Goal: Information Seeking & Learning: Learn about a topic

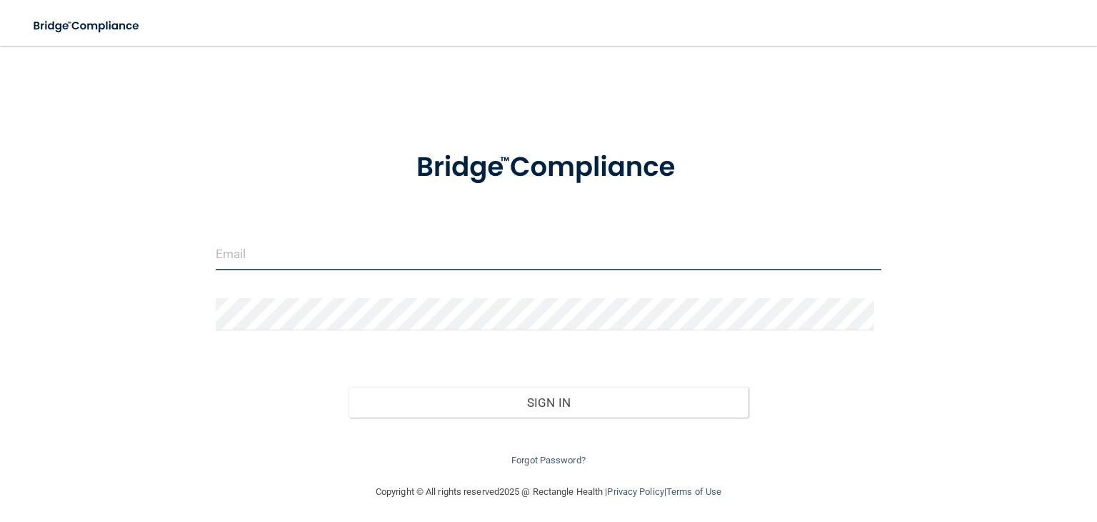
type input "[EMAIL_ADDRESS][DOMAIN_NAME]"
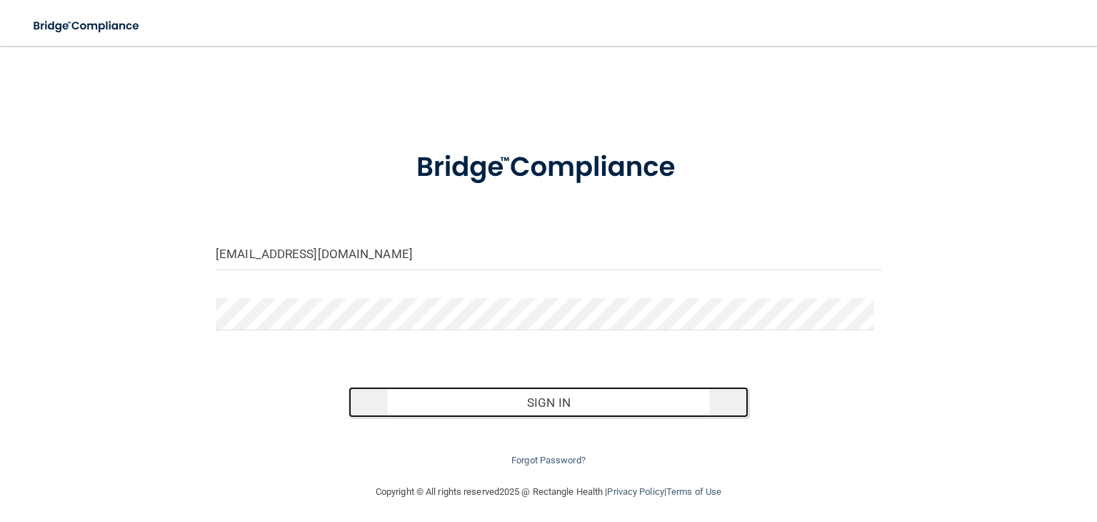
click at [587, 411] on button "Sign In" at bounding box center [548, 401] width 399 height 31
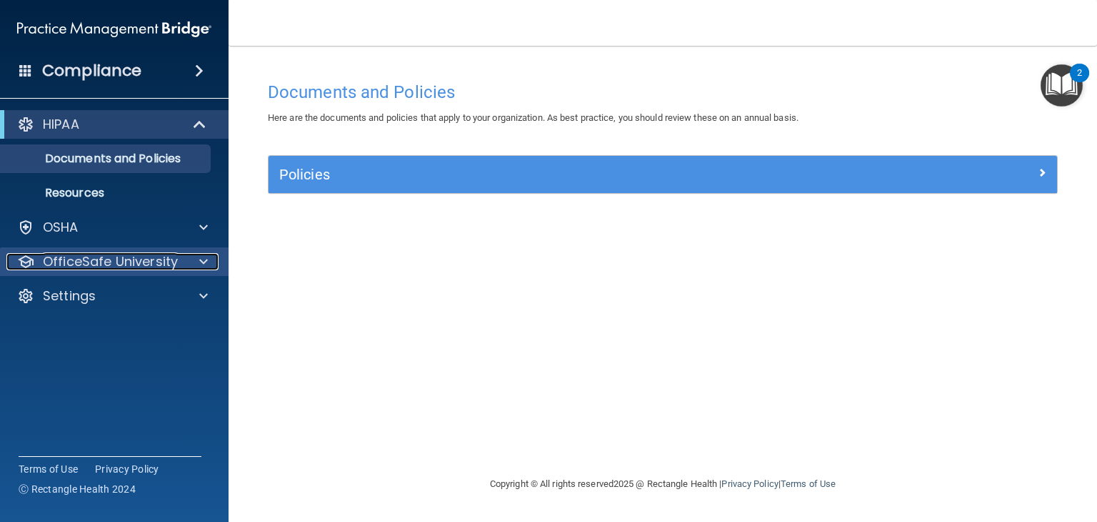
click at [116, 263] on p "OfficeSafe University" at bounding box center [110, 261] width 135 height 17
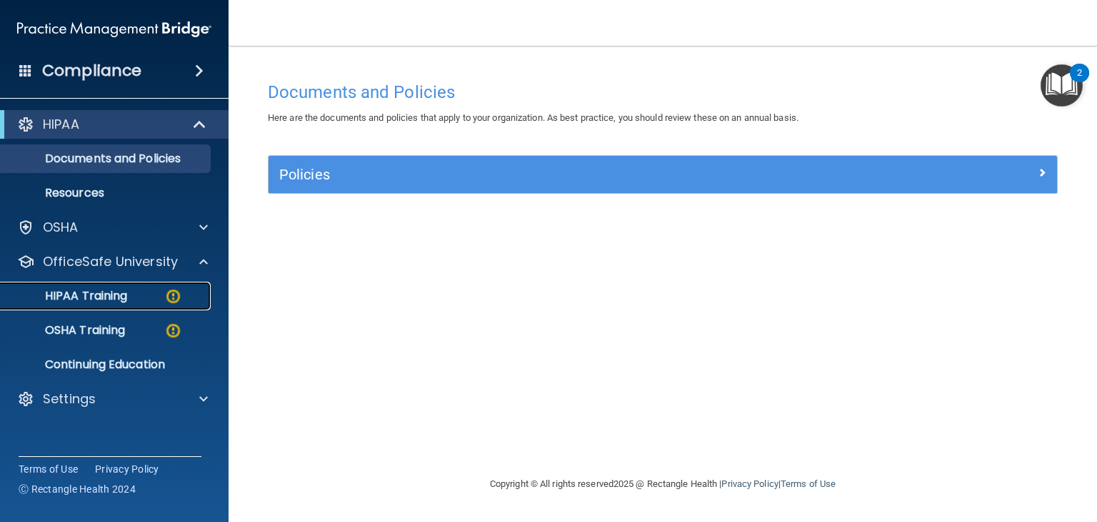
click at [103, 304] on link "HIPAA Training" at bounding box center [98, 295] width 225 height 29
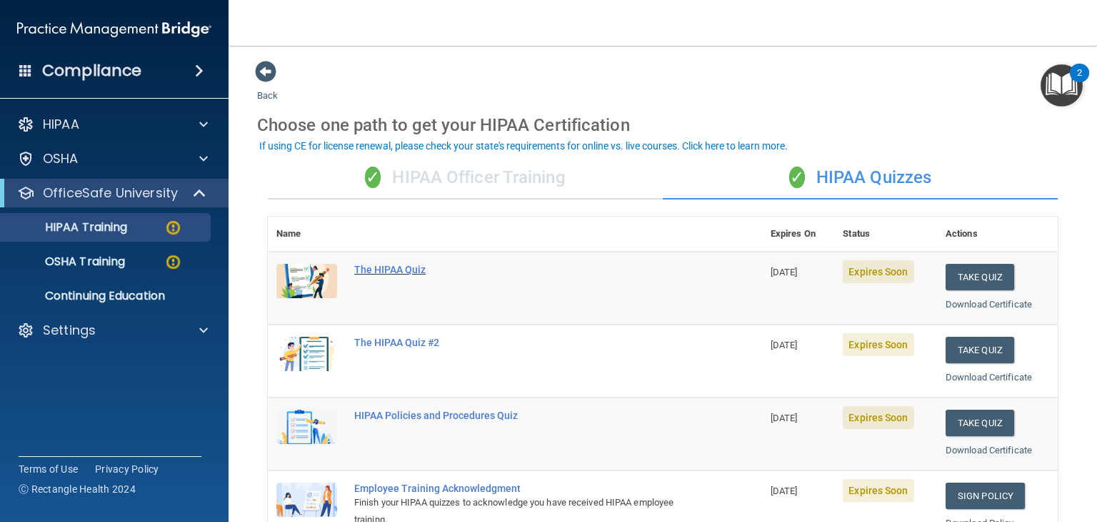
click at [396, 269] on div "The HIPAA Quiz" at bounding box center [522, 269] width 336 height 11
click at [443, 179] on div "✓ HIPAA Officer Training" at bounding box center [465, 177] width 395 height 43
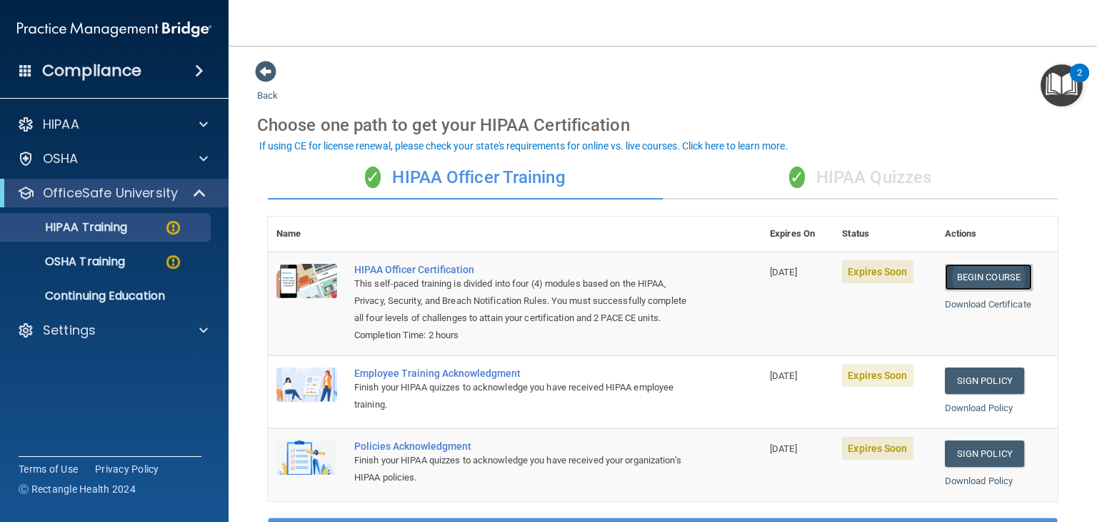
click at [975, 284] on link "Begin Course" at bounding box center [988, 277] width 87 height 26
click at [979, 278] on link "Begin Course" at bounding box center [988, 277] width 87 height 26
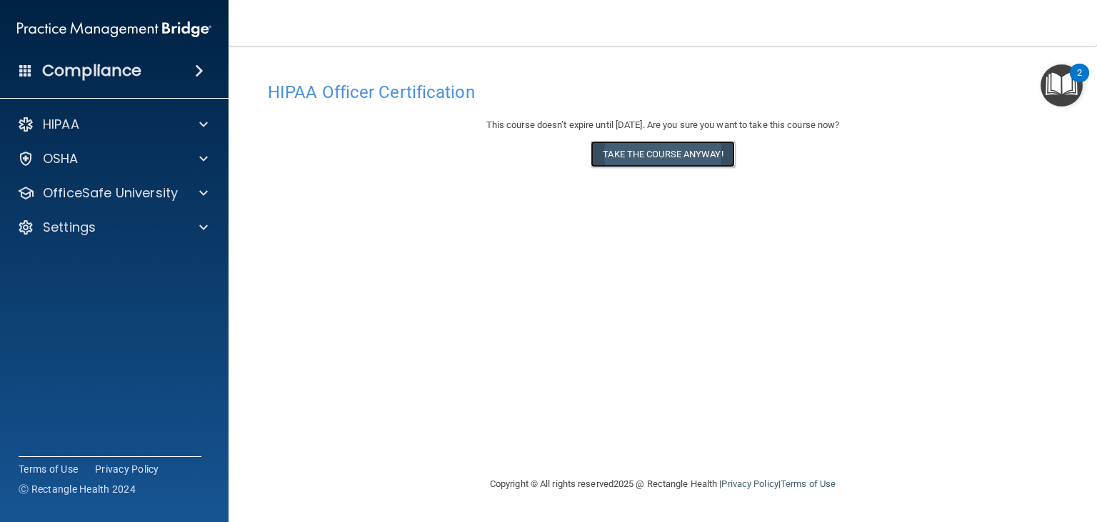
click at [692, 162] on button "Take the course anyway!" at bounding box center [663, 154] width 144 height 26
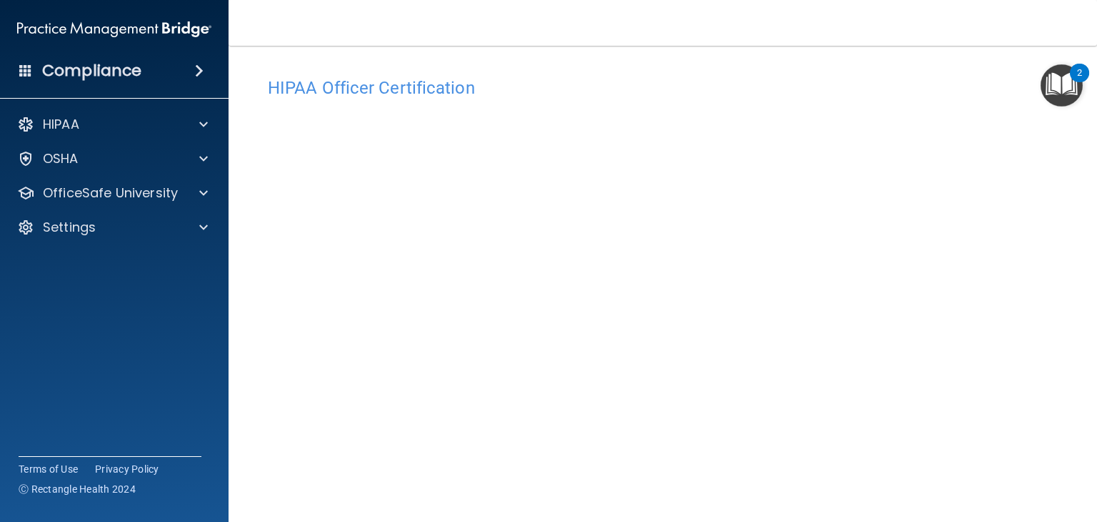
scroll to position [115, 0]
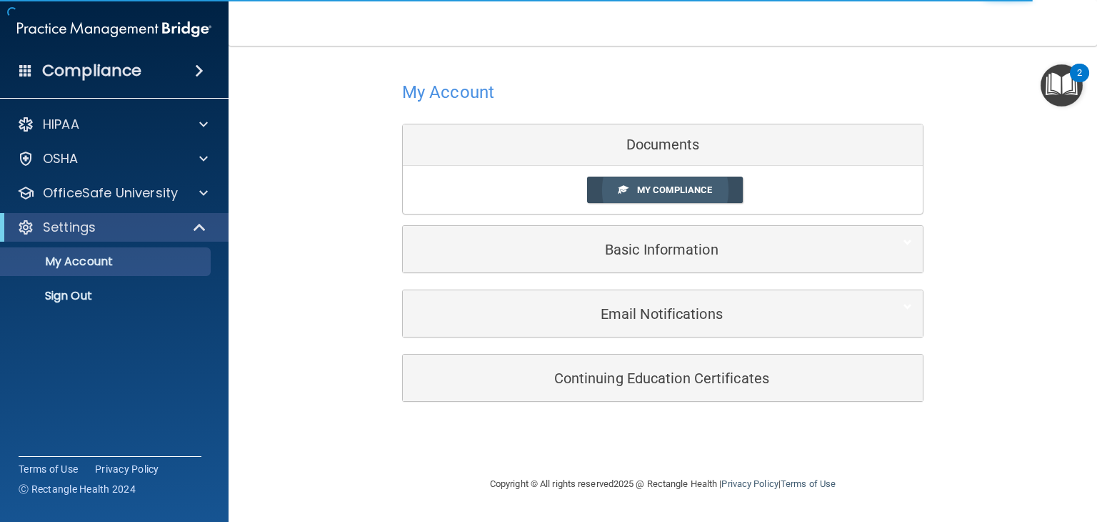
click at [691, 190] on span "My Compliance" at bounding box center [674, 189] width 75 height 11
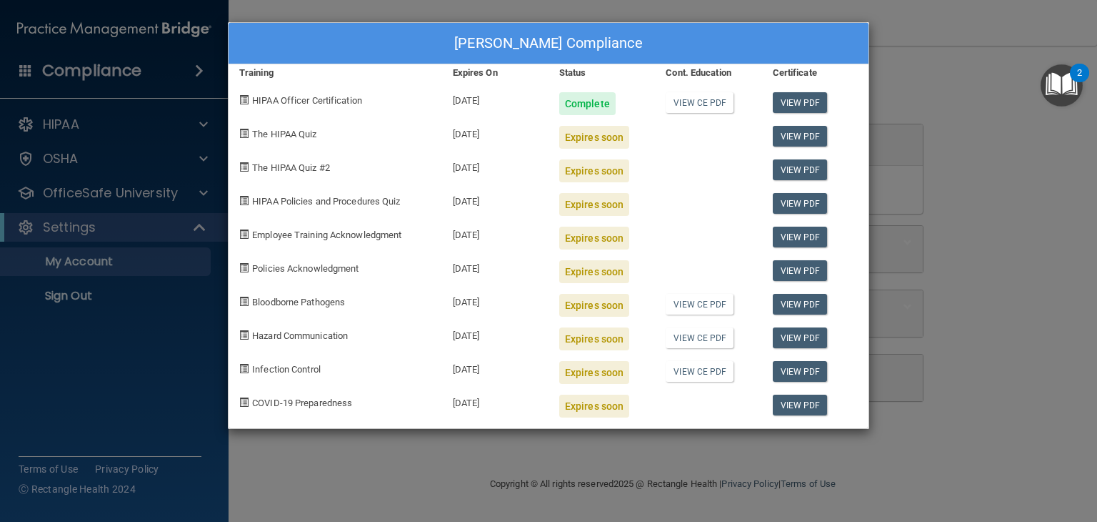
click at [971, 98] on div "Betty Nguyen's Compliance Training Expires On Status Cont. Education Certificat…" at bounding box center [548, 261] width 1097 height 522
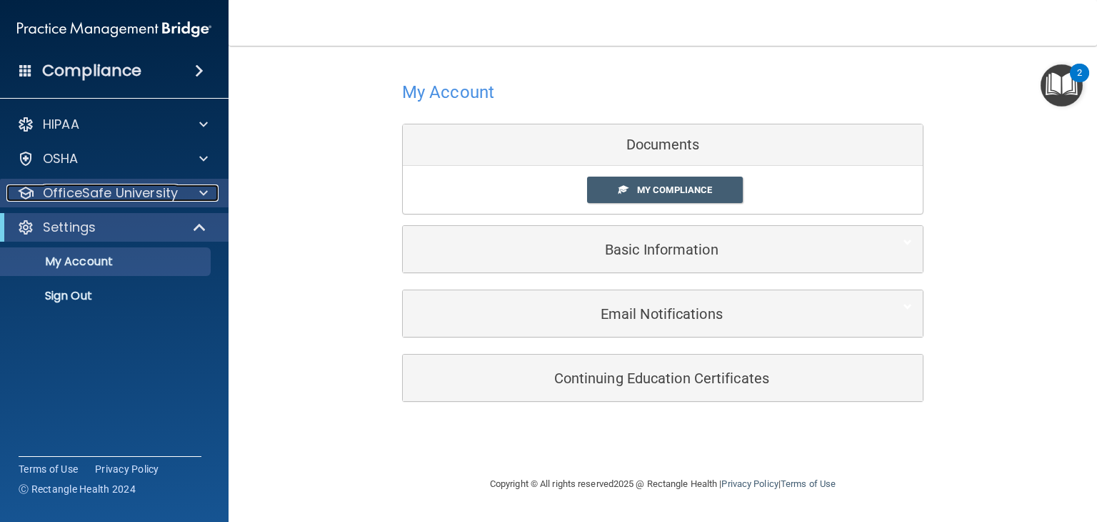
click at [160, 197] on p "OfficeSafe University" at bounding box center [110, 192] width 135 height 17
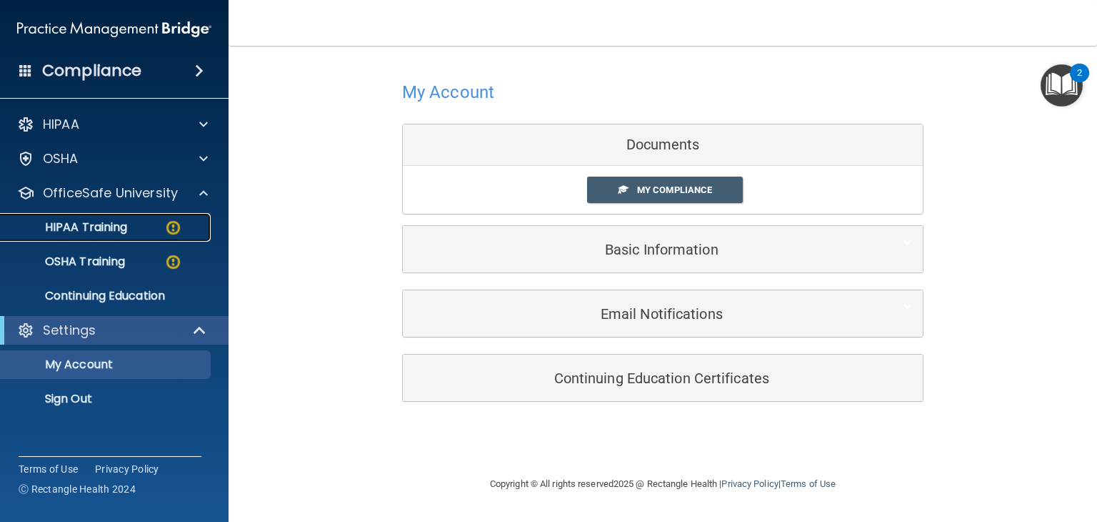
click at [134, 234] on link "HIPAA Training" at bounding box center [98, 227] width 225 height 29
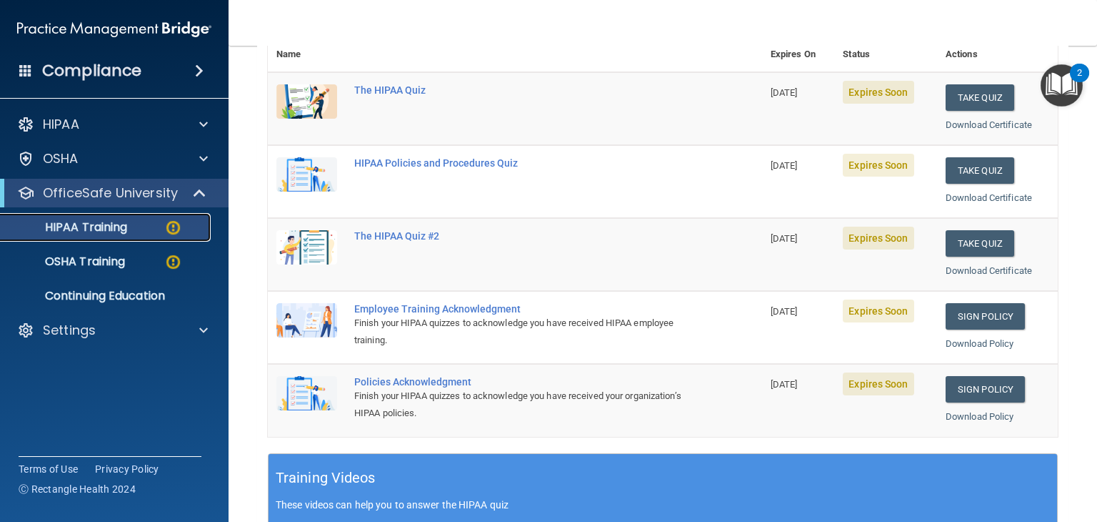
scroll to position [179, 0]
click at [980, 169] on button "Take Quiz" at bounding box center [980, 171] width 69 height 26
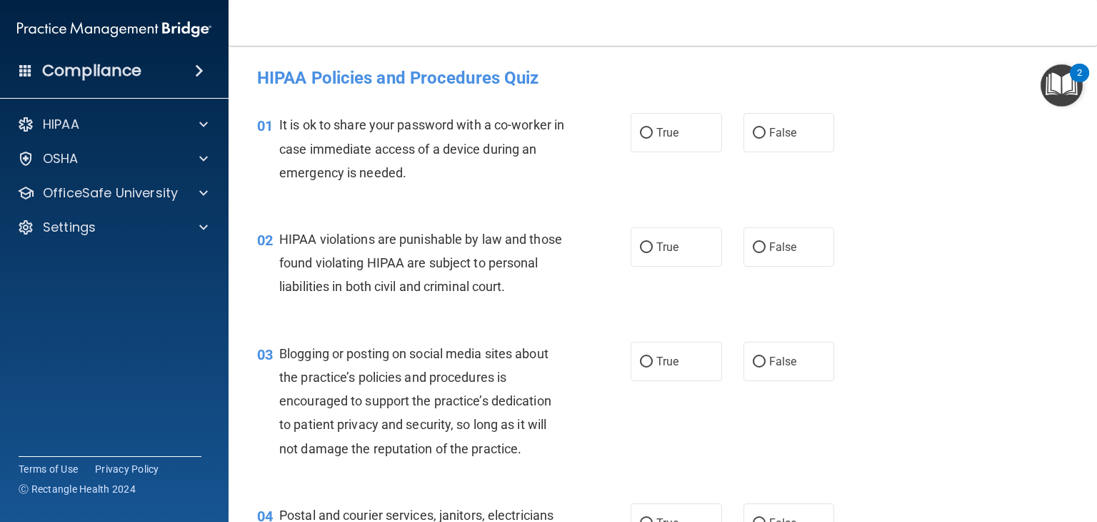
scroll to position [5, 0]
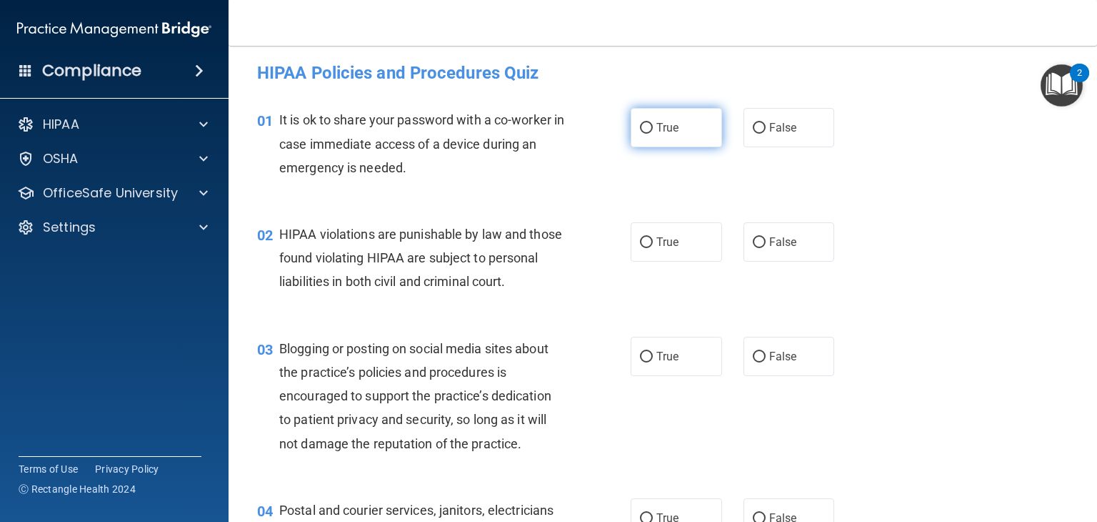
click at [640, 130] on input "True" at bounding box center [646, 128] width 13 height 11
radio input "true"
click at [640, 241] on input "True" at bounding box center [646, 242] width 13 height 11
radio input "true"
click at [640, 362] on input "True" at bounding box center [646, 356] width 13 height 11
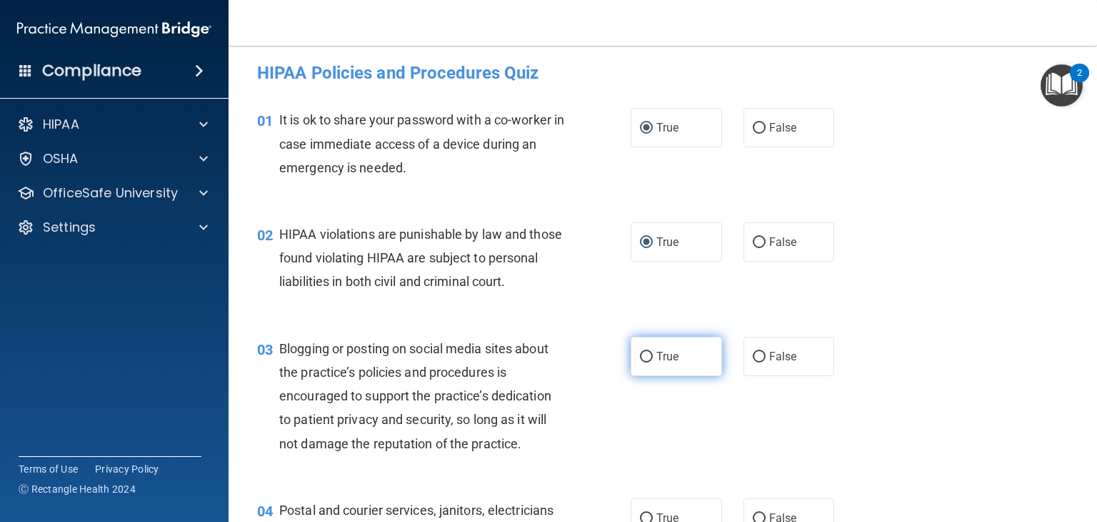
radio input "true"
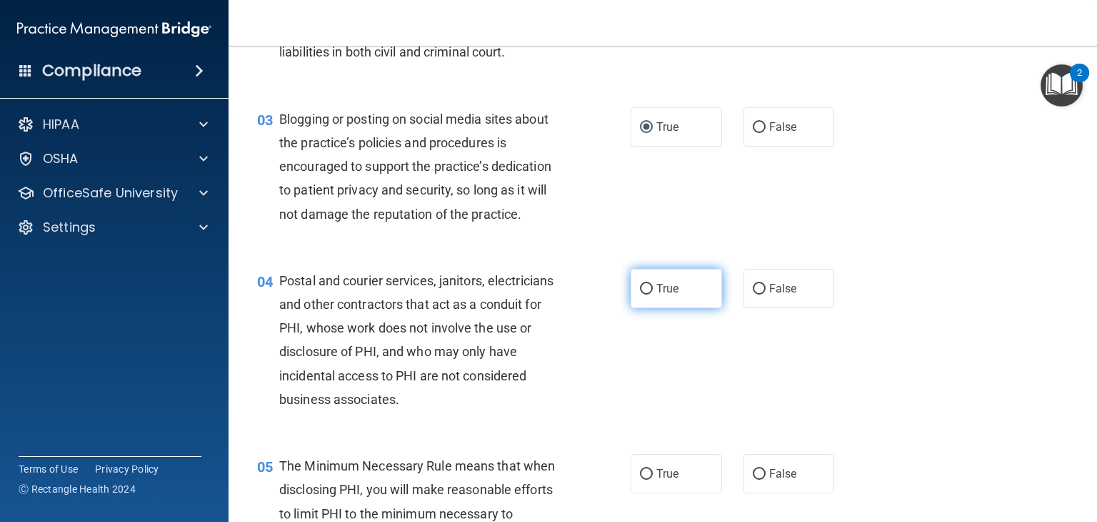
click at [640, 294] on input "True" at bounding box center [646, 289] width 13 height 11
radio input "true"
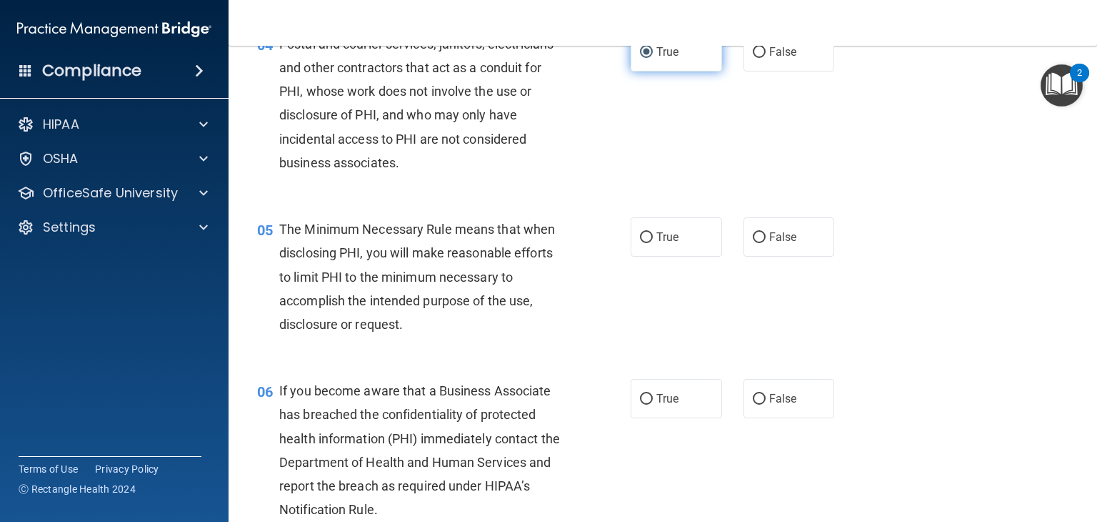
scroll to position [471, 0]
click at [645, 242] on input "True" at bounding box center [646, 236] width 13 height 11
radio input "true"
click at [636, 417] on label "True" at bounding box center [676, 397] width 91 height 39
click at [640, 404] on input "True" at bounding box center [646, 398] width 13 height 11
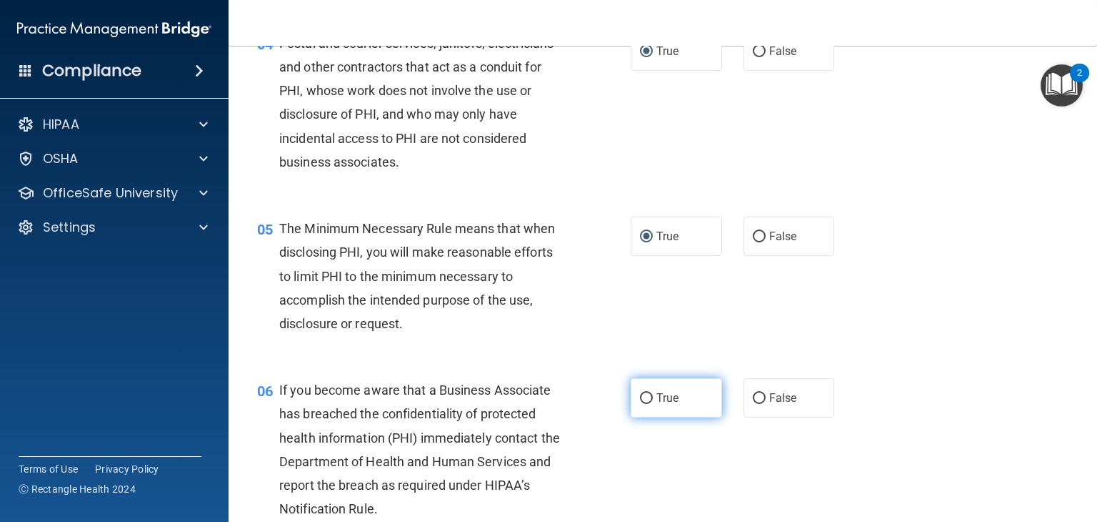
radio input "true"
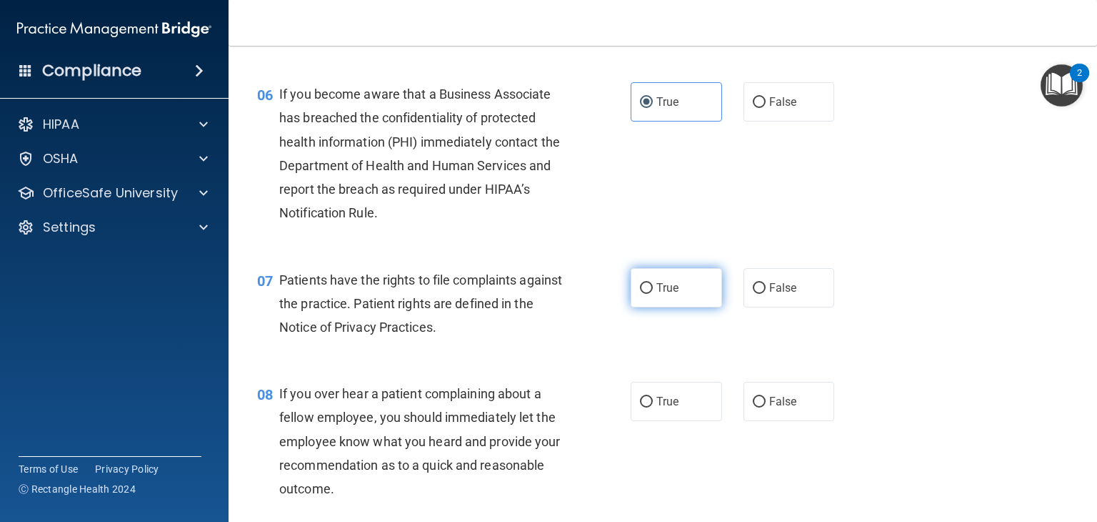
click at [640, 294] on input "True" at bounding box center [646, 288] width 13 height 11
radio input "true"
click at [640, 407] on input "True" at bounding box center [646, 401] width 13 height 11
radio input "true"
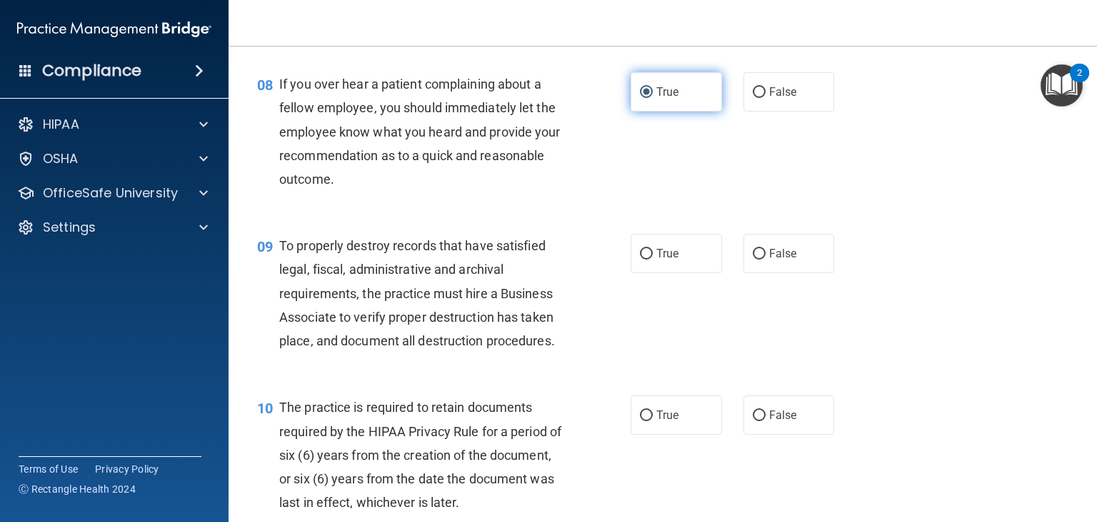
scroll to position [1079, 0]
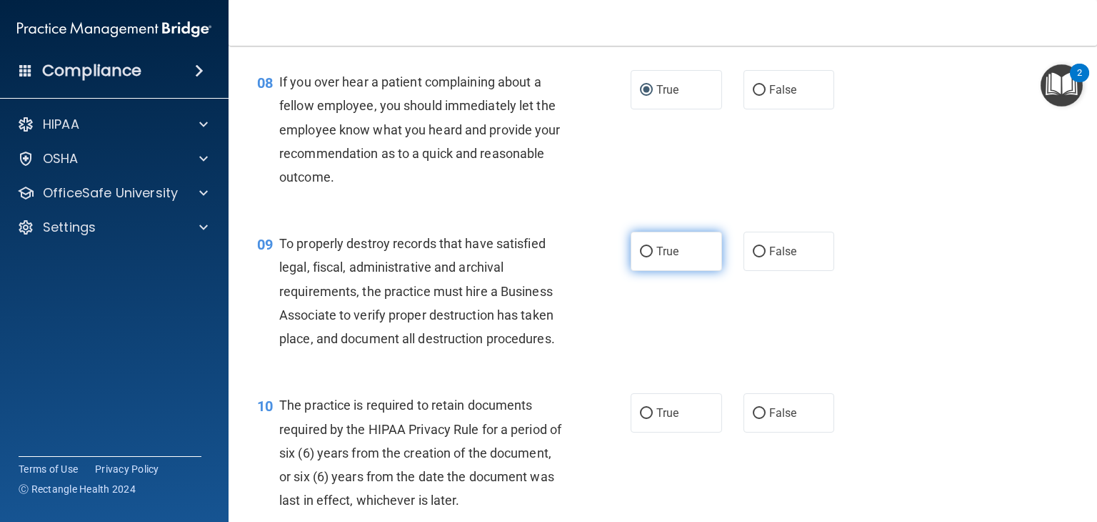
click at [640, 257] on input "True" at bounding box center [646, 251] width 13 height 11
radio input "true"
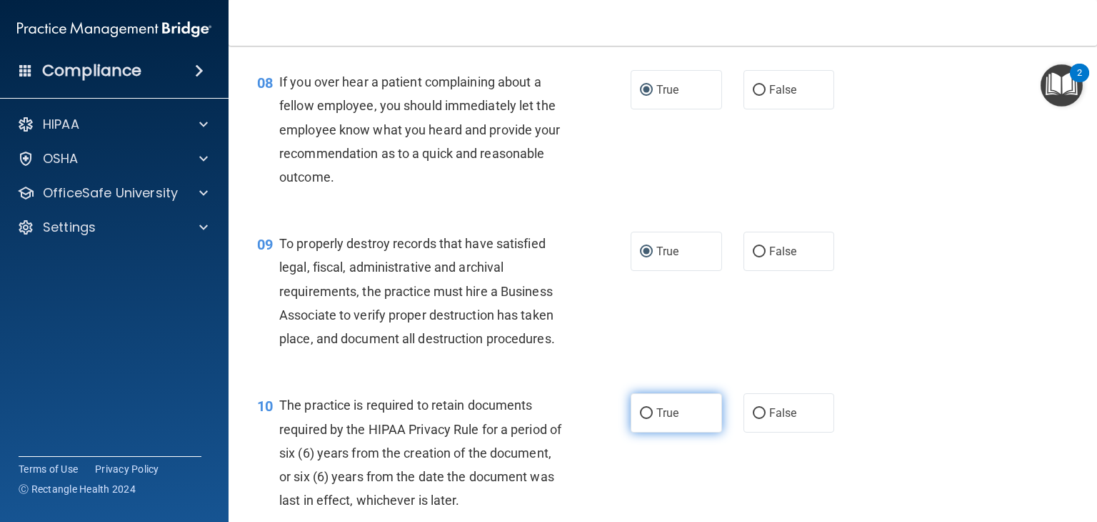
click at [640, 419] on input "True" at bounding box center [646, 413] width 13 height 11
radio input "true"
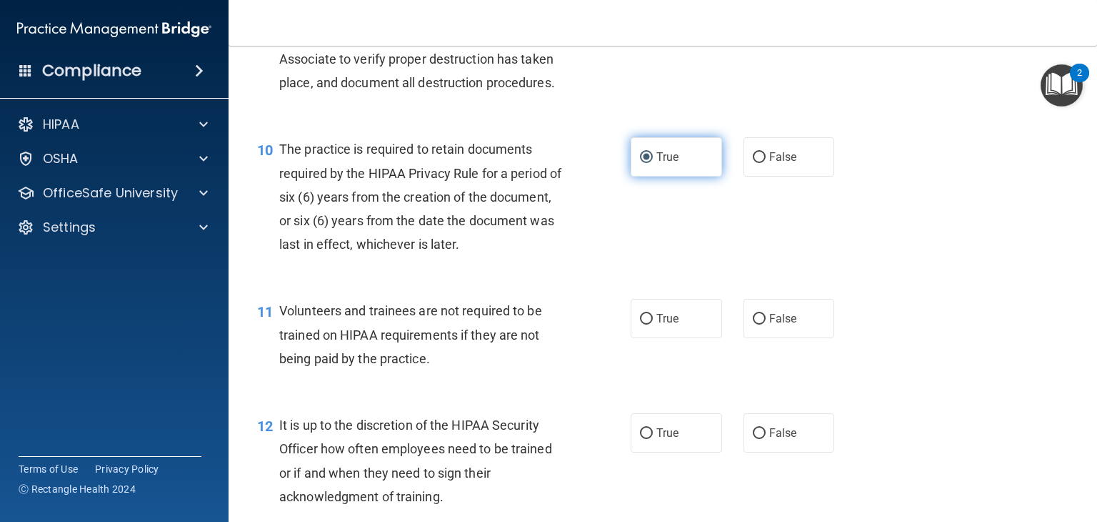
scroll to position [1351, 0]
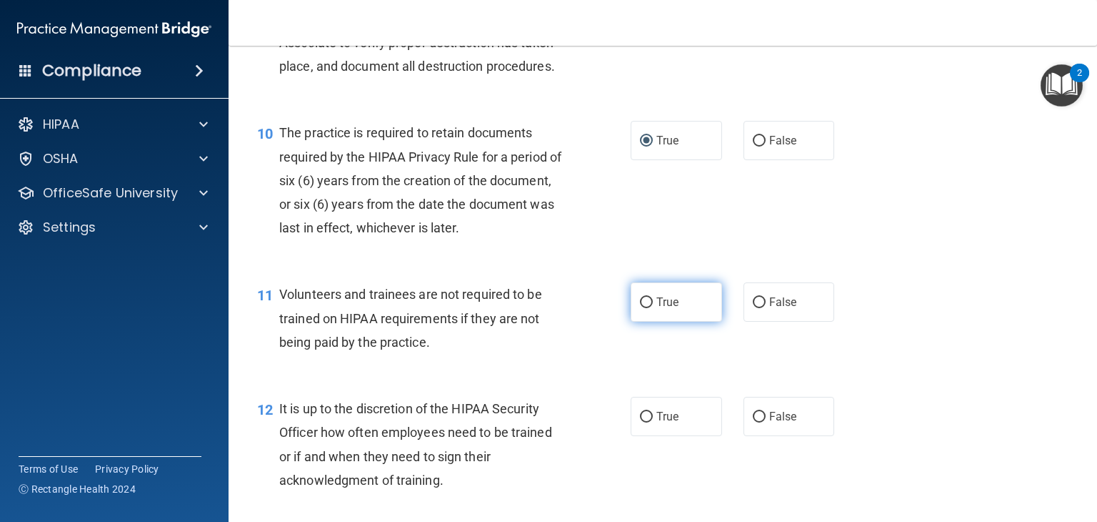
click at [640, 308] on input "True" at bounding box center [646, 302] width 13 height 11
radio input "true"
click at [642, 422] on input "True" at bounding box center [646, 416] width 13 height 11
radio input "true"
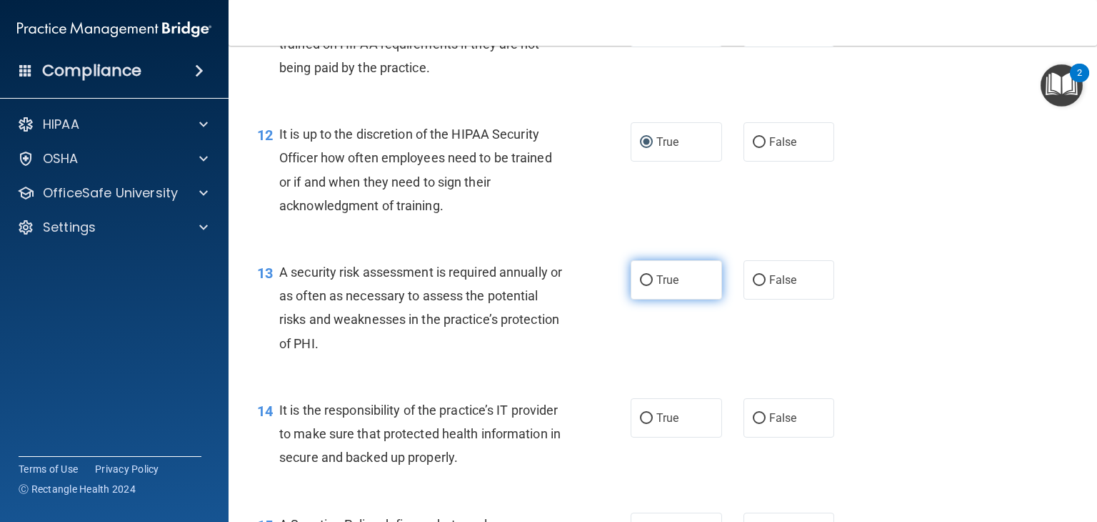
click at [640, 286] on input "True" at bounding box center [646, 280] width 13 height 11
radio input "true"
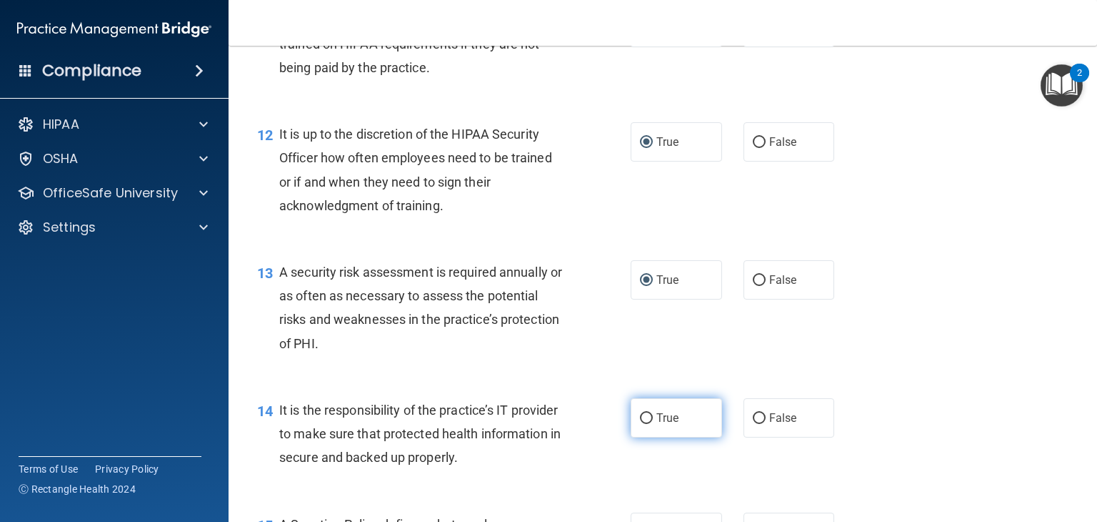
click at [640, 424] on input "True" at bounding box center [646, 418] width 13 height 11
radio input "true"
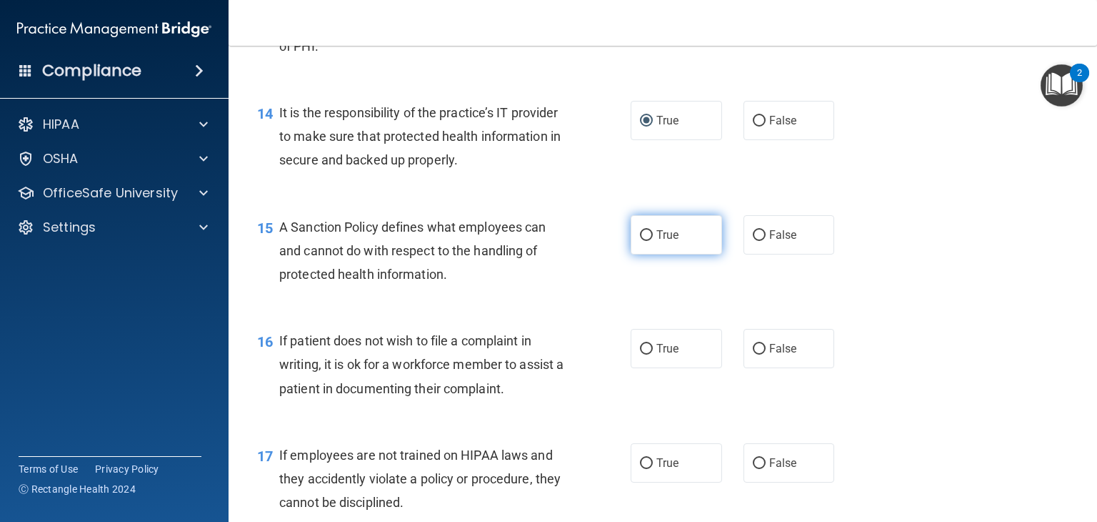
click at [640, 241] on input "True" at bounding box center [646, 235] width 13 height 11
radio input "true"
click at [644, 354] on input "True" at bounding box center [646, 349] width 13 height 11
radio input "true"
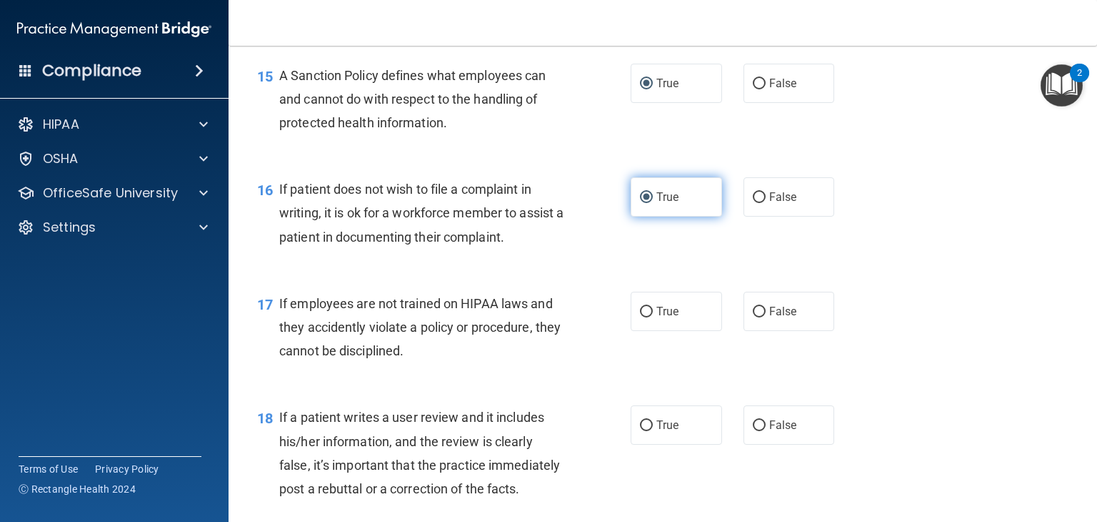
scroll to position [2171, 0]
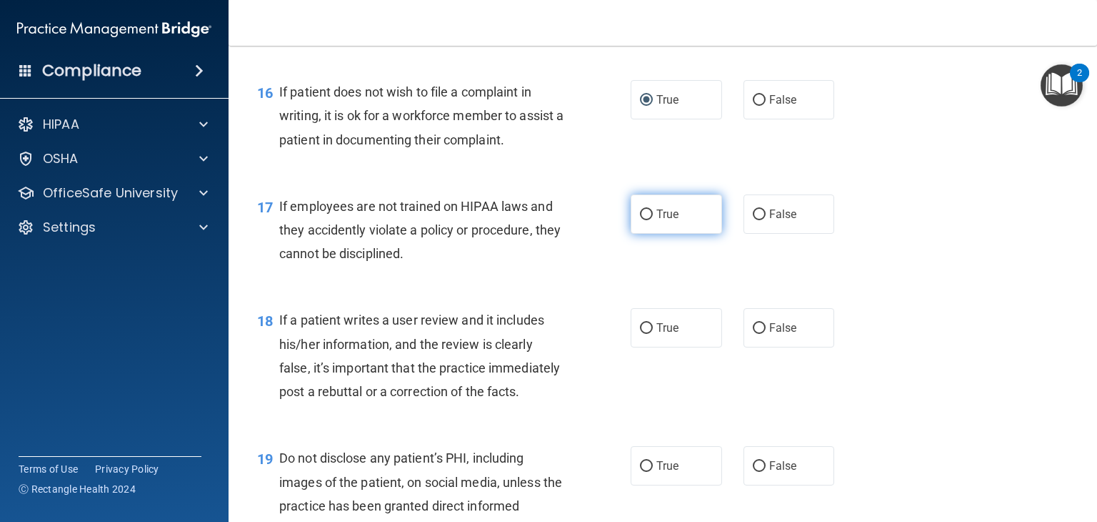
click at [631, 234] on label "True" at bounding box center [676, 213] width 91 height 39
click at [640, 220] on input "True" at bounding box center [646, 214] width 13 height 11
radio input "true"
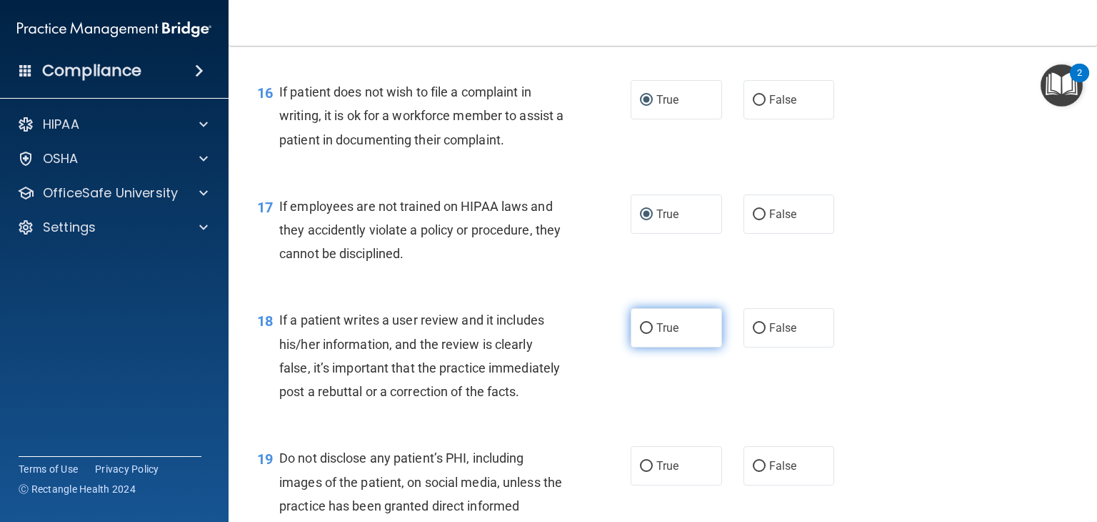
click at [643, 334] on input "True" at bounding box center [646, 328] width 13 height 11
radio input "true"
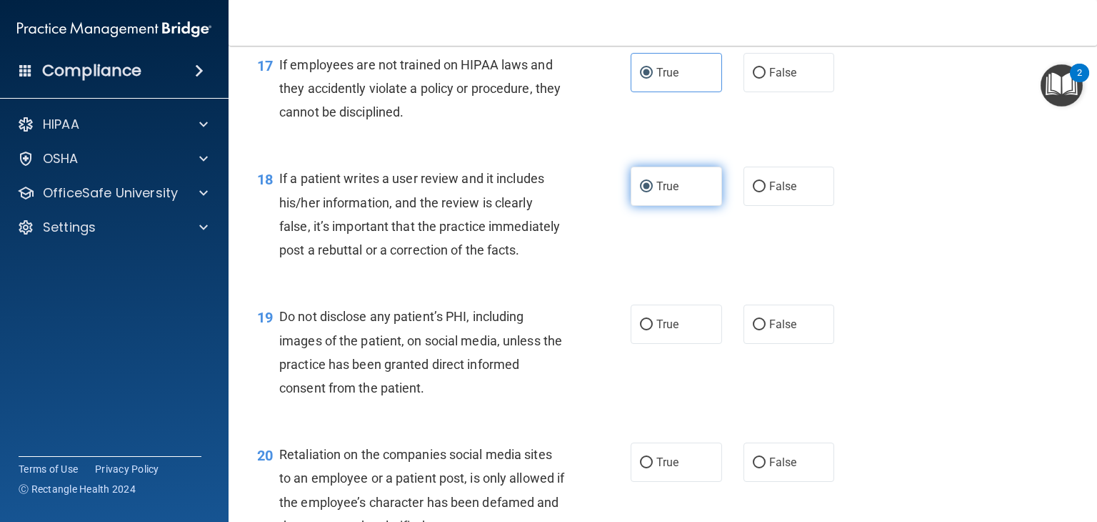
scroll to position [2406, 0]
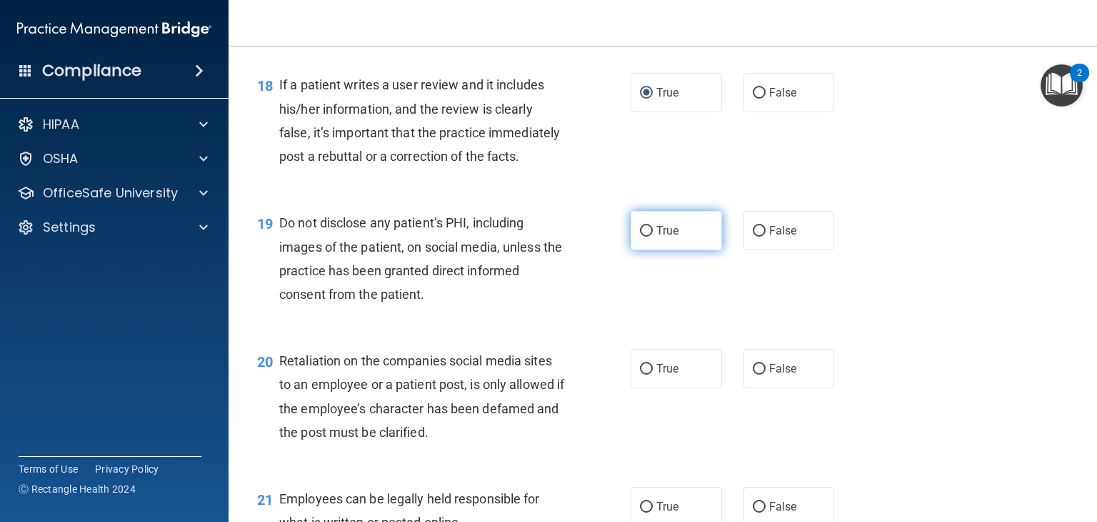
click at [640, 236] on input "True" at bounding box center [646, 231] width 13 height 11
radio input "true"
click at [641, 374] on input "True" at bounding box center [646, 369] width 13 height 11
radio input "true"
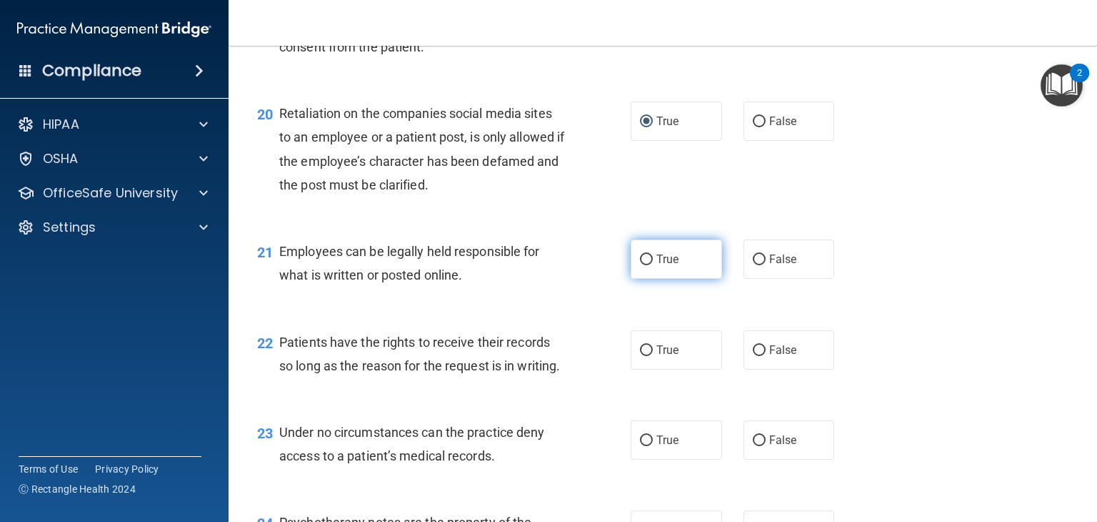
click at [640, 265] on input "True" at bounding box center [646, 259] width 13 height 11
radio input "true"
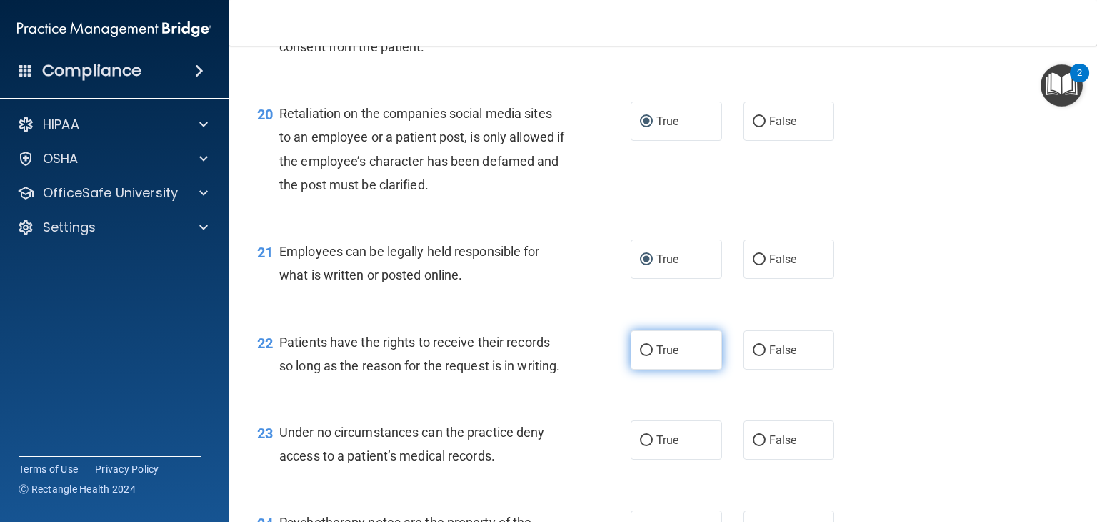
click at [642, 356] on input "True" at bounding box center [646, 350] width 13 height 11
radio input "true"
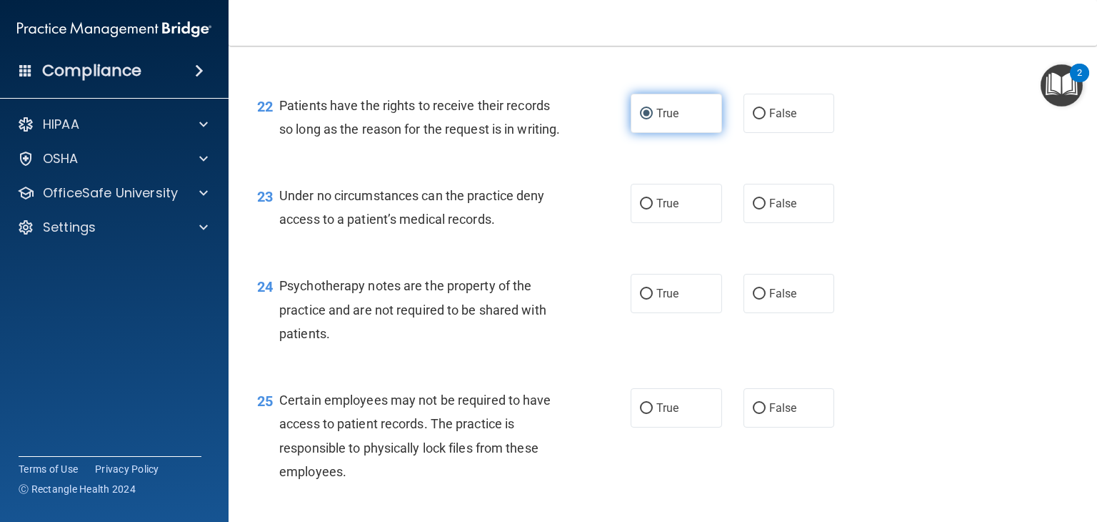
scroll to position [2931, 0]
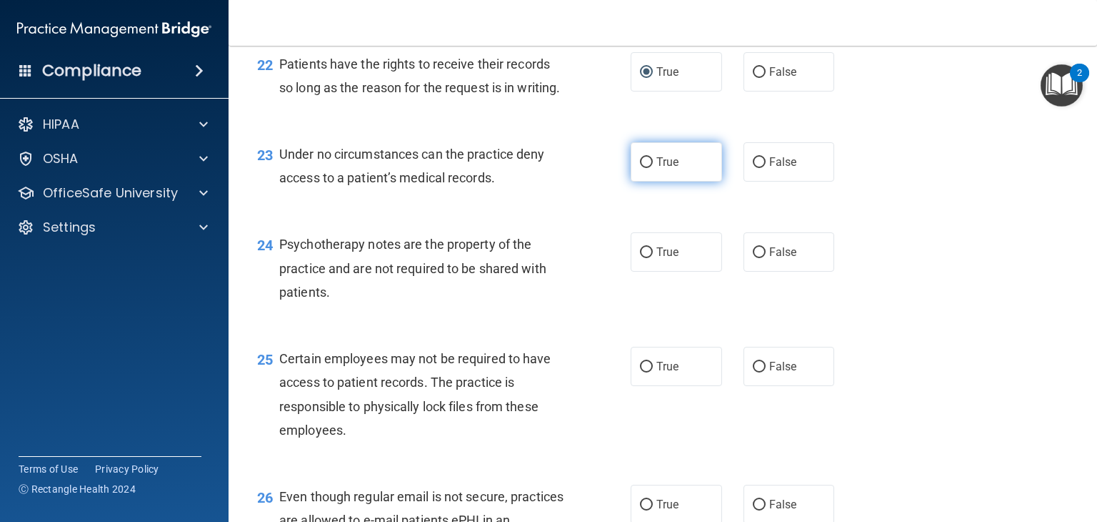
click at [646, 168] on input "True" at bounding box center [646, 162] width 13 height 11
radio input "true"
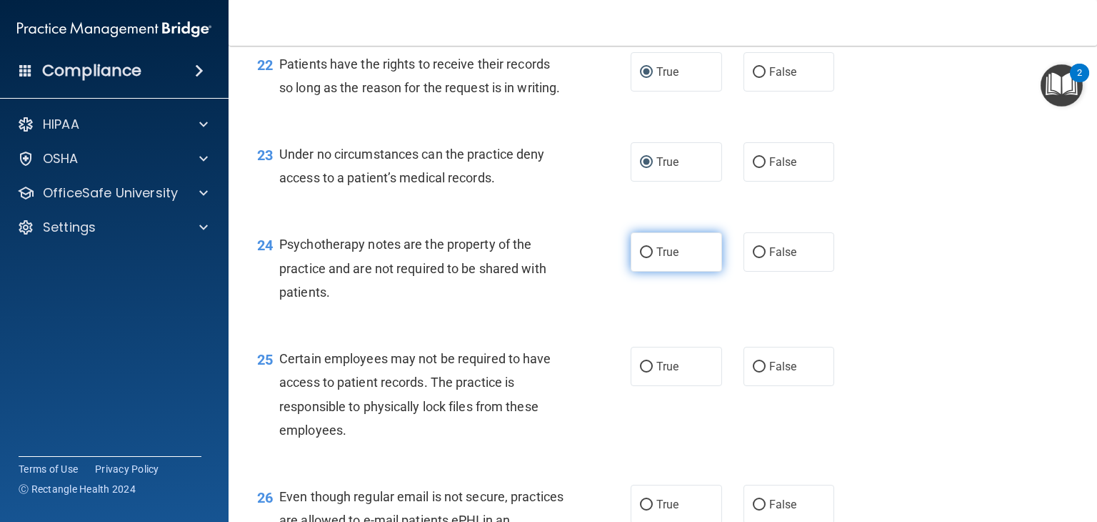
click at [643, 258] on input "True" at bounding box center [646, 252] width 13 height 11
radio input "true"
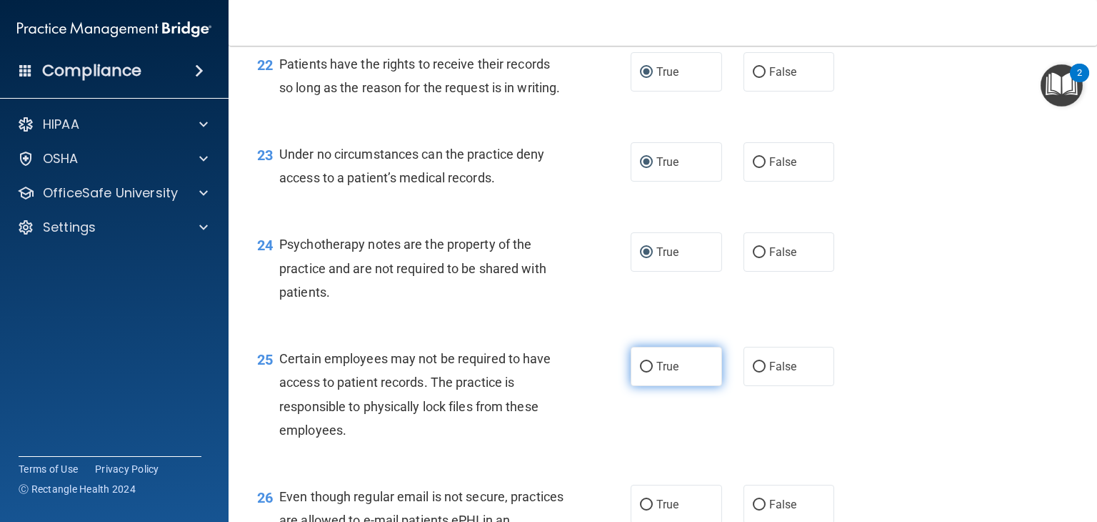
click at [634, 386] on label "True" at bounding box center [676, 365] width 91 height 39
click at [640, 372] on input "True" at bounding box center [646, 366] width 13 height 11
radio input "true"
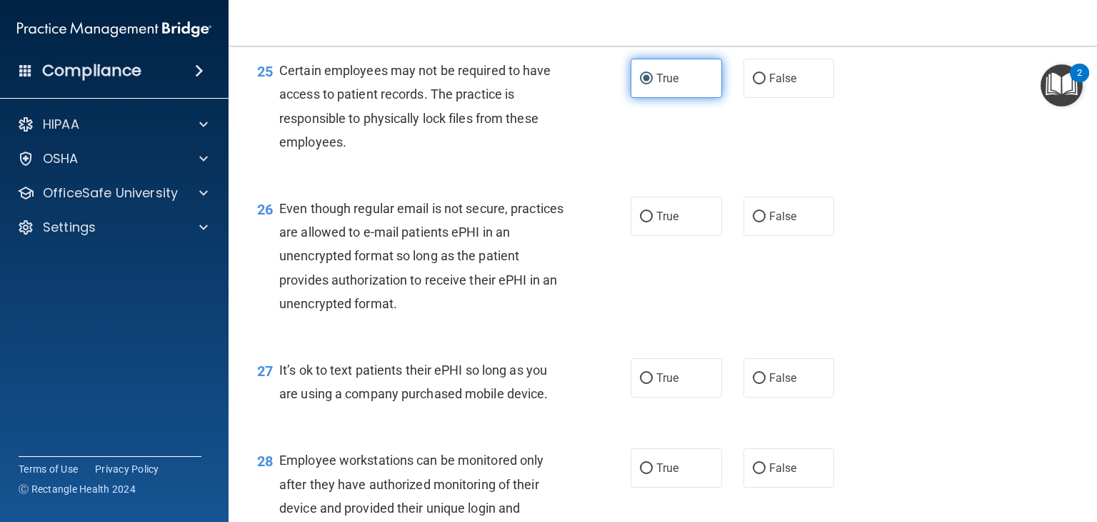
scroll to position [3232, 0]
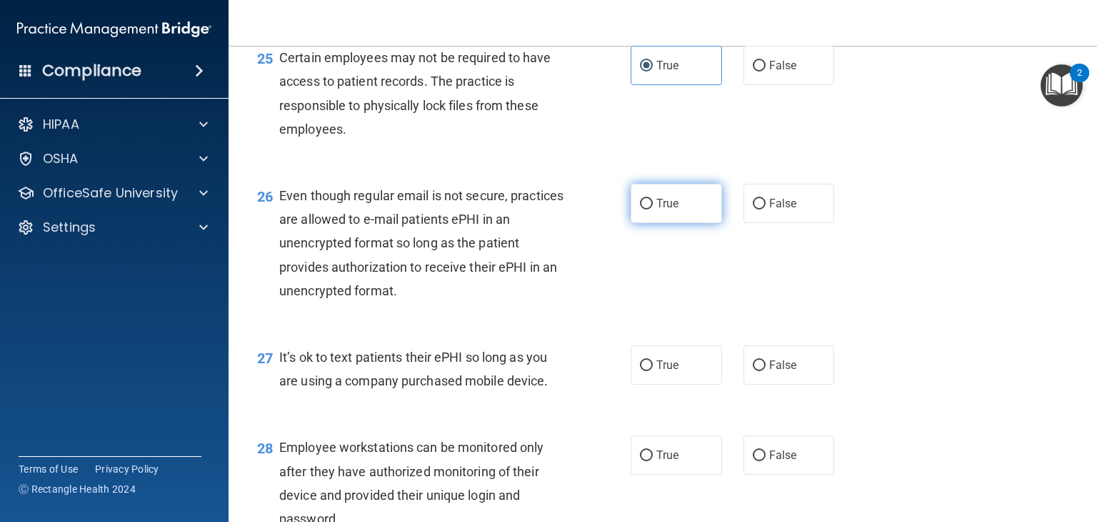
click at [640, 209] on input "True" at bounding box center [646, 204] width 13 height 11
radio input "true"
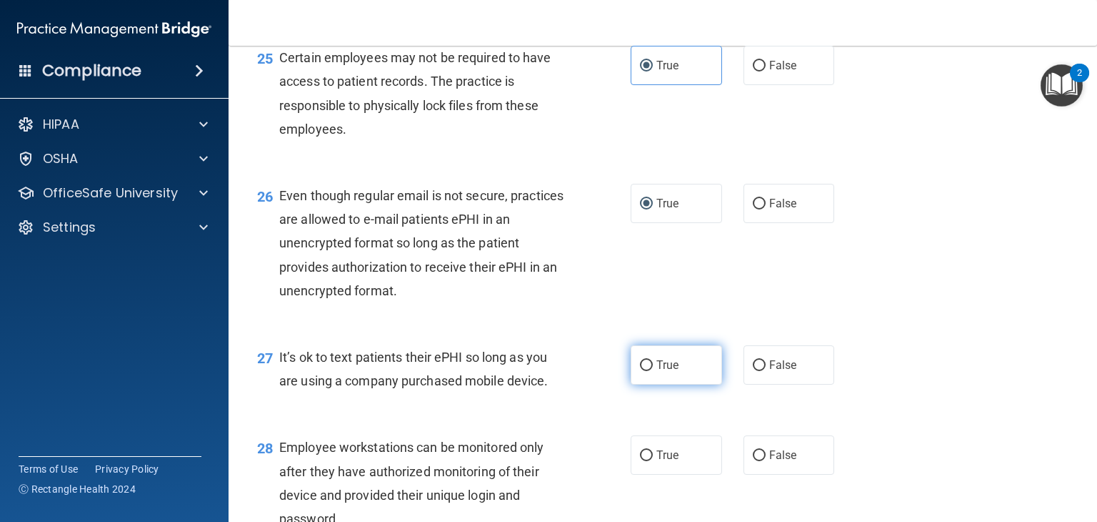
click at [637, 384] on label "True" at bounding box center [676, 364] width 91 height 39
click at [640, 371] on input "True" at bounding box center [646, 365] width 13 height 11
radio input "true"
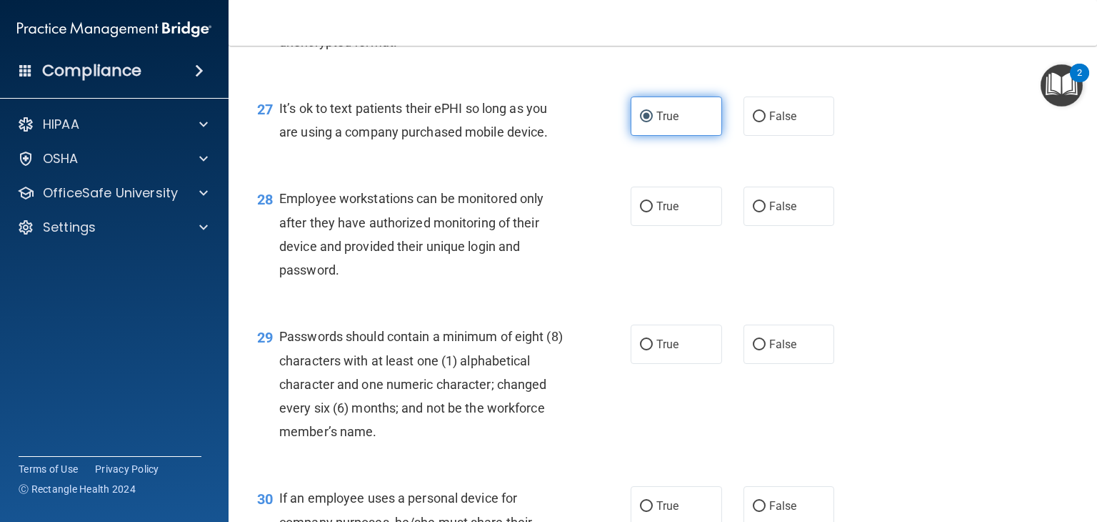
scroll to position [3481, 0]
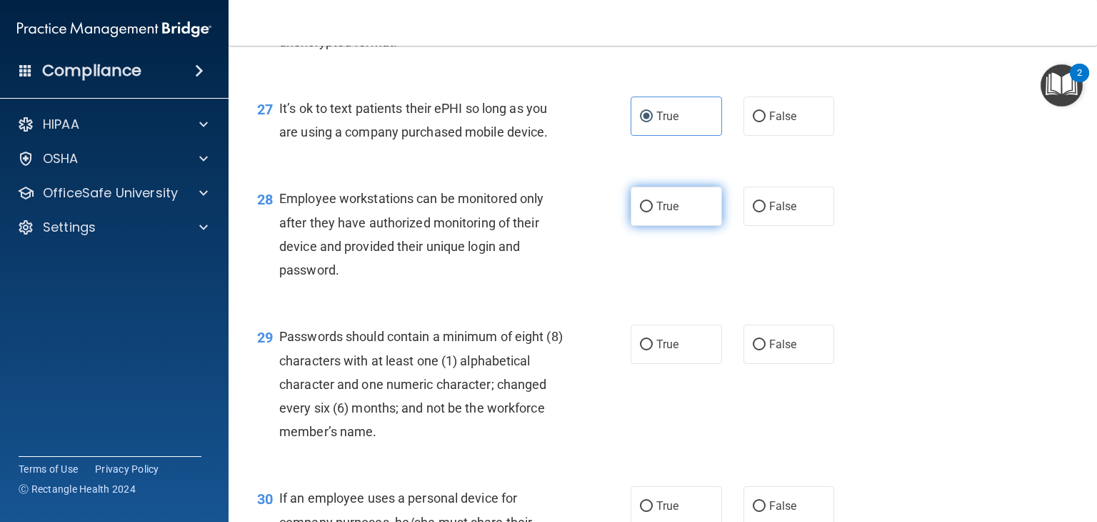
click at [640, 212] on input "True" at bounding box center [646, 206] width 13 height 11
radio input "true"
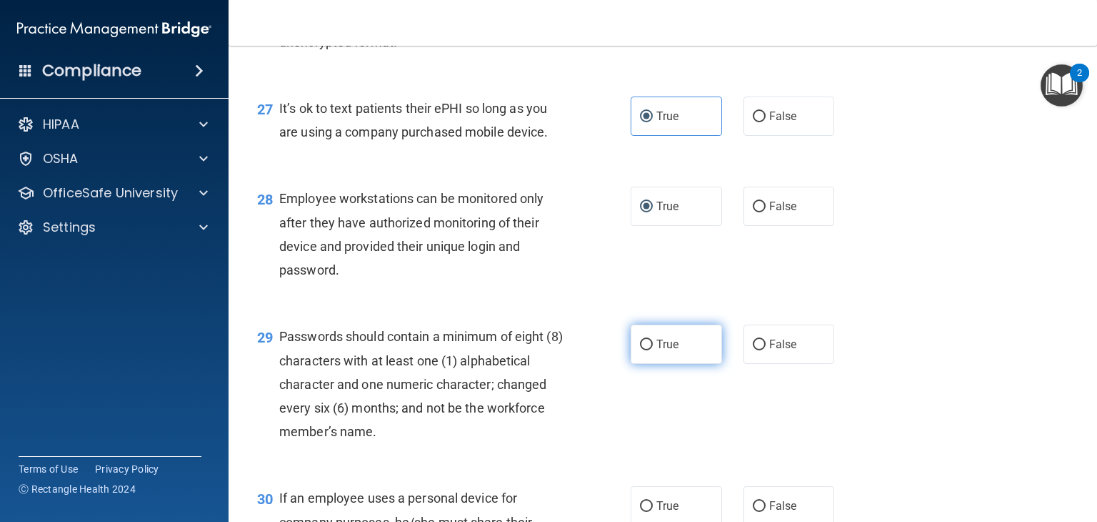
click at [640, 350] on input "True" at bounding box center [646, 344] width 13 height 11
radio input "true"
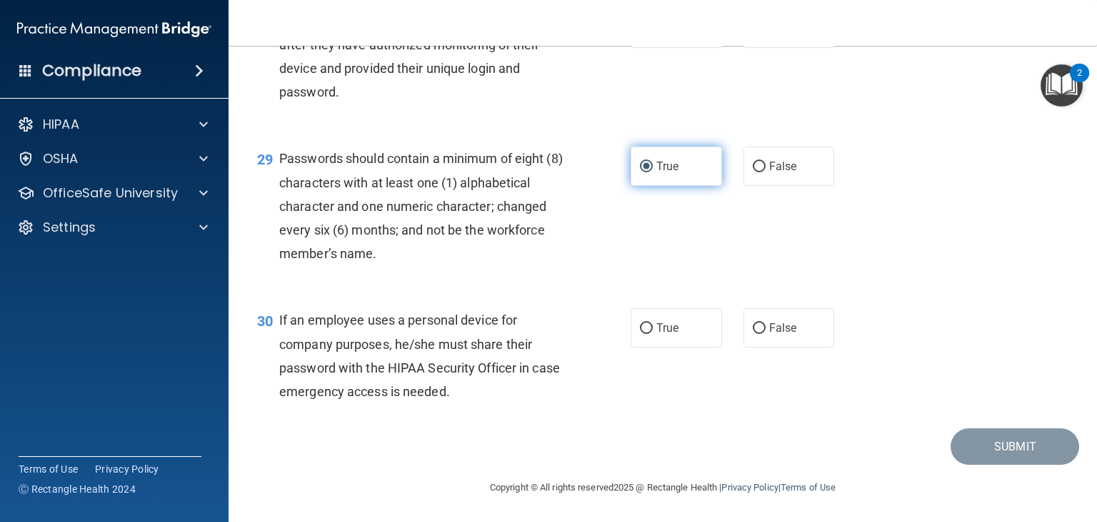
scroll to position [3729, 0]
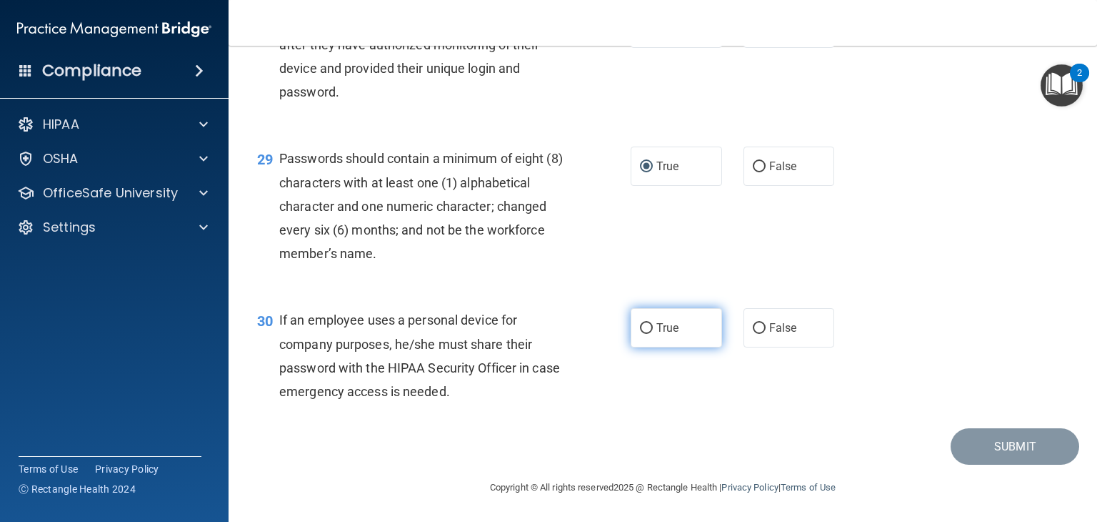
click at [640, 330] on input "True" at bounding box center [646, 328] width 13 height 11
radio input "true"
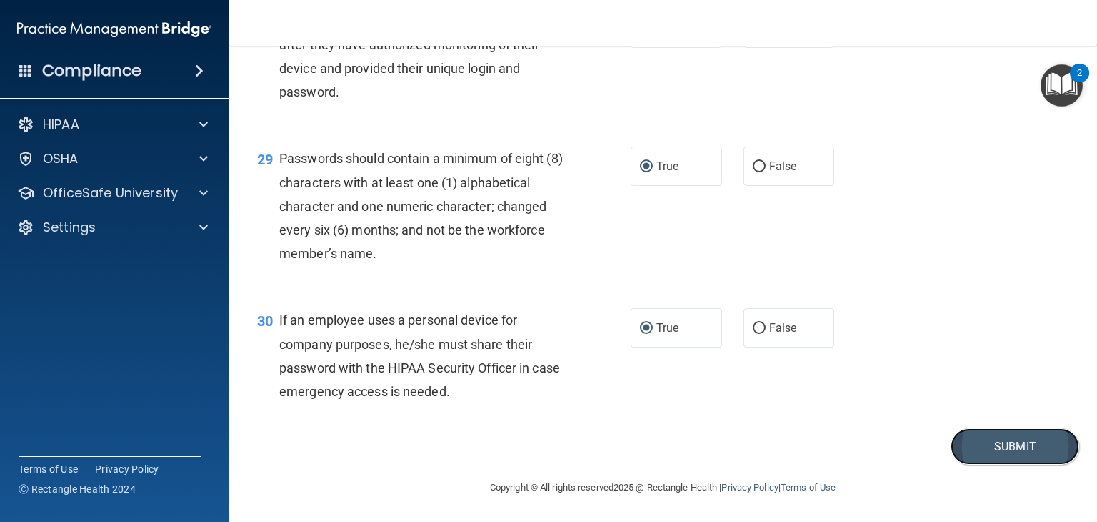
click at [977, 452] on button "Submit" at bounding box center [1015, 446] width 129 height 36
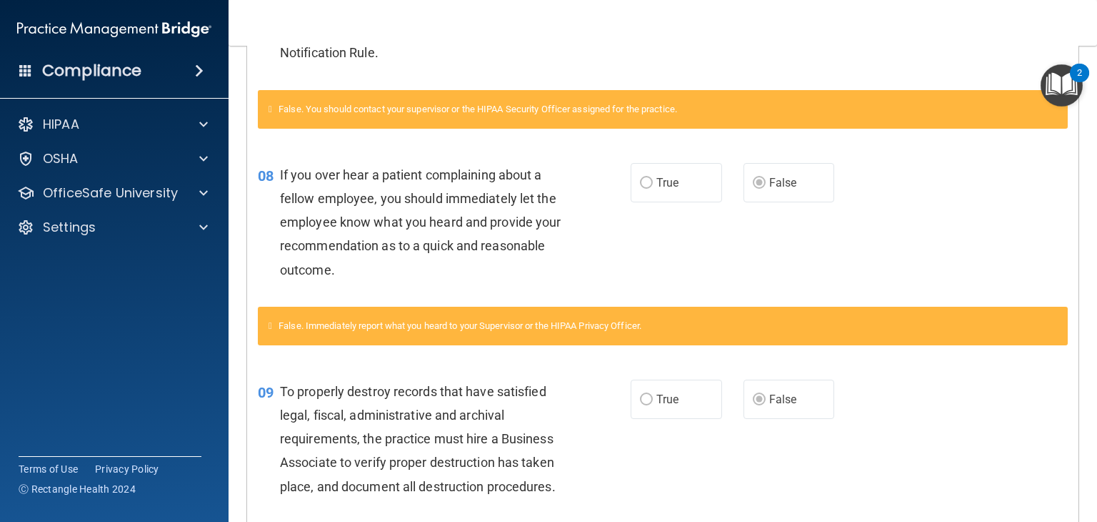
scroll to position [865, 0]
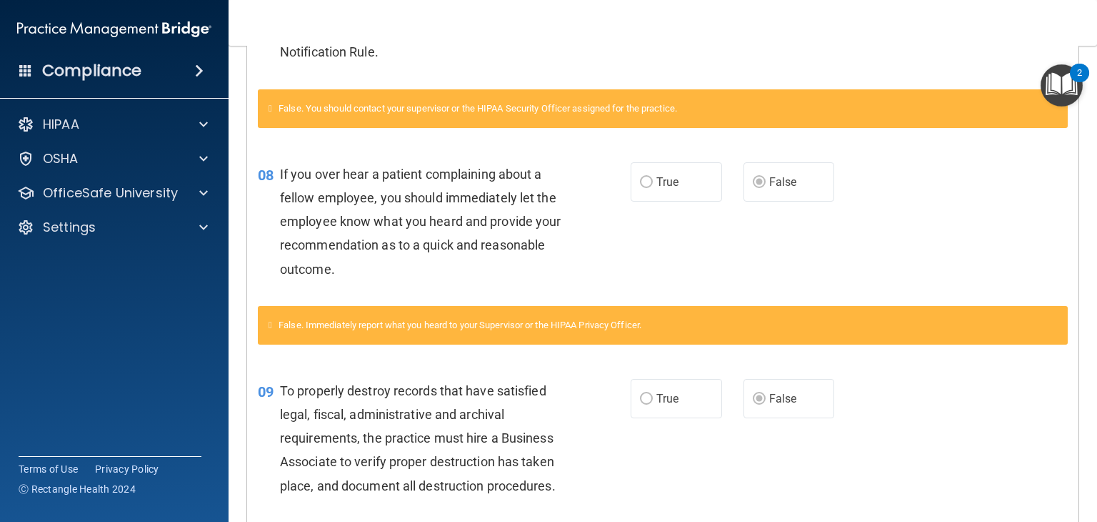
click at [943, 234] on div "08 If you over hear a patient complaining about a fellow employee, you should i…" at bounding box center [663, 224] width 832 height 161
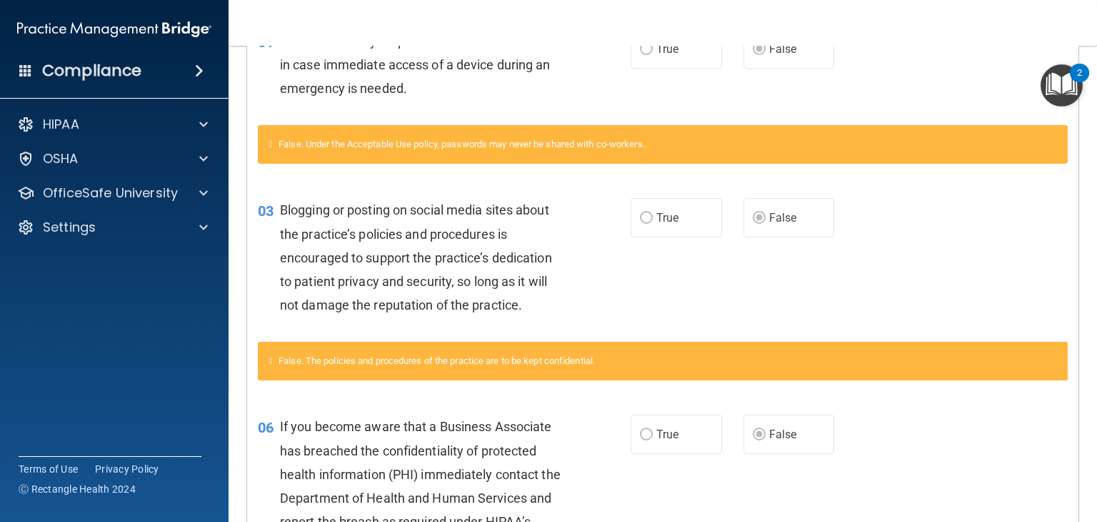
scroll to position [0, 0]
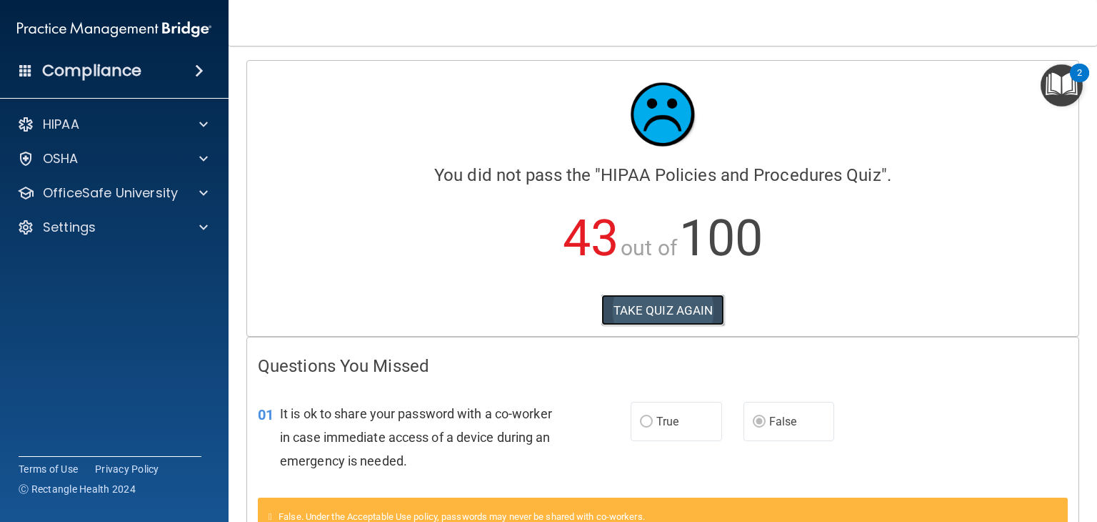
click at [684, 311] on button "TAKE QUIZ AGAIN" at bounding box center [664, 309] width 124 height 31
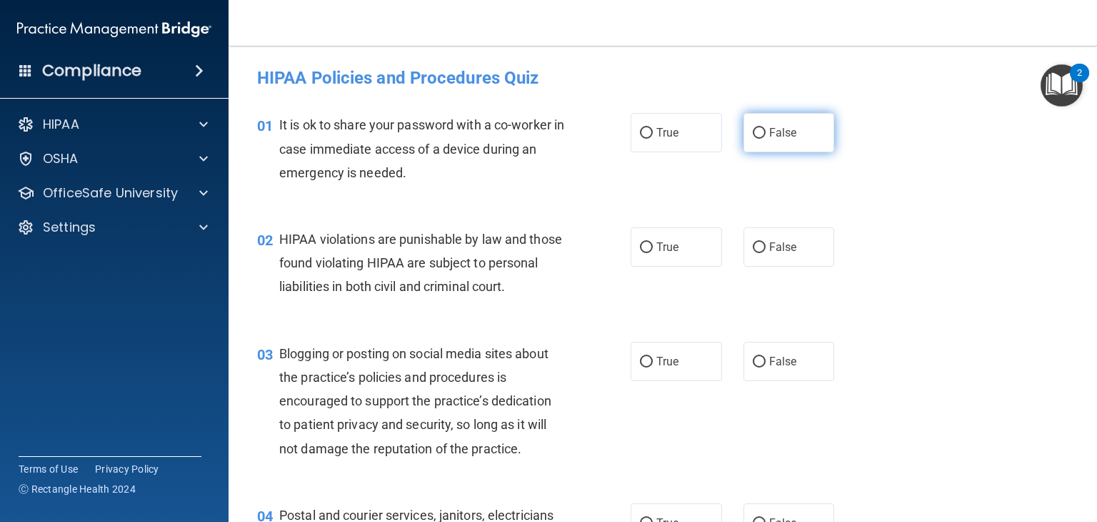
click at [753, 128] on input "False" at bounding box center [759, 133] width 13 height 11
radio input "true"
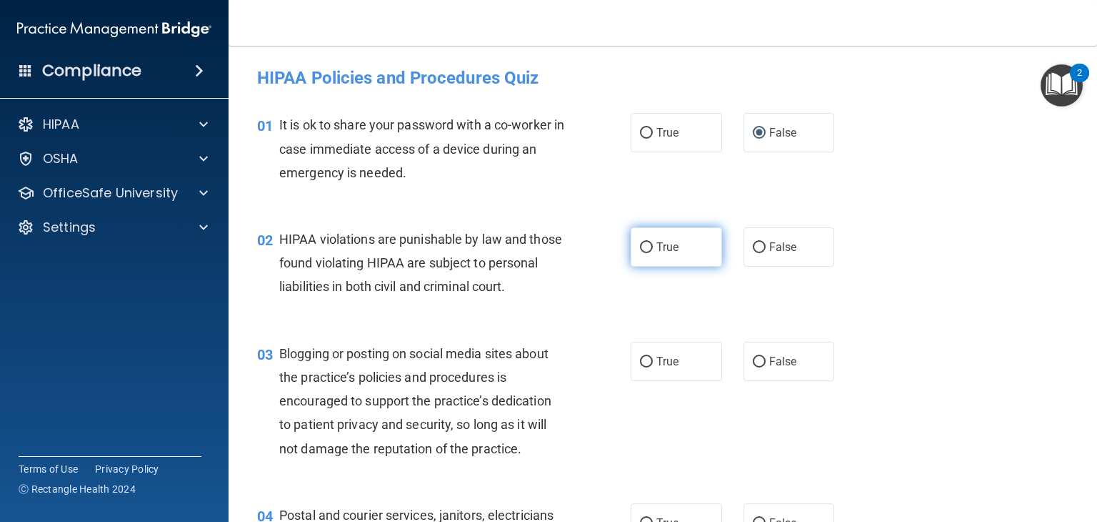
click at [640, 244] on input "True" at bounding box center [646, 247] width 13 height 11
radio input "true"
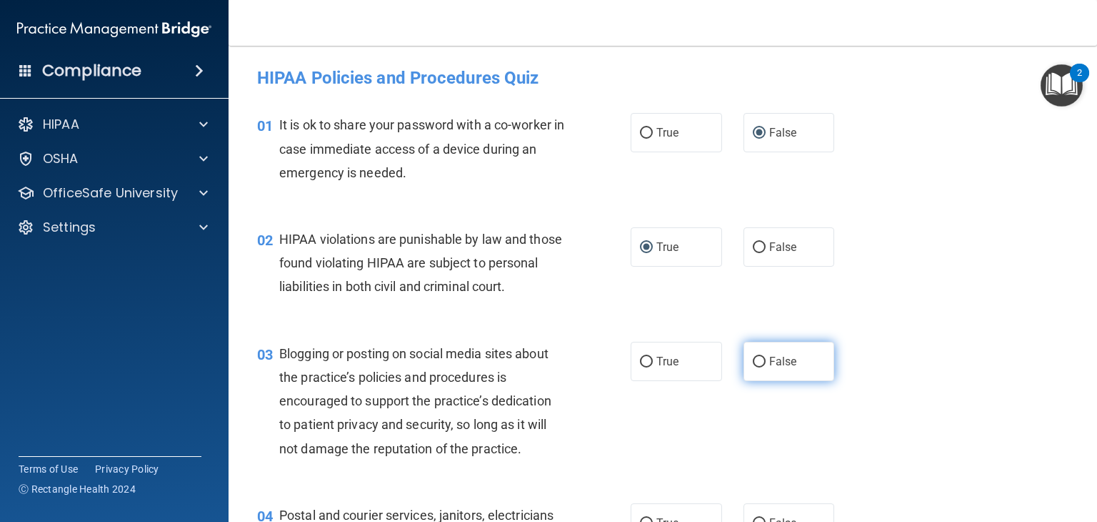
click at [758, 367] on input "False" at bounding box center [759, 361] width 13 height 11
radio input "true"
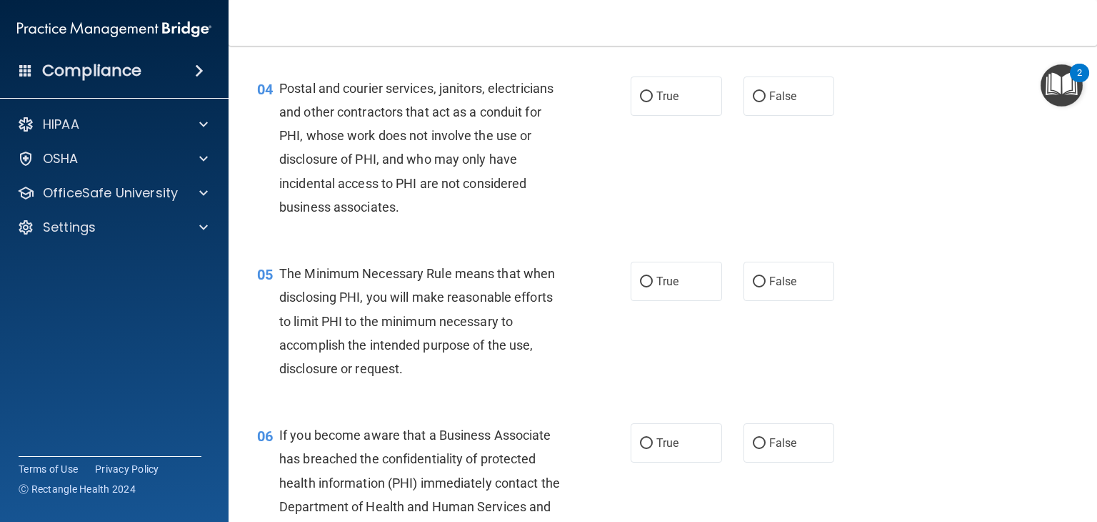
scroll to position [426, 0]
click at [641, 103] on input "True" at bounding box center [646, 97] width 13 height 11
radio input "true"
click at [641, 288] on input "True" at bounding box center [646, 282] width 13 height 11
radio input "true"
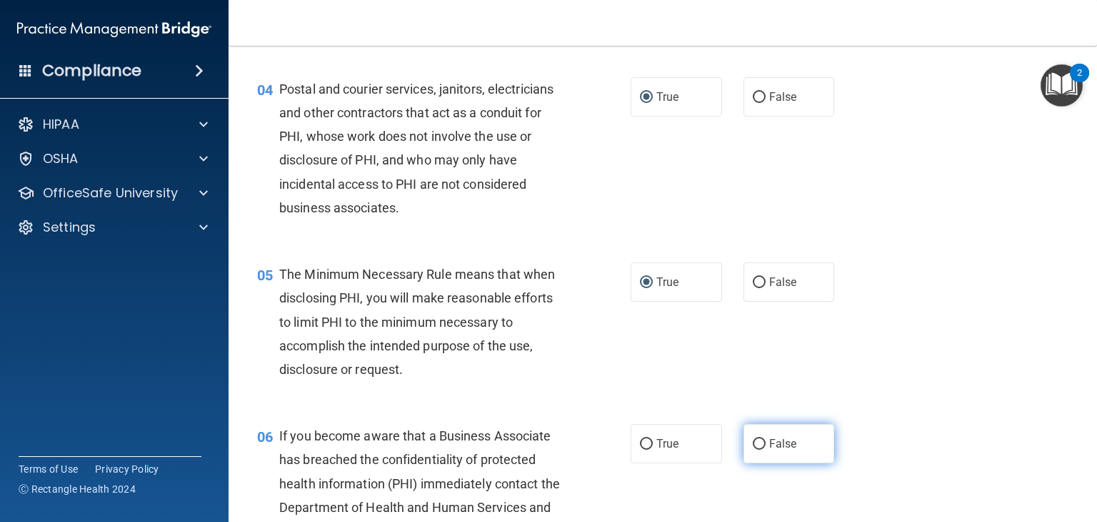
click at [758, 449] on input "False" at bounding box center [759, 444] width 13 height 11
radio input "true"
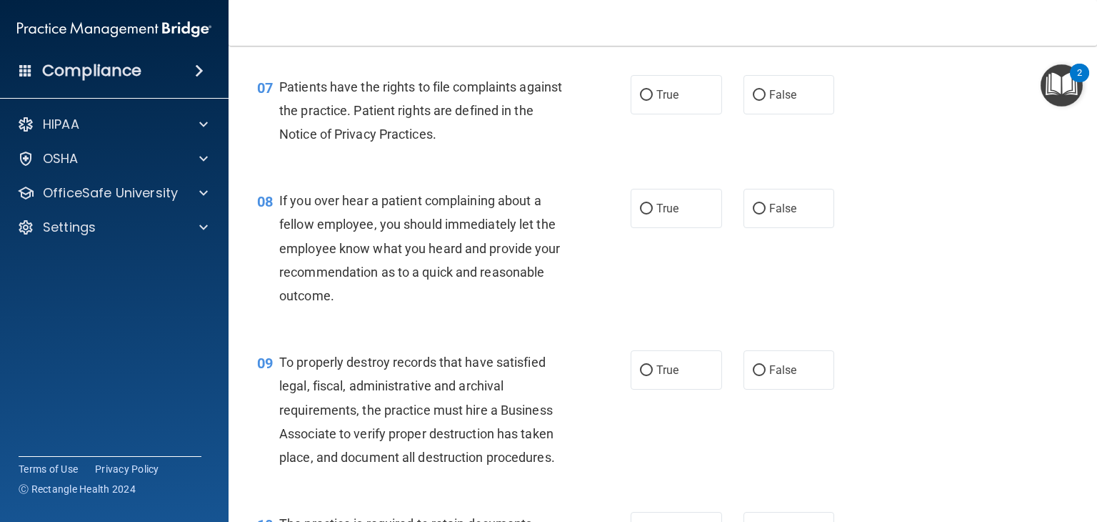
scroll to position [963, 0]
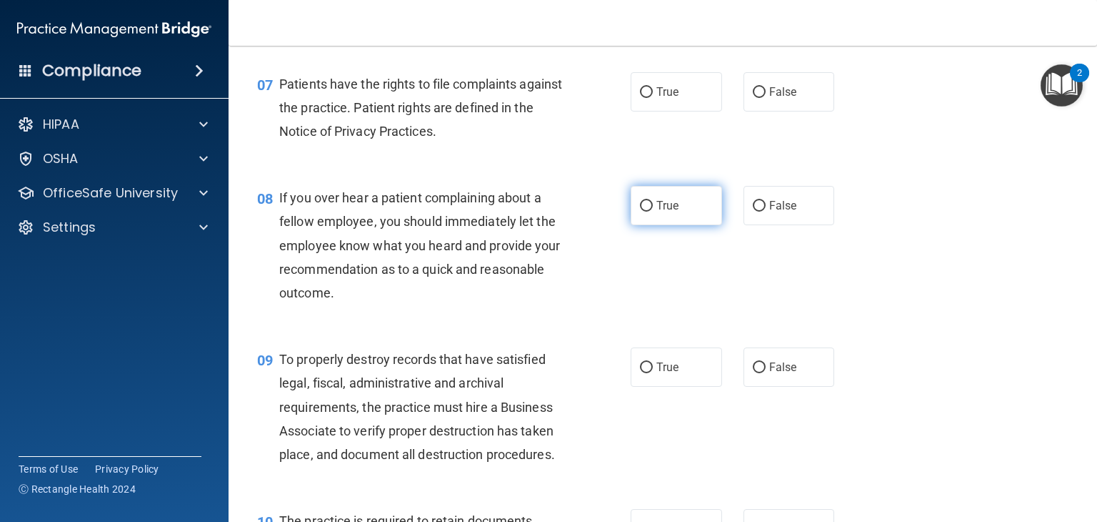
click at [640, 211] on input "True" at bounding box center [646, 206] width 13 height 11
radio input "true"
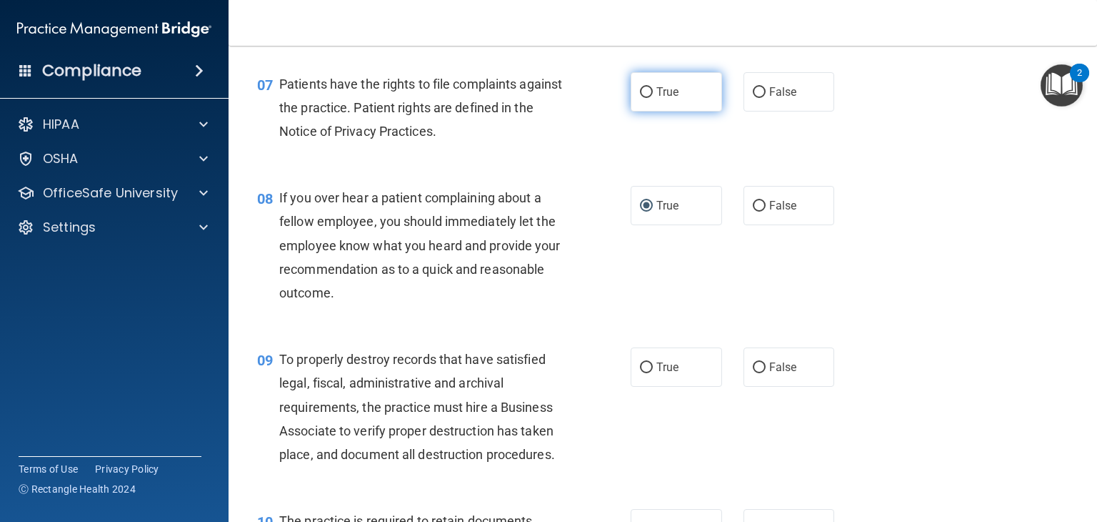
click at [640, 98] on input "True" at bounding box center [646, 92] width 13 height 11
radio input "true"
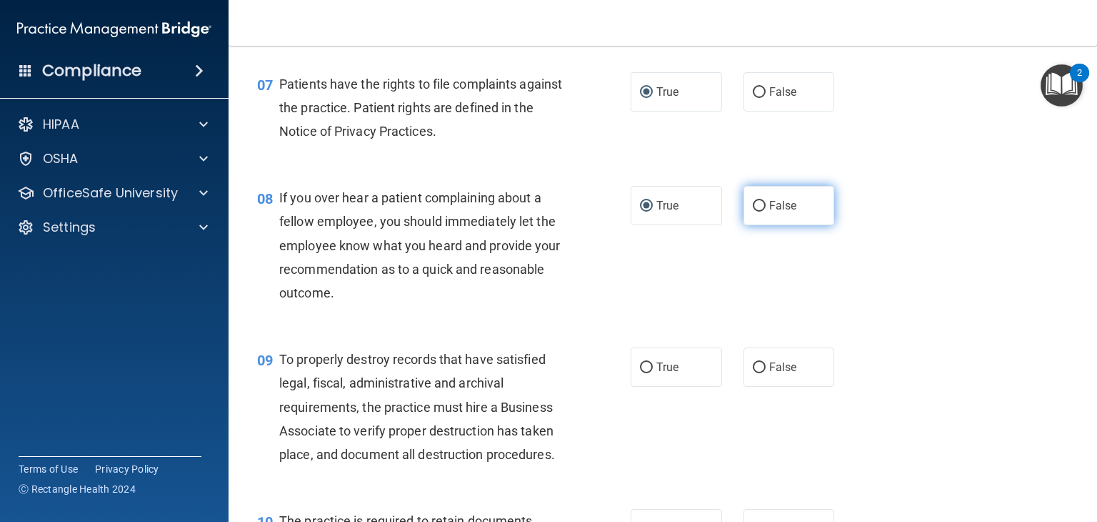
click at [755, 211] on input "False" at bounding box center [759, 206] width 13 height 11
radio input "true"
radio input "false"
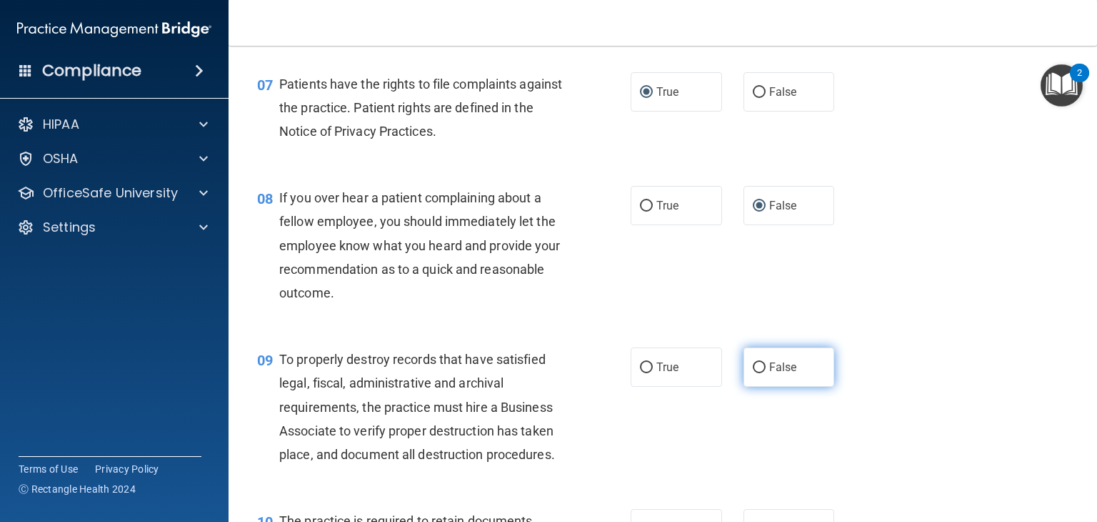
click at [753, 373] on input "False" at bounding box center [759, 367] width 13 height 11
radio input "true"
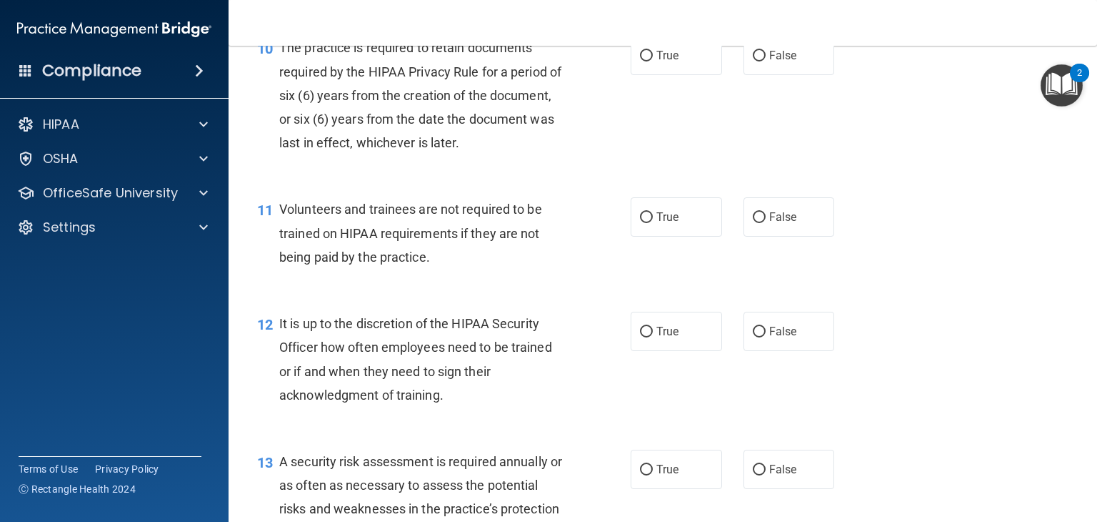
scroll to position [1438, 0]
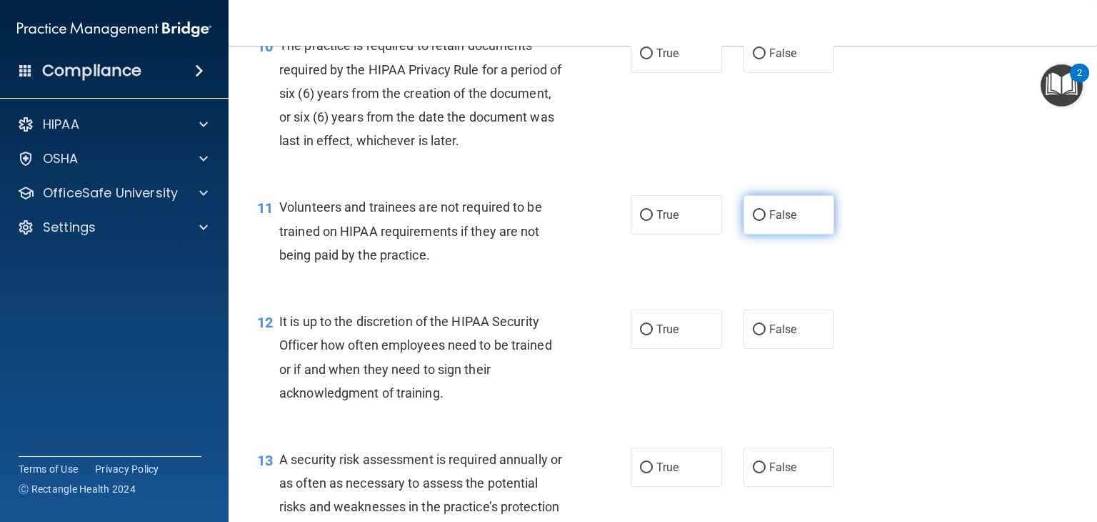
click at [753, 221] on input "False" at bounding box center [759, 215] width 13 height 11
radio input "true"
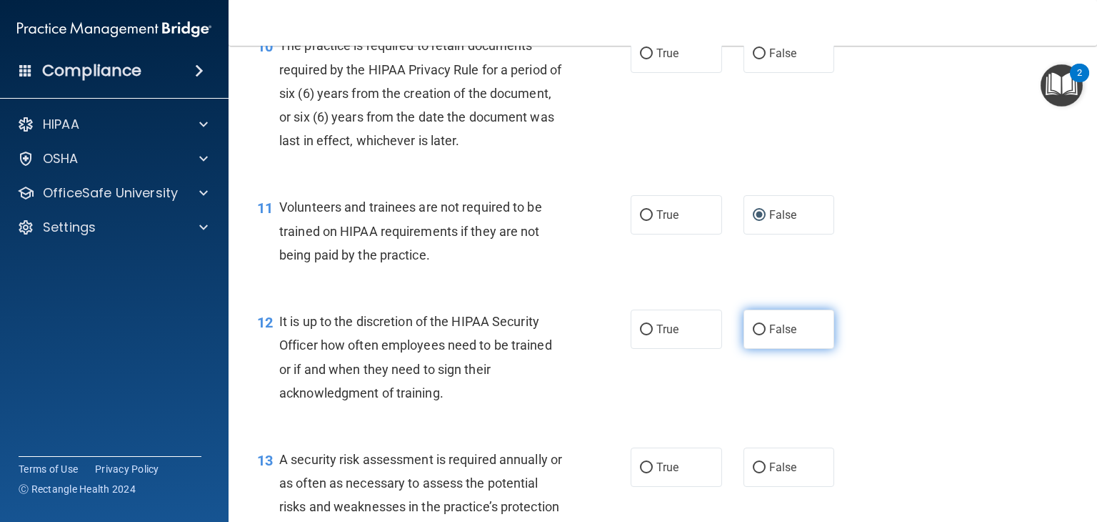
click at [756, 335] on input "False" at bounding box center [759, 329] width 13 height 11
radio input "true"
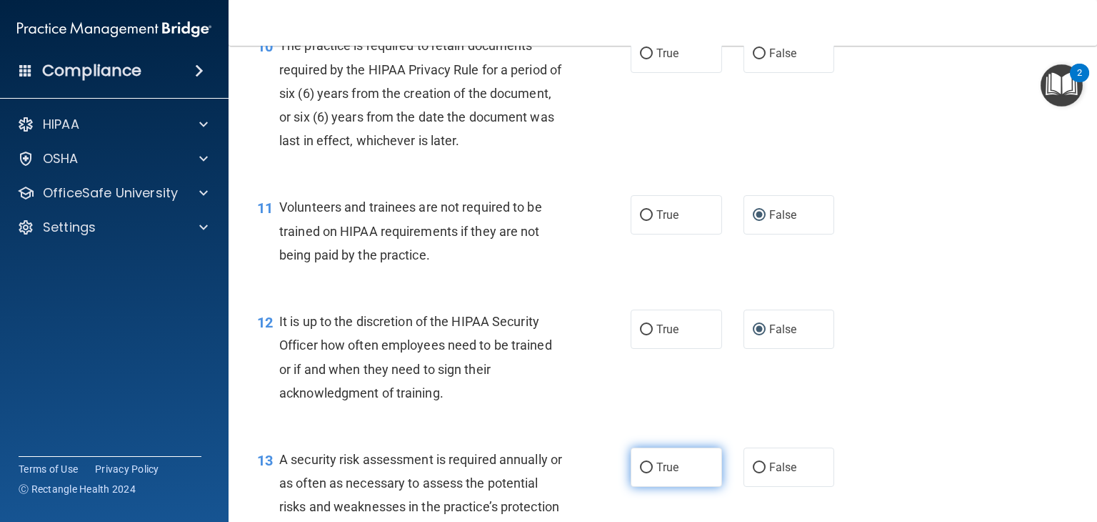
click at [640, 473] on input "True" at bounding box center [646, 467] width 13 height 11
radio input "true"
click at [646, 59] on input "True" at bounding box center [646, 54] width 13 height 11
radio input "true"
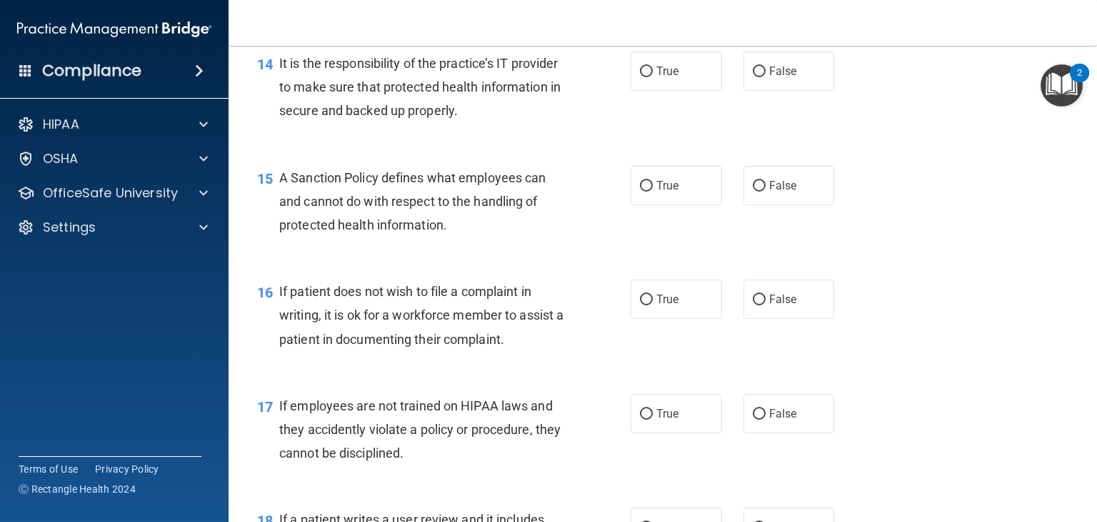
scroll to position [1975, 0]
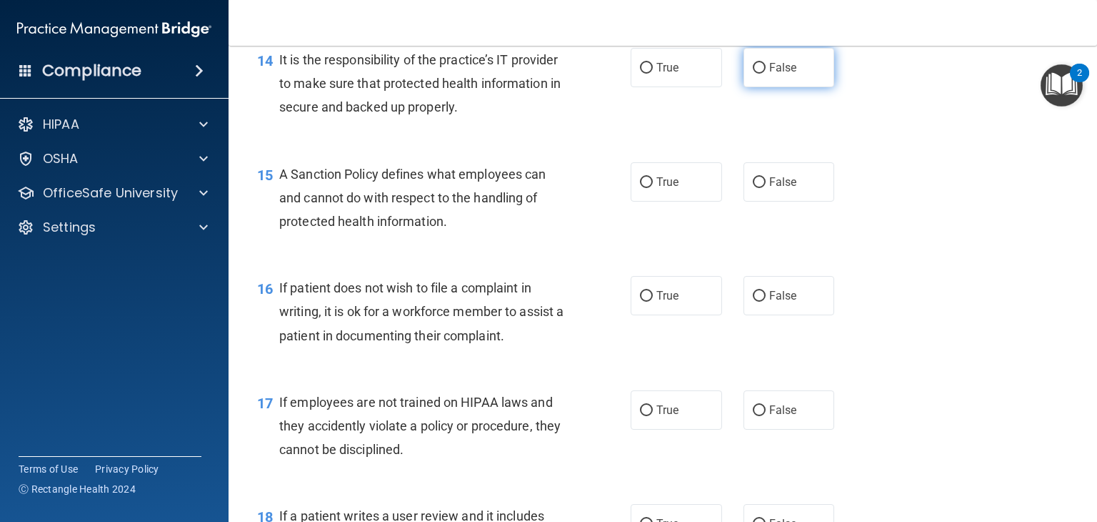
click at [753, 74] on input "False" at bounding box center [759, 68] width 13 height 11
radio input "true"
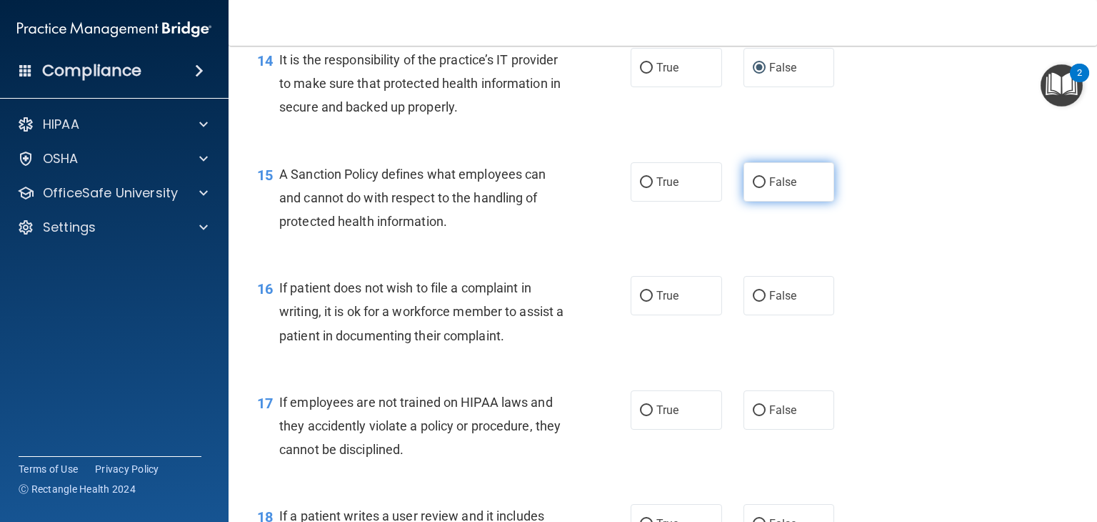
click at [753, 188] on input "False" at bounding box center [759, 182] width 13 height 11
radio input "true"
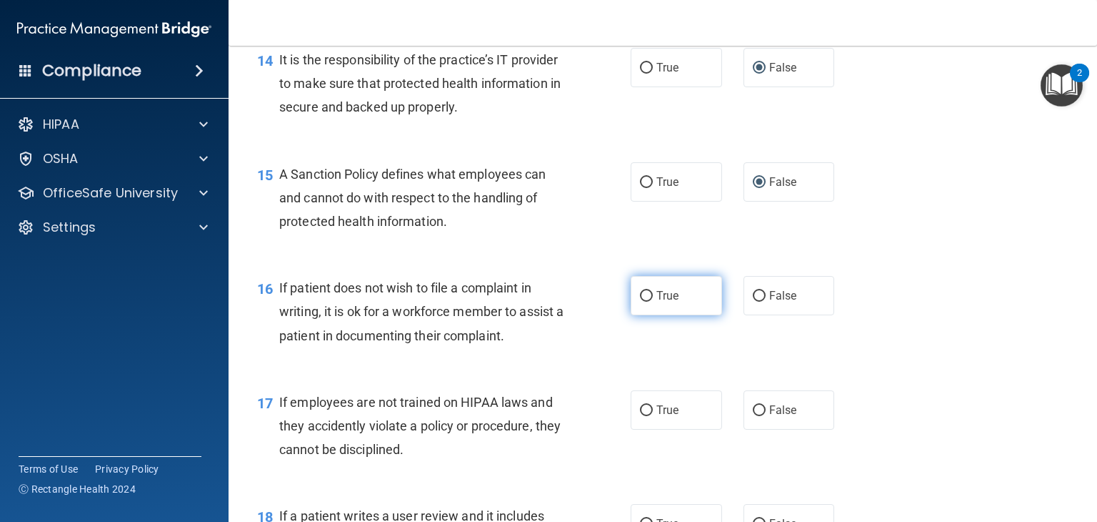
click at [640, 301] on input "True" at bounding box center [646, 296] width 13 height 11
radio input "true"
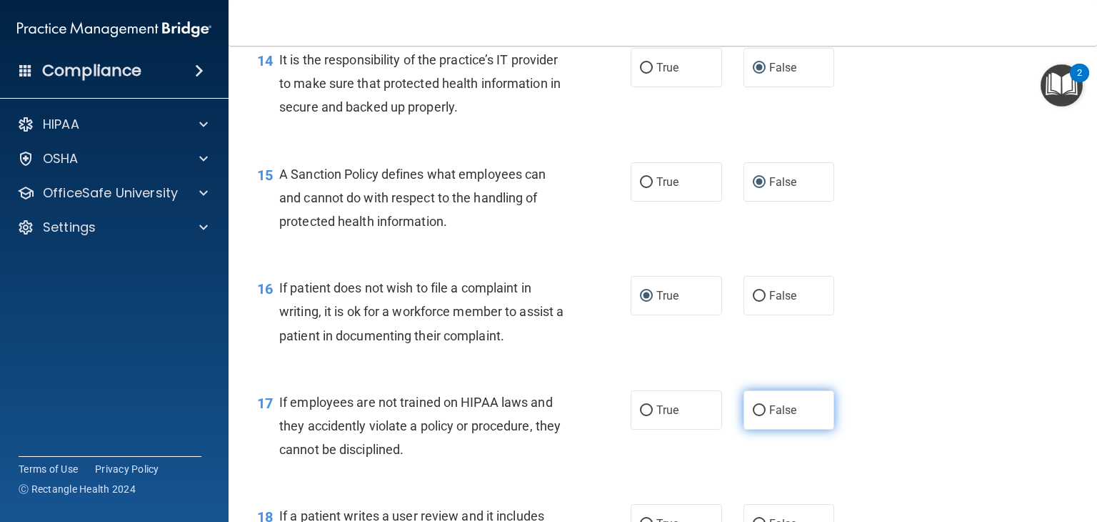
click at [758, 416] on input "False" at bounding box center [759, 410] width 13 height 11
radio input "true"
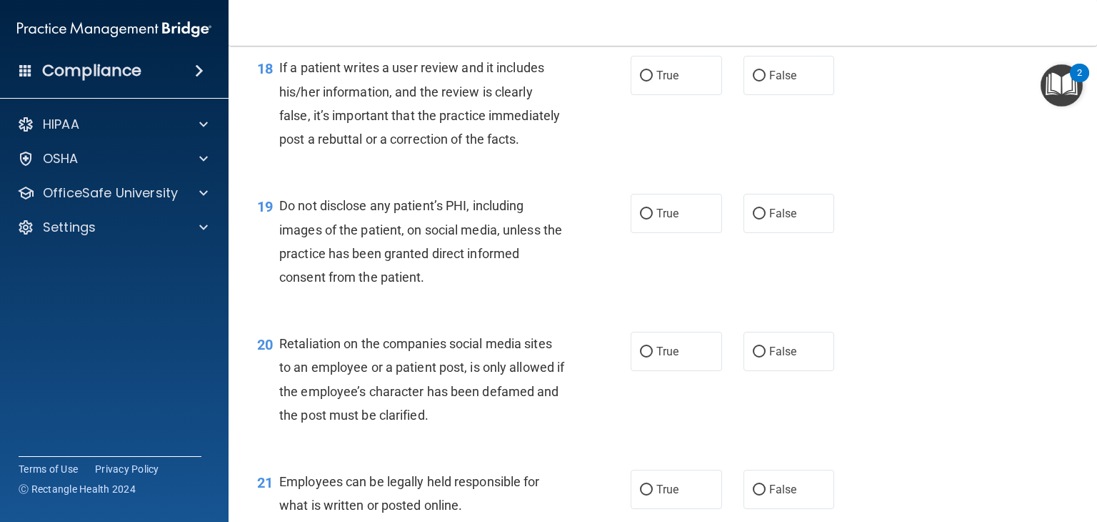
scroll to position [2428, 0]
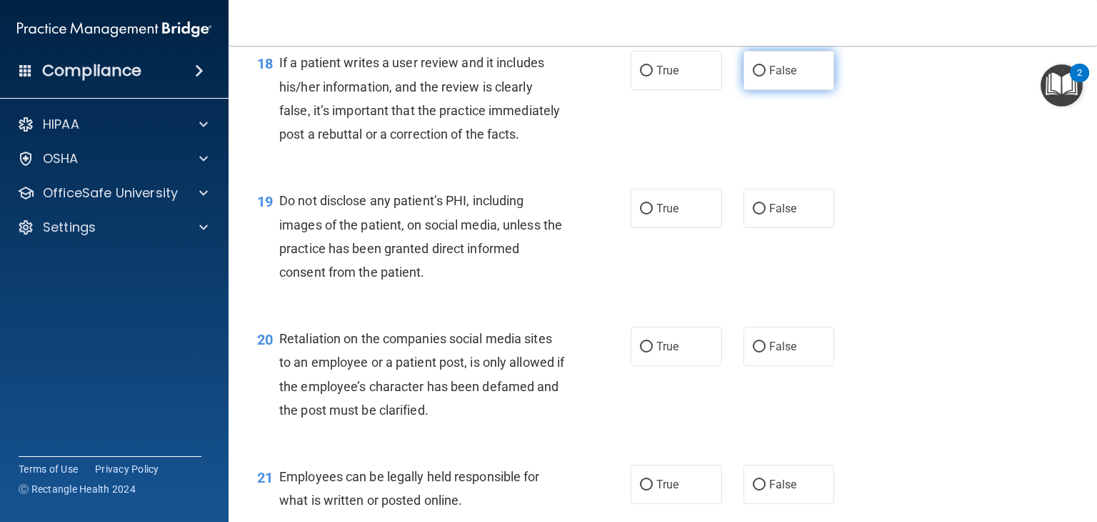
click at [753, 76] on input "False" at bounding box center [759, 71] width 13 height 11
radio input "true"
click at [753, 352] on input "False" at bounding box center [759, 346] width 13 height 11
radio input "true"
click at [640, 214] on input "True" at bounding box center [646, 209] width 13 height 11
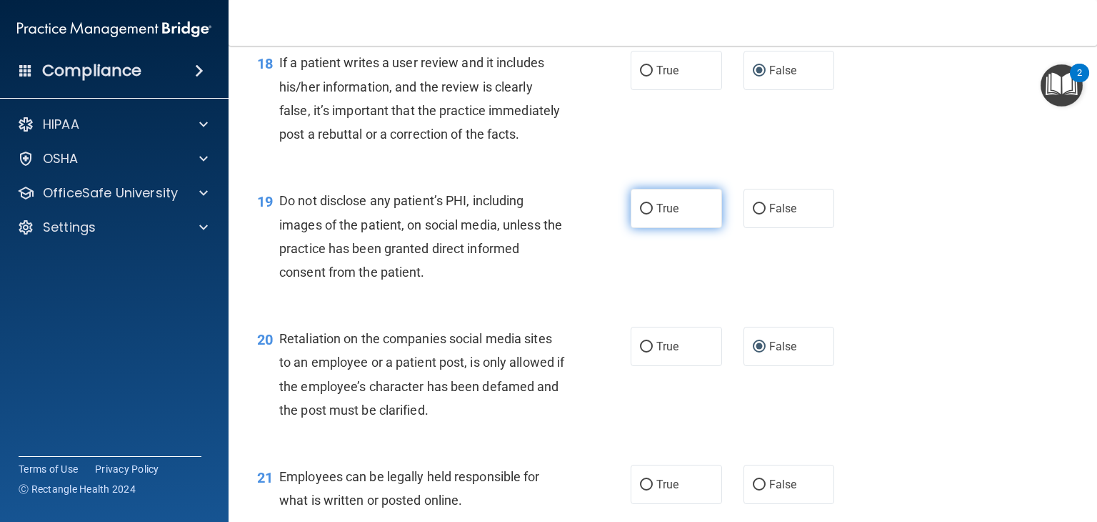
radio input "true"
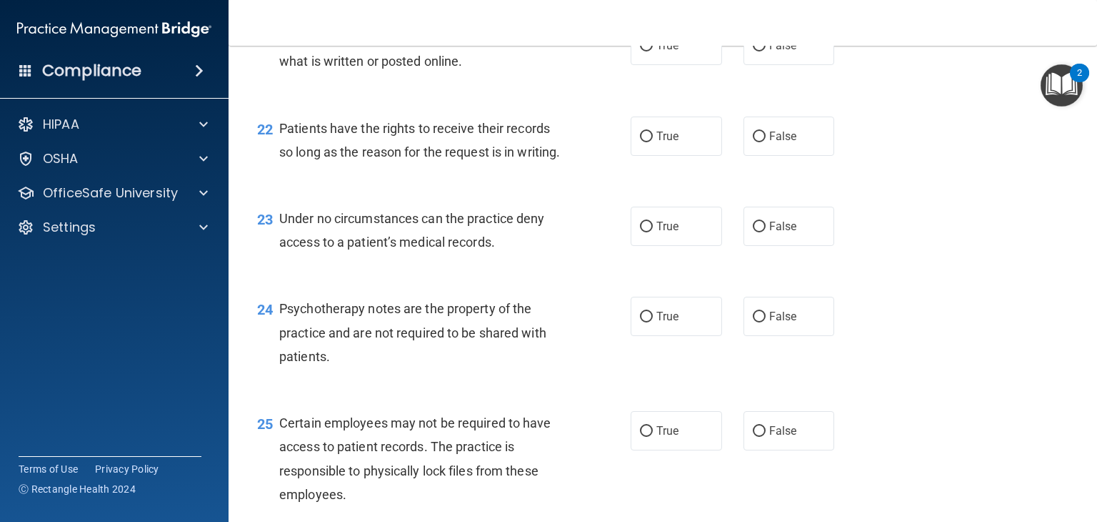
scroll to position [2870, 0]
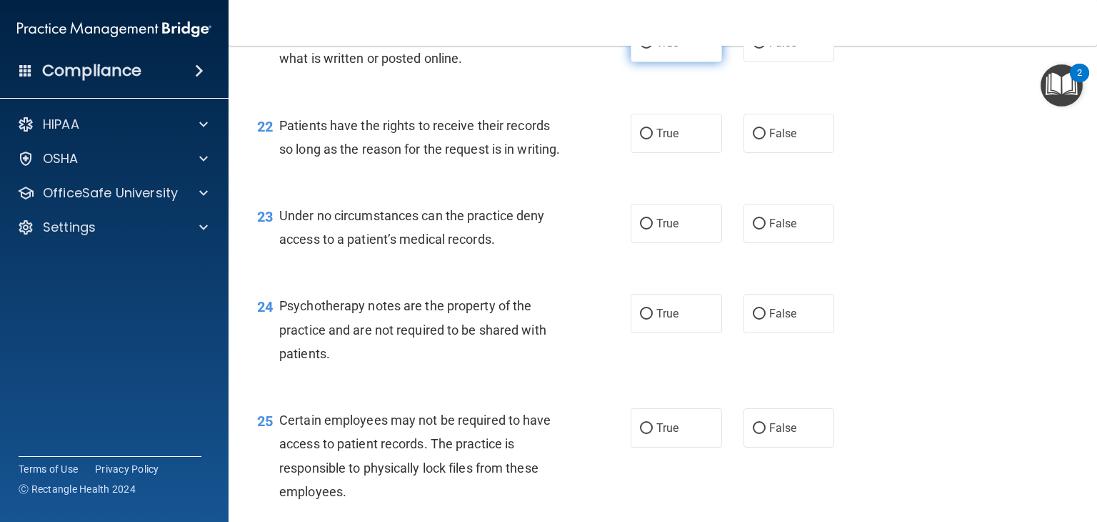
click at [640, 49] on input "True" at bounding box center [646, 43] width 13 height 11
radio input "true"
click at [753, 139] on input "False" at bounding box center [759, 134] width 13 height 11
radio input "true"
click at [744, 243] on label "False" at bounding box center [789, 223] width 91 height 39
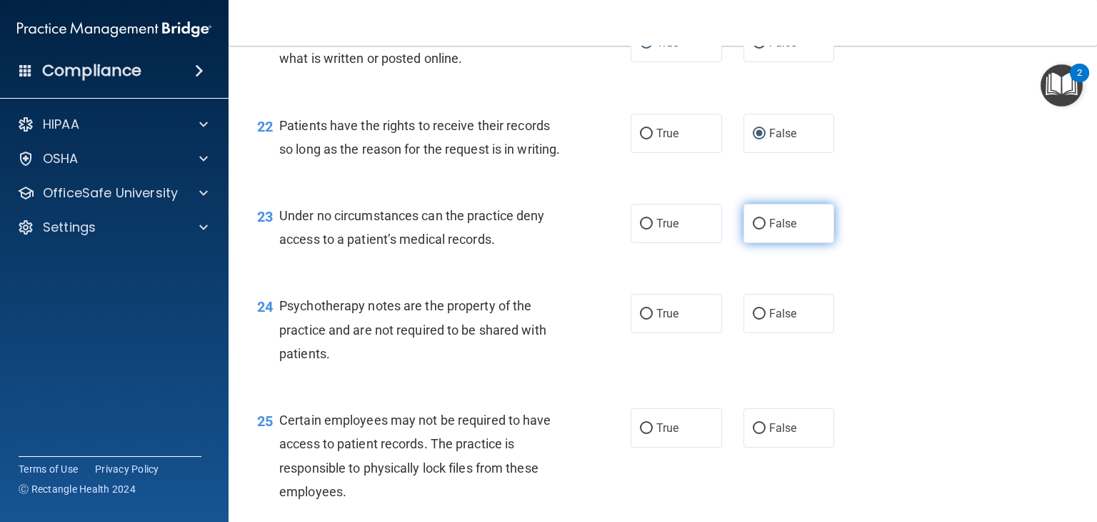
click at [753, 229] on input "False" at bounding box center [759, 224] width 13 height 11
radio input "true"
click at [640, 319] on input "True" at bounding box center [646, 314] width 13 height 11
radio input "true"
click at [646, 434] on input "True" at bounding box center [646, 428] width 13 height 11
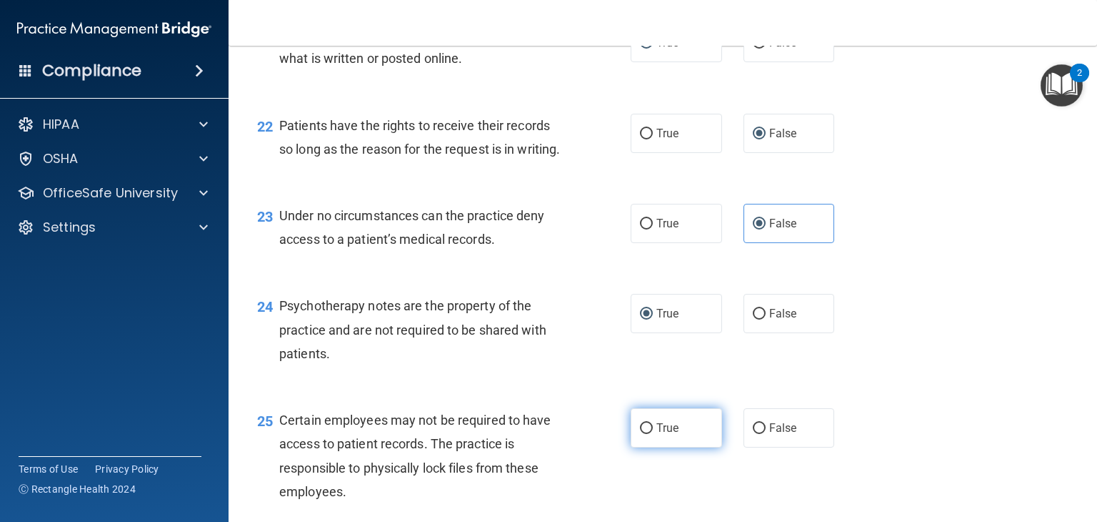
radio input "true"
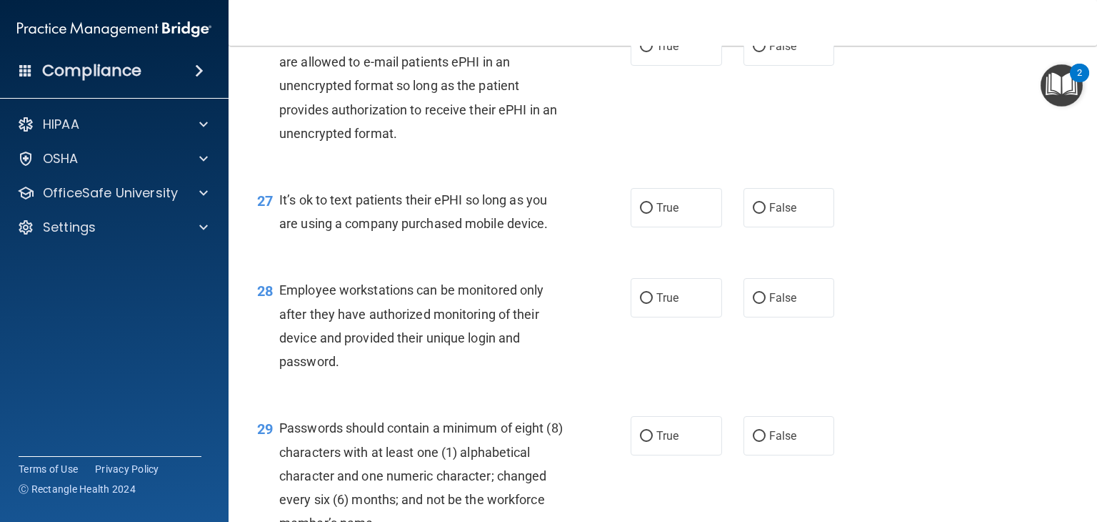
scroll to position [3389, 0]
click at [642, 52] on input "True" at bounding box center [646, 46] width 13 height 11
radio input "true"
click at [748, 227] on label "False" at bounding box center [789, 207] width 91 height 39
click at [753, 214] on input "False" at bounding box center [759, 208] width 13 height 11
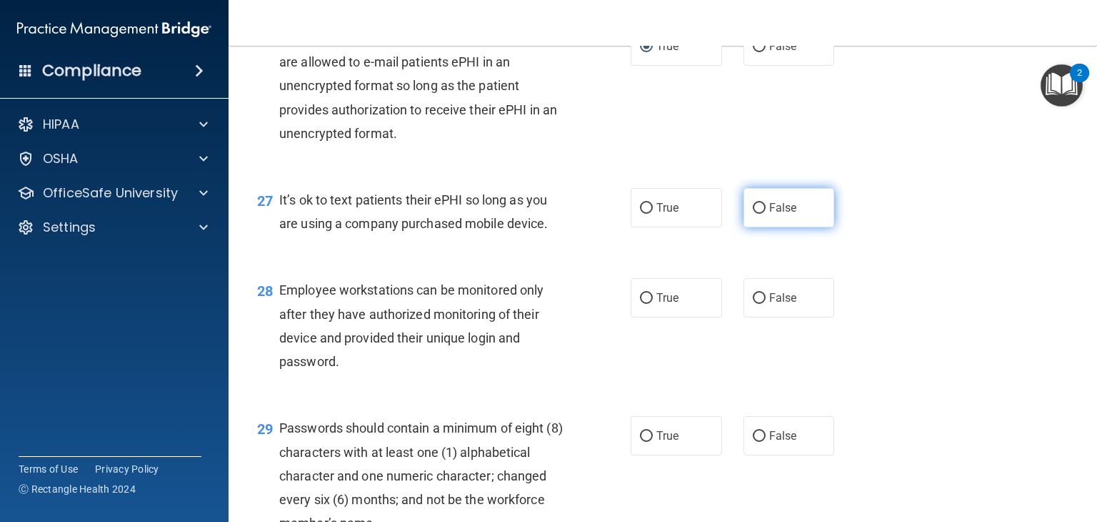
radio input "true"
click at [753, 304] on input "False" at bounding box center [759, 298] width 13 height 11
radio input "true"
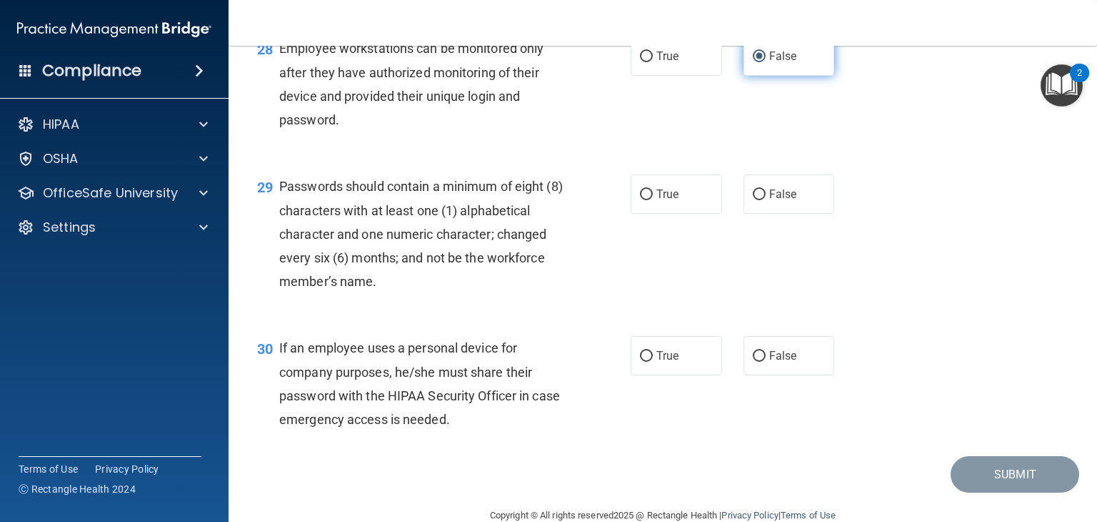
scroll to position [3652, 0]
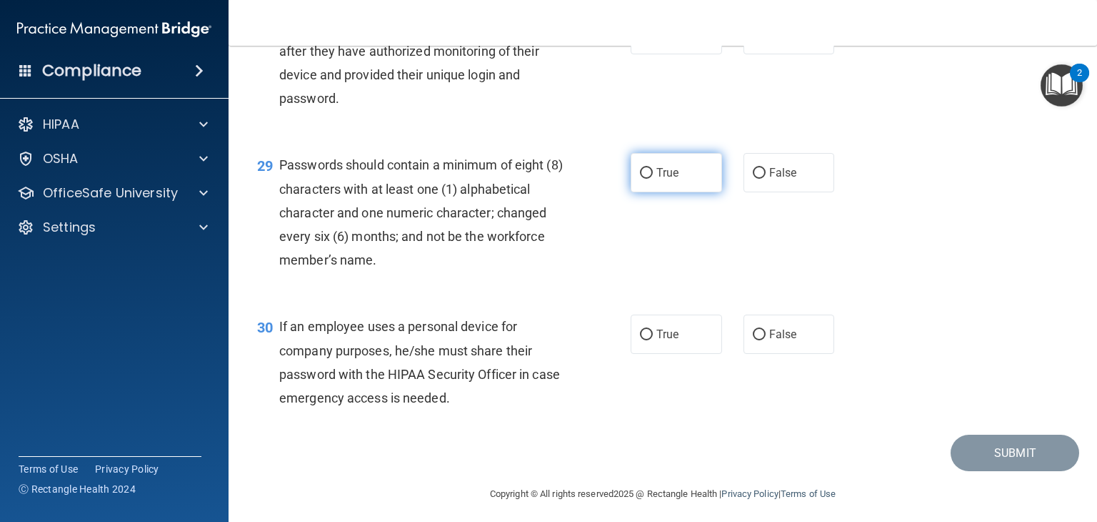
click at [640, 179] on input "True" at bounding box center [646, 173] width 13 height 11
radio input "true"
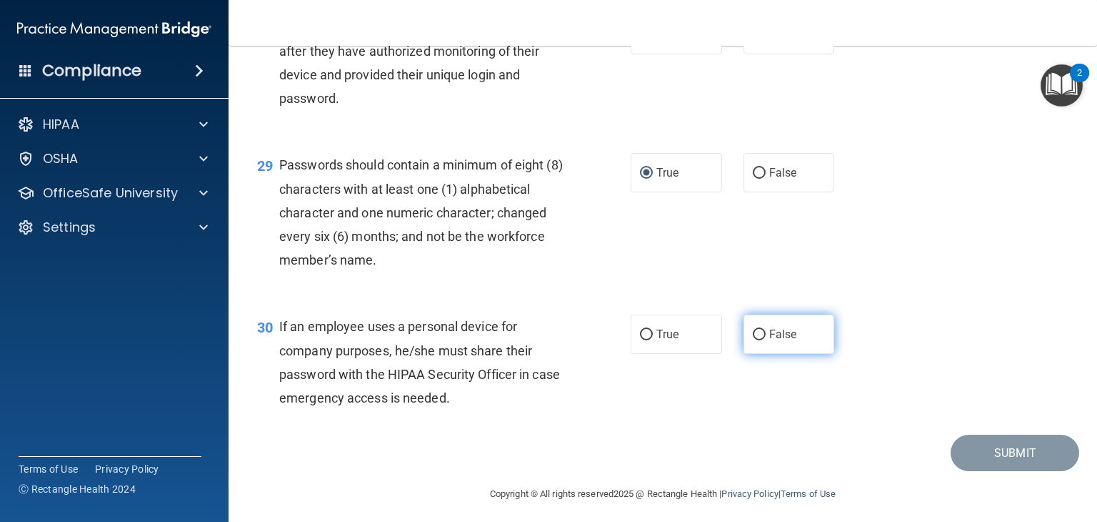
click at [753, 340] on input "False" at bounding box center [759, 334] width 13 height 11
radio input "true"
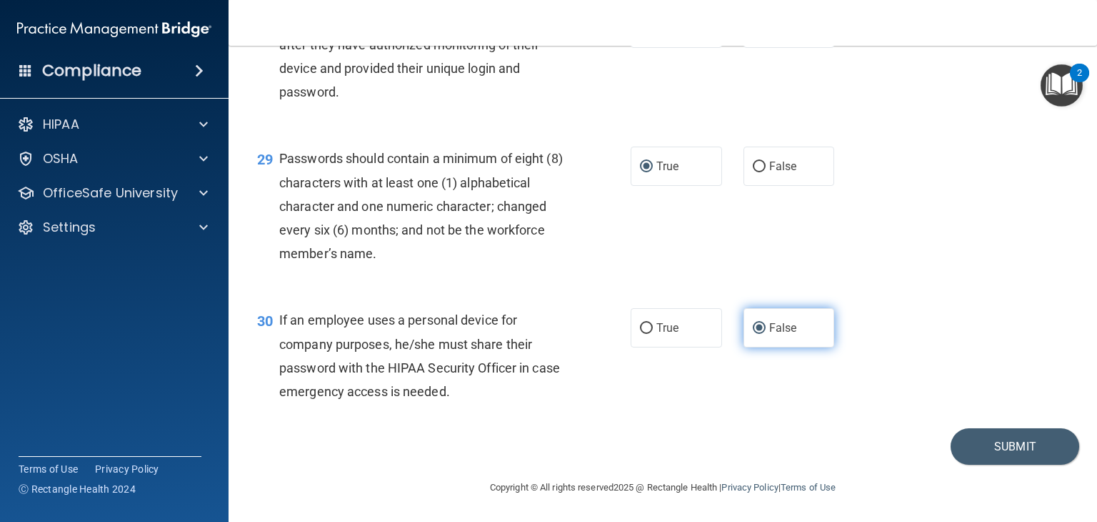
scroll to position [3729, 0]
click at [982, 456] on button "Submit" at bounding box center [1015, 446] width 129 height 36
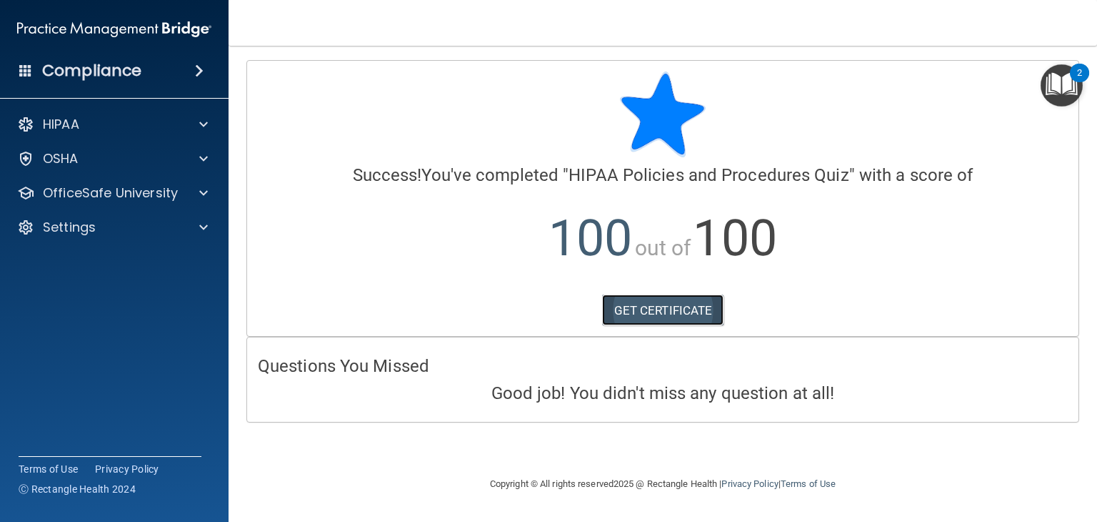
click at [664, 310] on link "GET CERTIFICATE" at bounding box center [663, 309] width 122 height 31
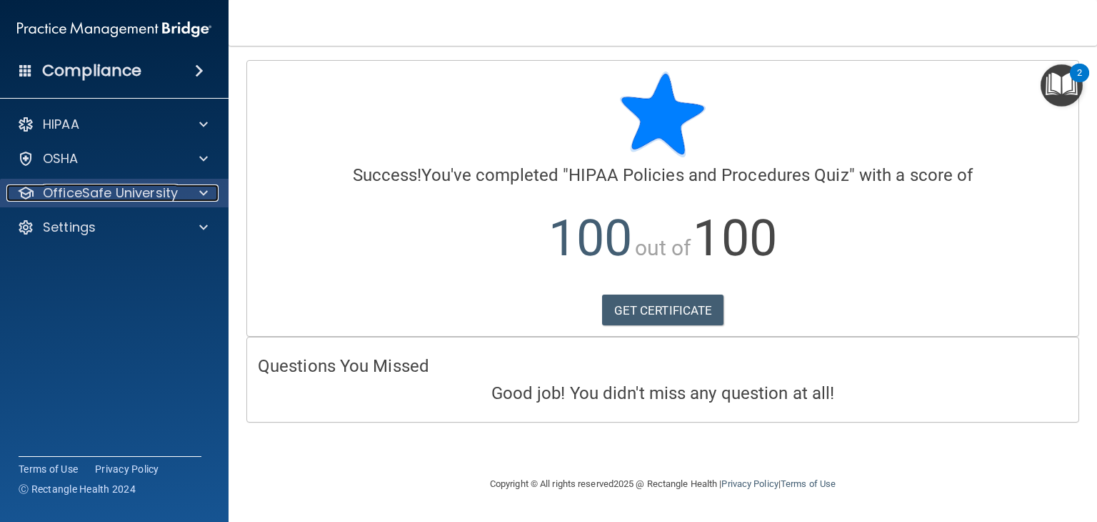
click at [141, 192] on p "OfficeSafe University" at bounding box center [110, 192] width 135 height 17
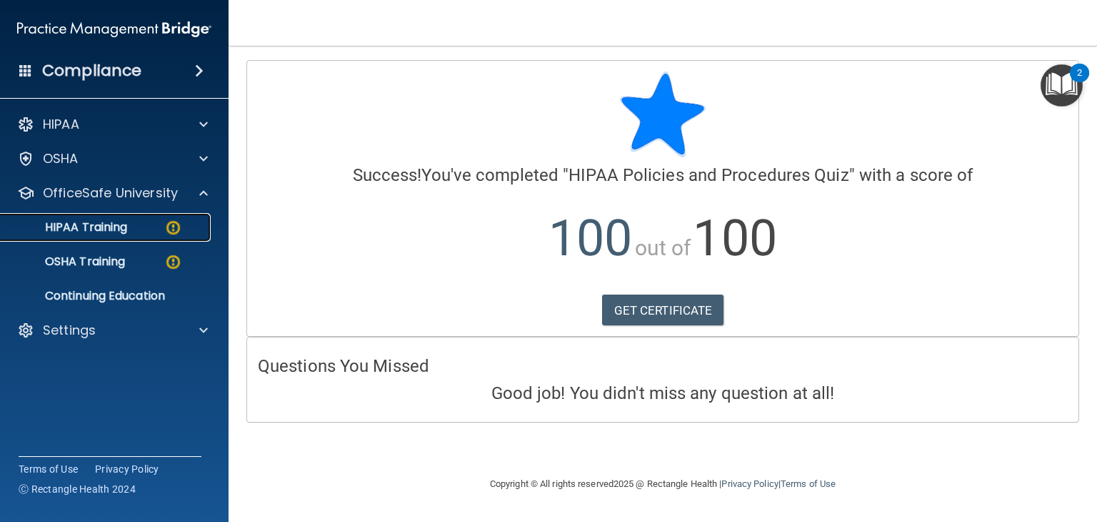
click at [116, 229] on p "HIPAA Training" at bounding box center [68, 227] width 118 height 14
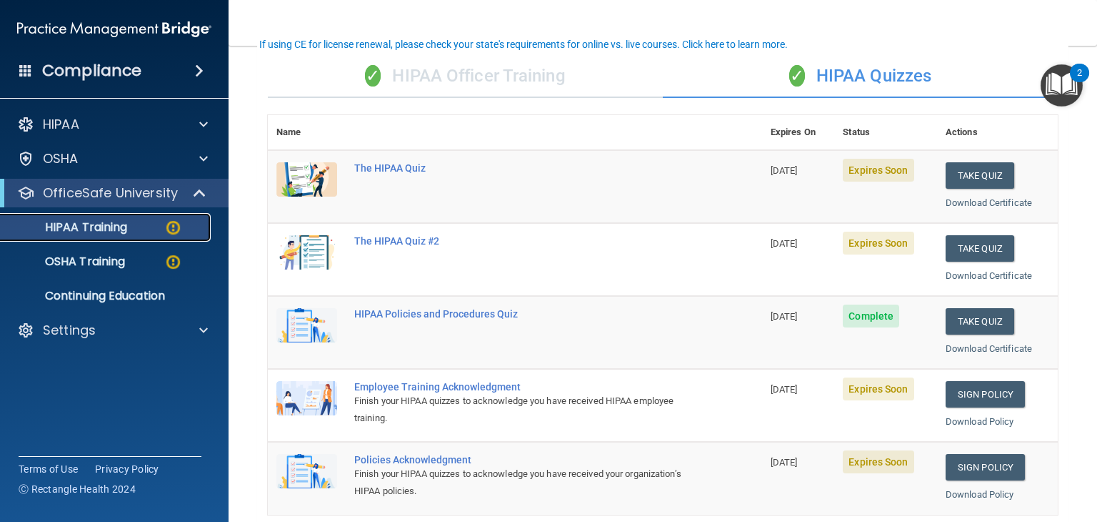
scroll to position [100, 0]
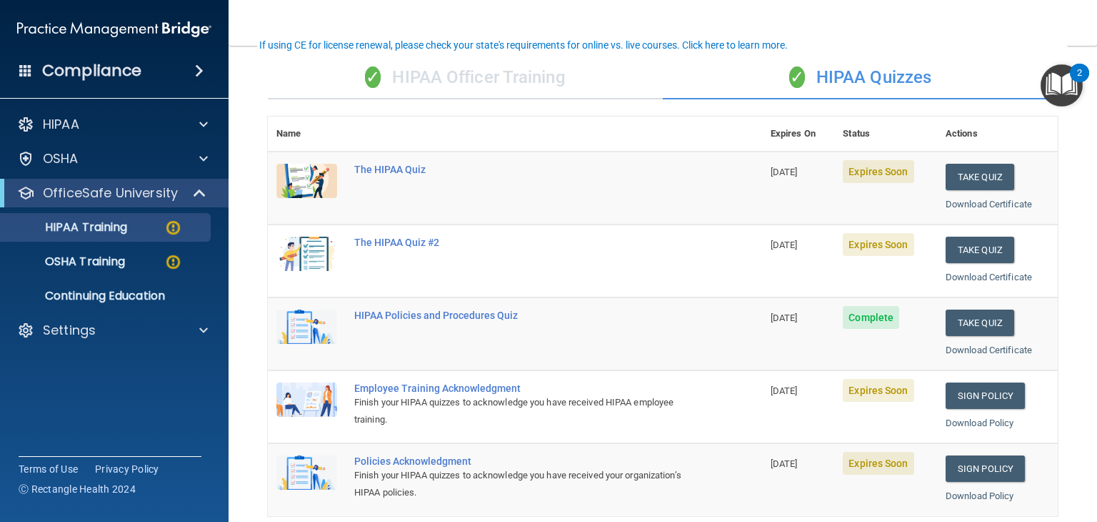
click at [514, 85] on div "✓ HIPAA Officer Training" at bounding box center [465, 77] width 395 height 43
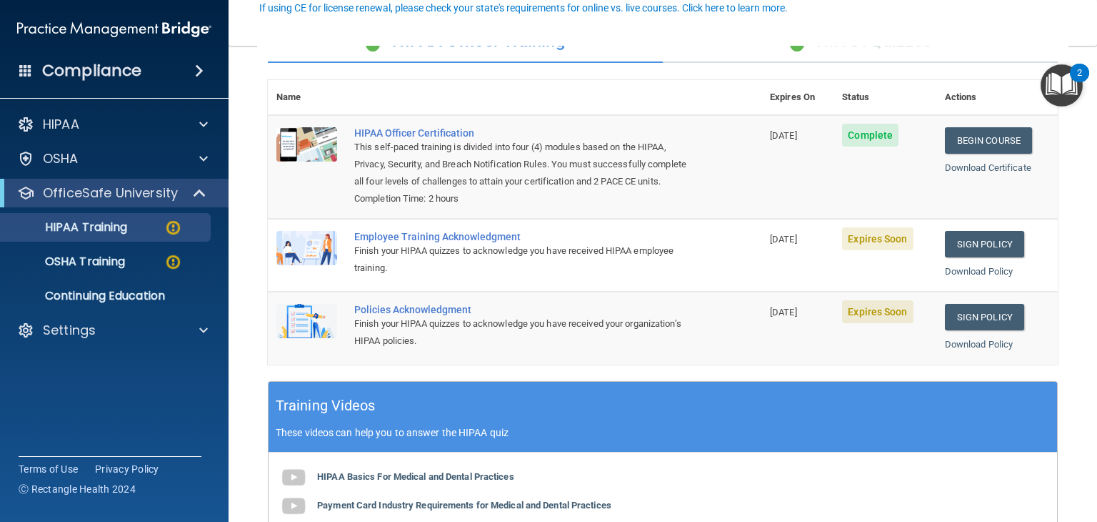
scroll to position [138, 0]
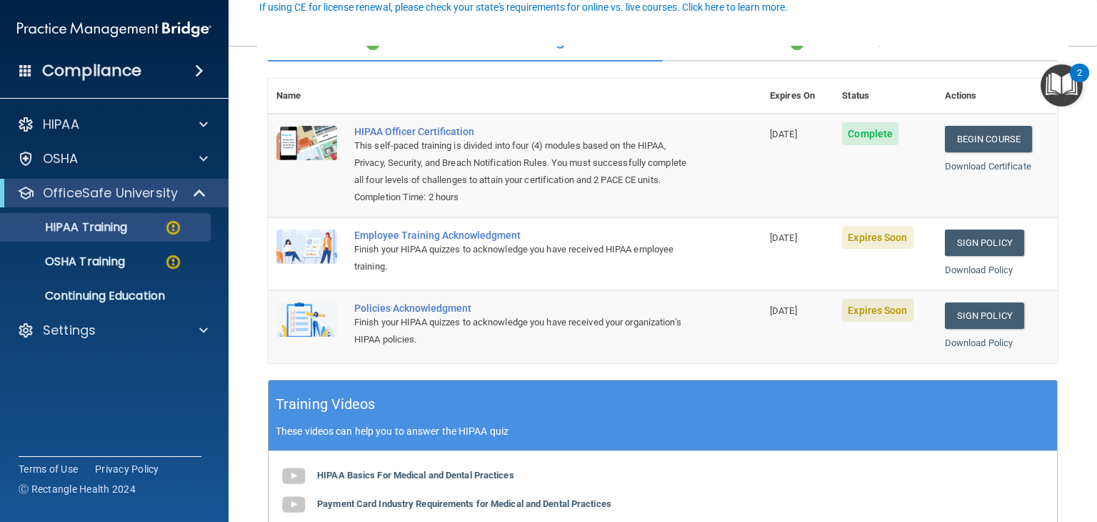
click at [480, 241] on div "Employee Training Acknowledgment" at bounding box center [522, 234] width 336 height 11
click at [451, 241] on div "Employee Training Acknowledgment" at bounding box center [522, 234] width 336 height 11
click at [466, 241] on div "Employee Training Acknowledgment" at bounding box center [522, 234] width 336 height 11
click at [405, 241] on div "Employee Training Acknowledgment" at bounding box center [522, 234] width 336 height 11
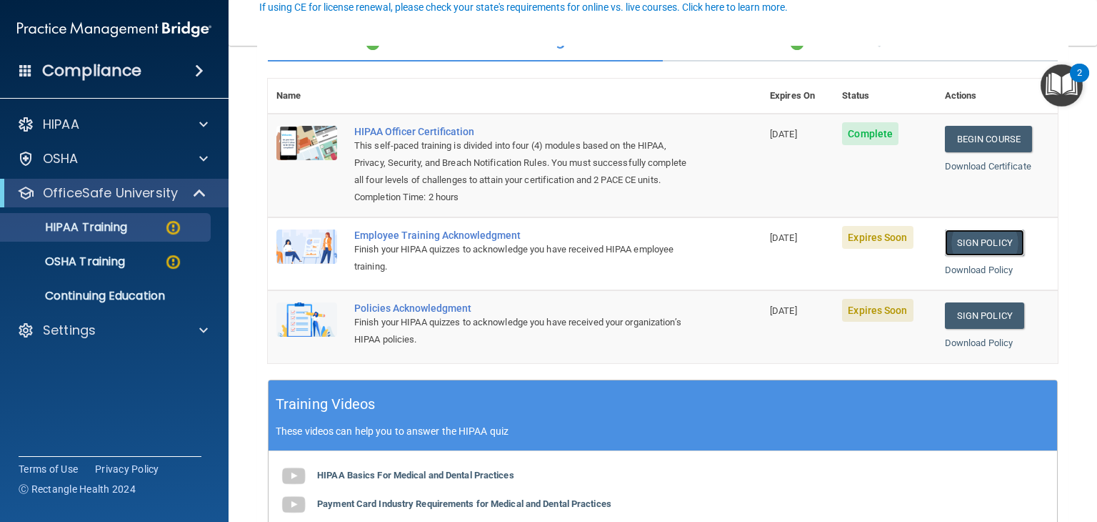
click at [993, 255] on link "Sign Policy" at bounding box center [984, 242] width 79 height 26
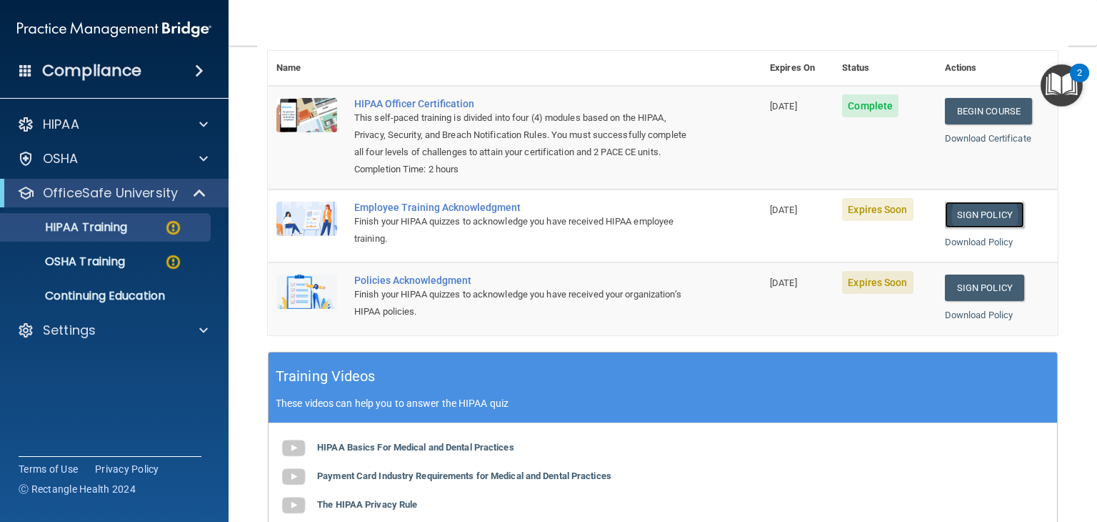
scroll to position [166, 0]
click at [477, 212] on div "Employee Training Acknowledgment" at bounding box center [522, 206] width 336 height 11
click at [437, 212] on div "Employee Training Acknowledgment" at bounding box center [522, 206] width 336 height 11
click at [441, 212] on div "Employee Training Acknowledgment" at bounding box center [522, 206] width 336 height 11
click at [477, 212] on div "Employee Training Acknowledgment" at bounding box center [522, 206] width 336 height 11
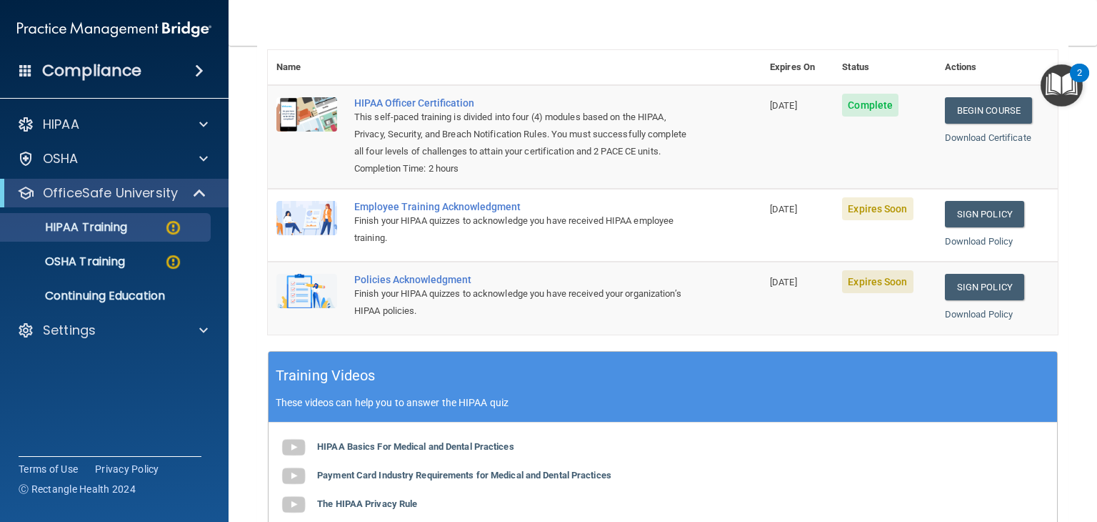
click at [321, 235] on img at bounding box center [306, 218] width 61 height 34
click at [311, 235] on img at bounding box center [306, 218] width 61 height 34
click at [434, 212] on div "Employee Training Acknowledgment" at bounding box center [522, 206] width 336 height 11
click at [460, 229] on div "Finish your HIPAA quizzes to acknowledge you have received HIPAA employee train…" at bounding box center [522, 229] width 336 height 34
click at [482, 231] on div "Finish your HIPAA quizzes to acknowledge you have received HIPAA employee train…" at bounding box center [522, 229] width 336 height 34
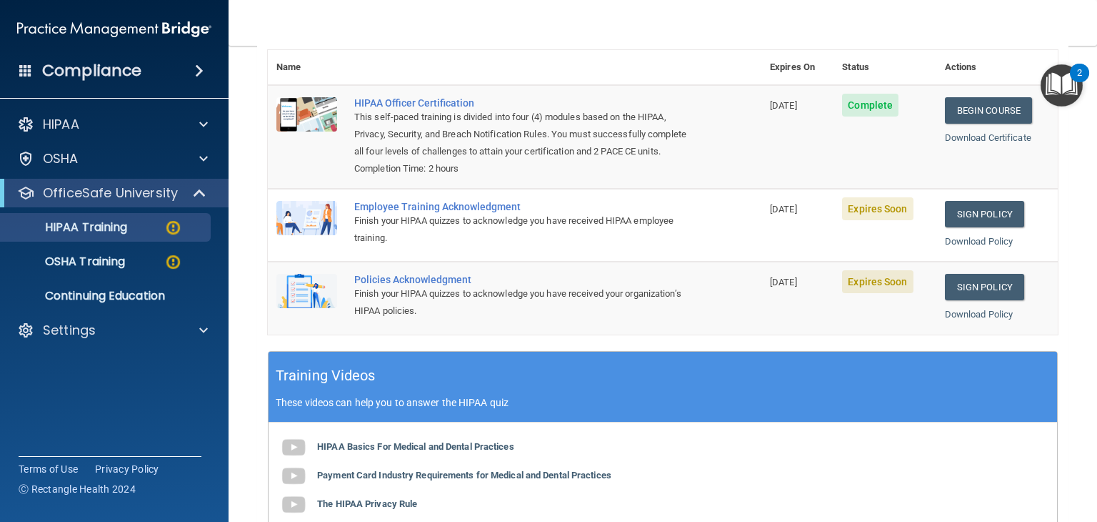
click at [887, 220] on span "Expires Soon" at bounding box center [877, 208] width 71 height 23
click at [883, 238] on td "Expires Soon" at bounding box center [885, 225] width 102 height 73
click at [869, 220] on span "Expires Soon" at bounding box center [877, 208] width 71 height 23
click at [866, 244] on td "Expires Soon" at bounding box center [885, 225] width 102 height 73
click at [411, 231] on div "Finish your HIPAA quizzes to acknowledge you have received HIPAA employee train…" at bounding box center [522, 229] width 336 height 34
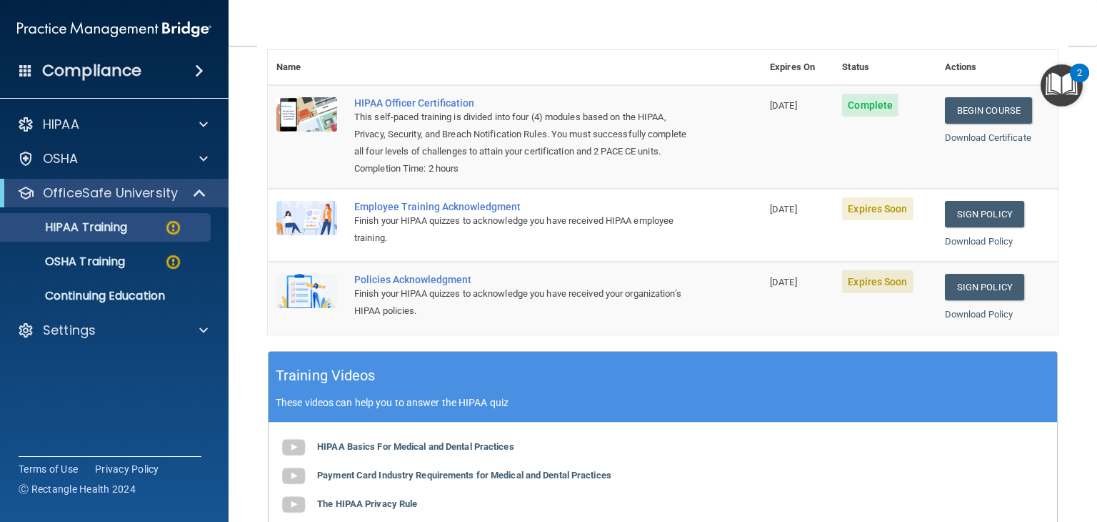
click at [418, 230] on div "Finish your HIPAA quizzes to acknowledge you have received HIPAA employee train…" at bounding box center [522, 229] width 336 height 34
click at [306, 235] on img at bounding box center [306, 218] width 61 height 34
click at [339, 240] on td at bounding box center [307, 225] width 78 height 73
click at [420, 231] on div "Finish your HIPAA quizzes to acknowledge you have received HIPAA employee train…" at bounding box center [522, 229] width 336 height 34
click at [314, 256] on td at bounding box center [307, 225] width 78 height 73
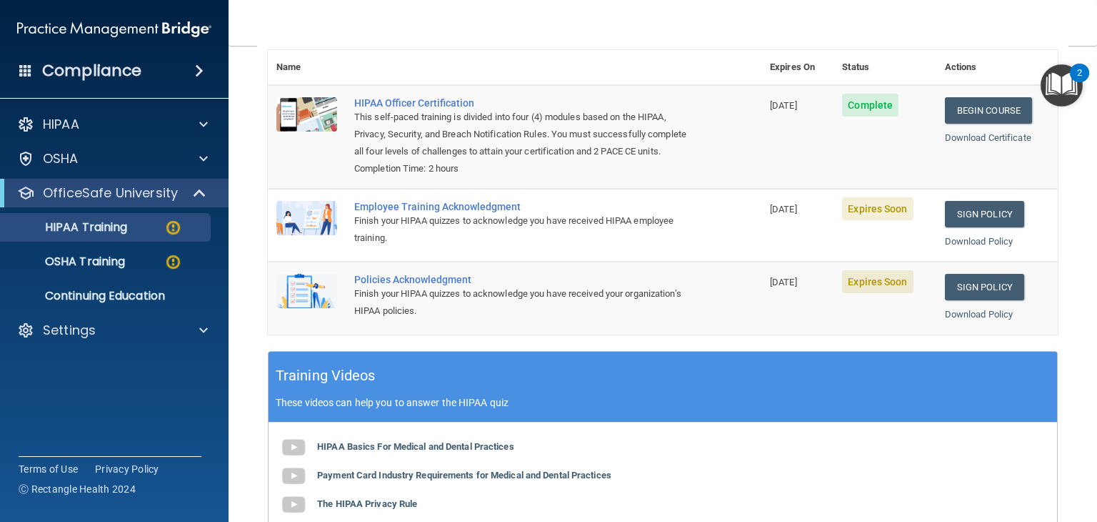
click at [420, 229] on div "Finish your HIPAA quizzes to acknowledge you have received HIPAA employee train…" at bounding box center [522, 229] width 336 height 34
click at [311, 235] on img at bounding box center [306, 218] width 61 height 34
click at [406, 231] on div "Finish your HIPAA quizzes to acknowledge you have received HIPAA employee train…" at bounding box center [522, 229] width 336 height 34
click at [305, 251] on td at bounding box center [307, 225] width 78 height 73
click at [409, 229] on div "Finish your HIPAA quizzes to acknowledge you have received HIPAA employee train…" at bounding box center [522, 229] width 336 height 34
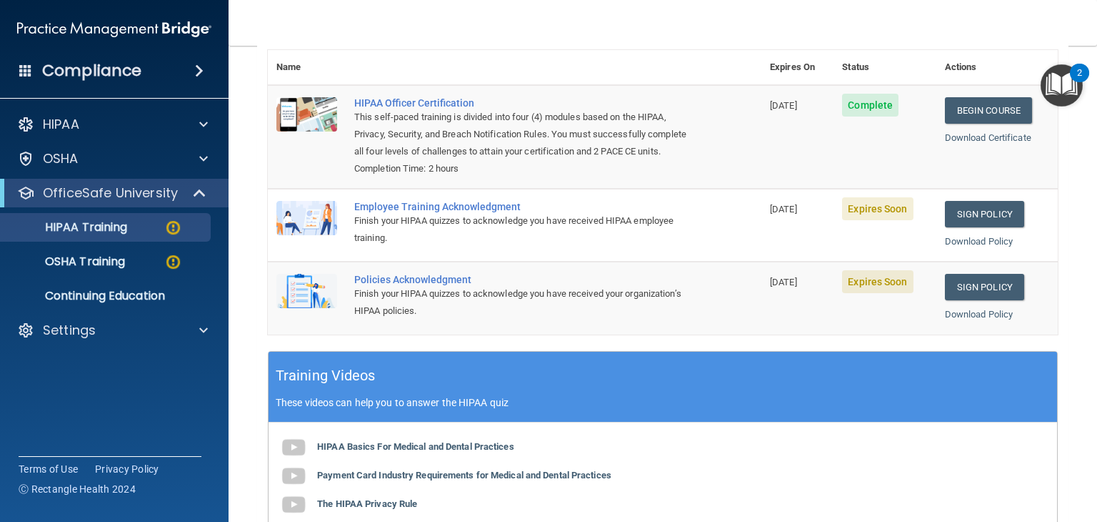
click at [417, 212] on div "Employee Training Acknowledgment" at bounding box center [522, 206] width 336 height 11
click at [433, 285] on div "Policies Acknowledgment" at bounding box center [522, 279] width 336 height 11
click at [426, 310] on div "Finish your HIPAA quizzes to acknowledge you have received your organization’s …" at bounding box center [522, 302] width 336 height 34
click at [440, 285] on div "Policies Acknowledgment" at bounding box center [522, 279] width 336 height 11
click at [441, 303] on div "Finish your HIPAA quizzes to acknowledge you have received your organization’s …" at bounding box center [522, 302] width 336 height 34
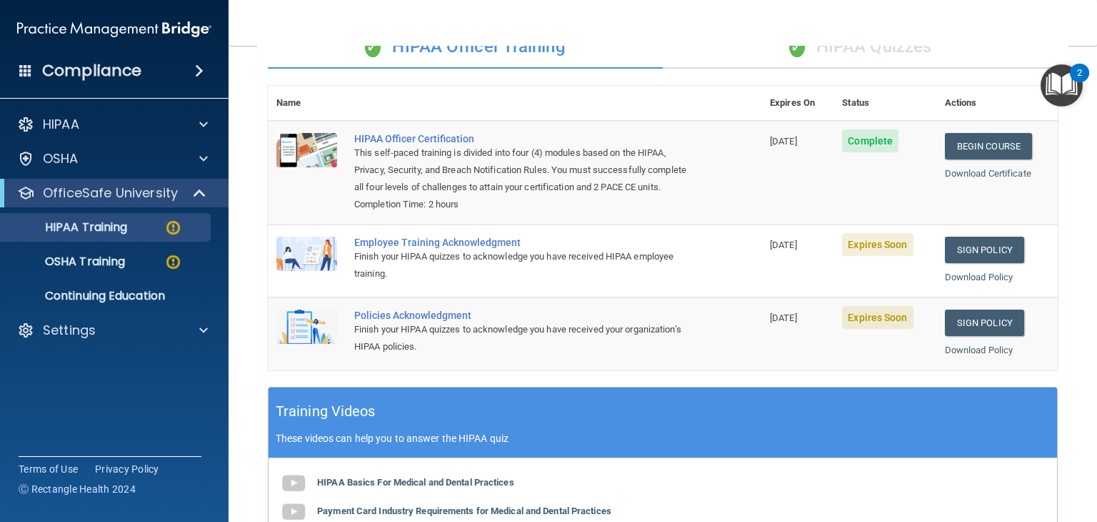
scroll to position [137, 0]
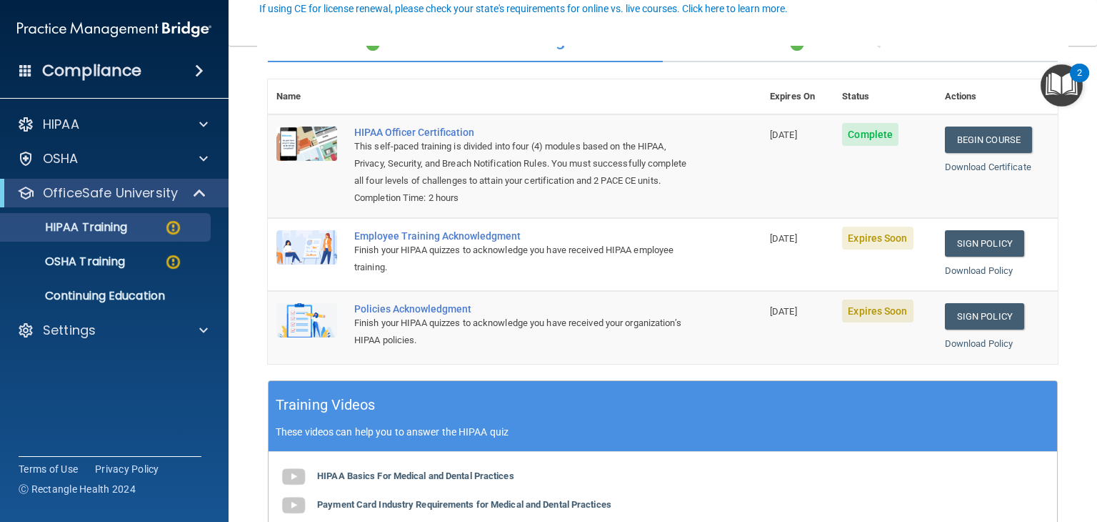
click at [883, 249] on span "Expires Soon" at bounding box center [877, 237] width 71 height 23
click at [869, 249] on span "Expires Soon" at bounding box center [877, 237] width 71 height 23
click at [877, 249] on span "Expires Soon" at bounding box center [877, 237] width 71 height 23
click at [879, 249] on span "Expires Soon" at bounding box center [877, 237] width 71 height 23
click at [864, 249] on span "Expires Soon" at bounding box center [877, 237] width 71 height 23
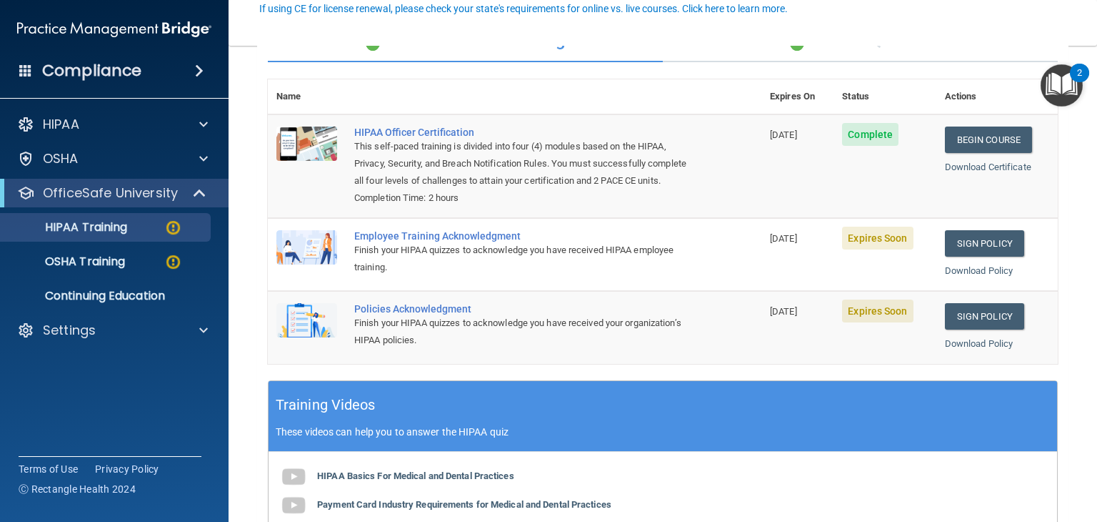
click at [882, 249] on span "Expires Soon" at bounding box center [877, 237] width 71 height 23
click at [872, 249] on span "Expires Soon" at bounding box center [877, 237] width 71 height 23
click at [869, 271] on td "Expires Soon" at bounding box center [885, 254] width 102 height 73
click at [987, 256] on link "Sign Policy" at bounding box center [984, 243] width 79 height 26
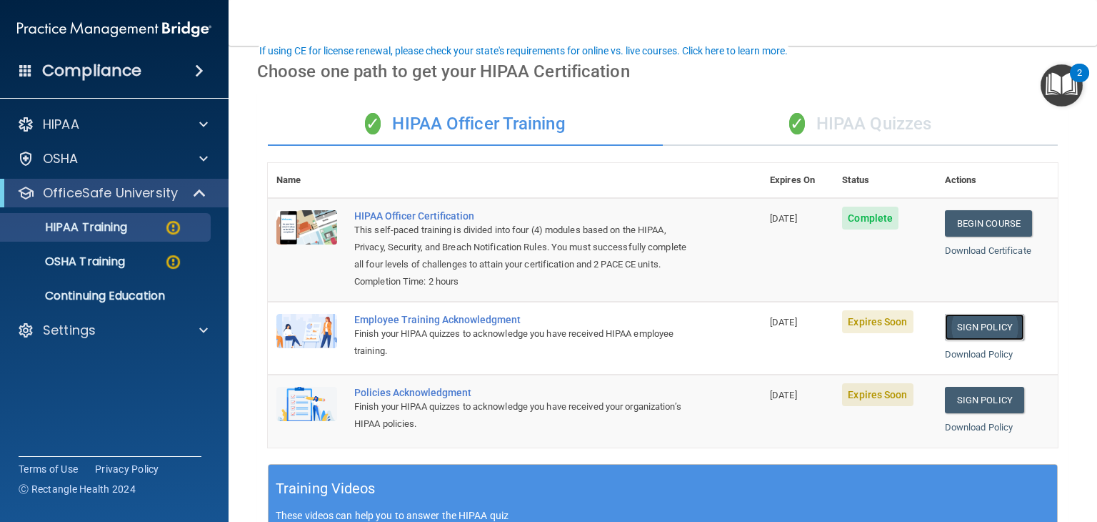
scroll to position [0, 0]
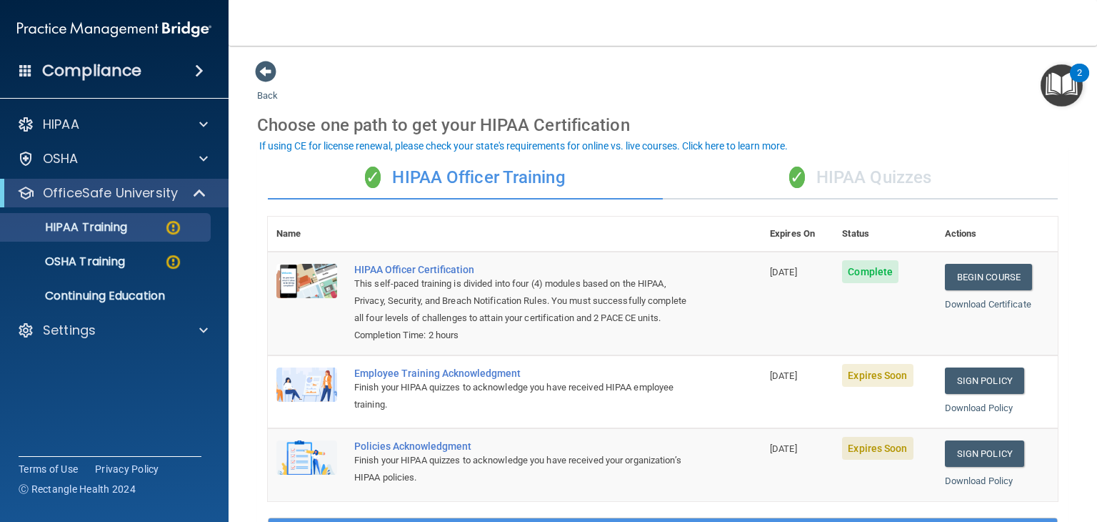
click at [852, 174] on div "✓ HIPAA Quizzes" at bounding box center [860, 177] width 395 height 43
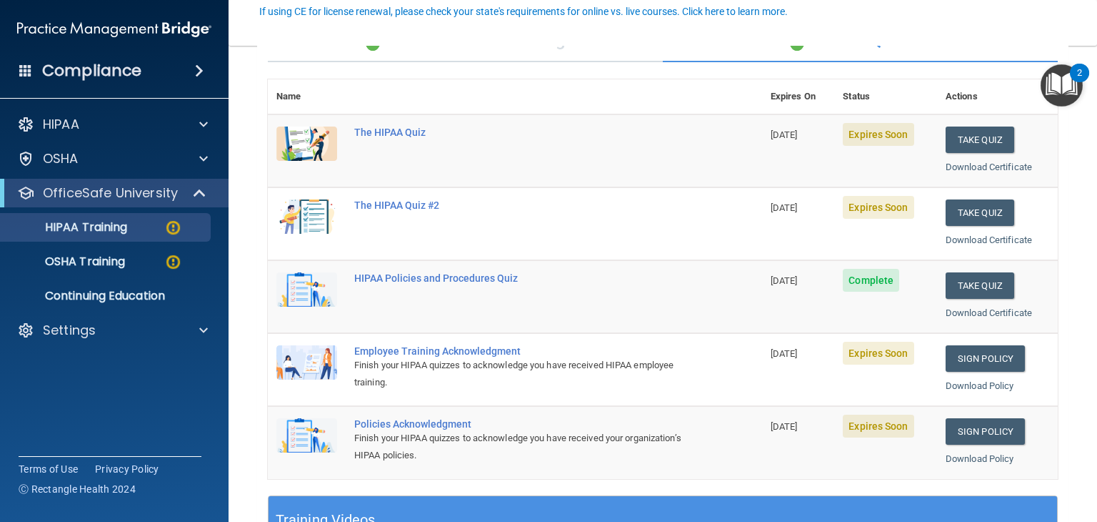
scroll to position [132, 0]
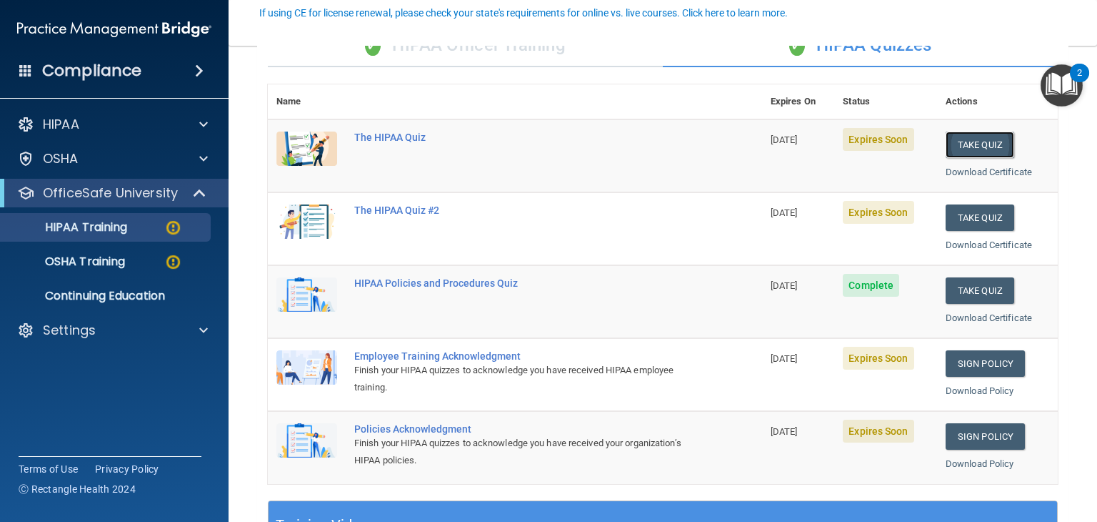
click at [970, 146] on button "Take Quiz" at bounding box center [980, 144] width 69 height 26
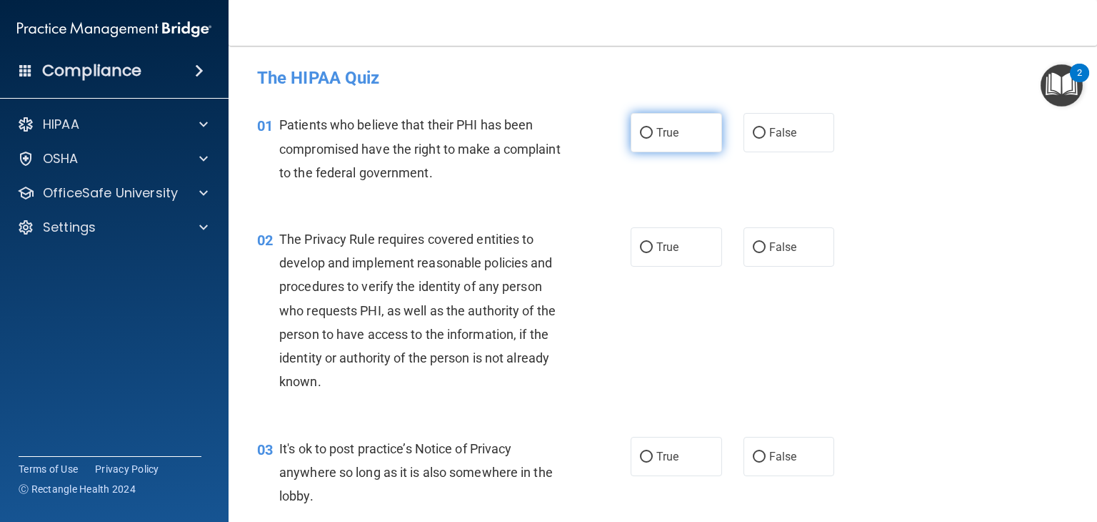
click at [640, 137] on input "True" at bounding box center [646, 133] width 13 height 11
radio input "true"
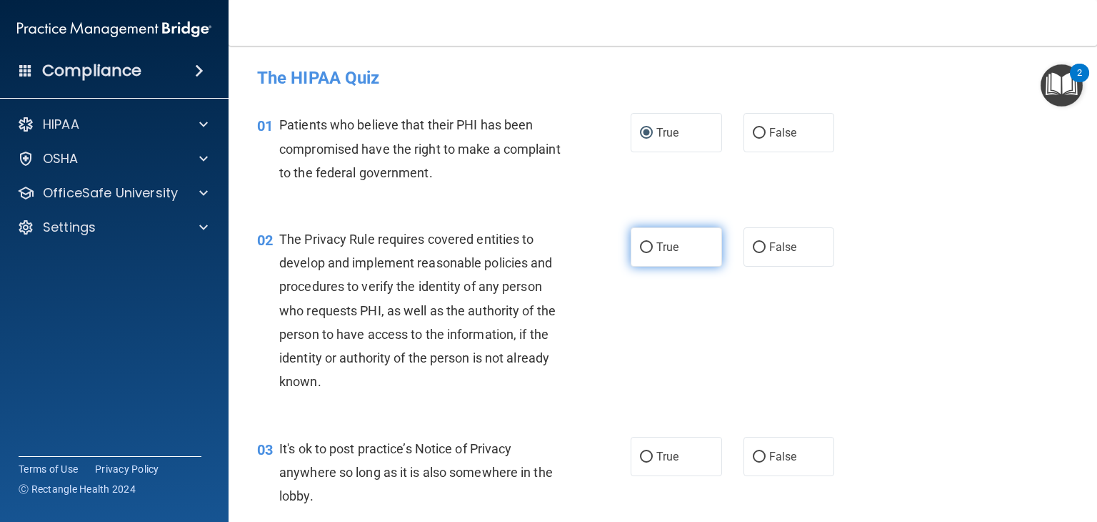
click at [640, 242] on input "True" at bounding box center [646, 247] width 13 height 11
radio input "true"
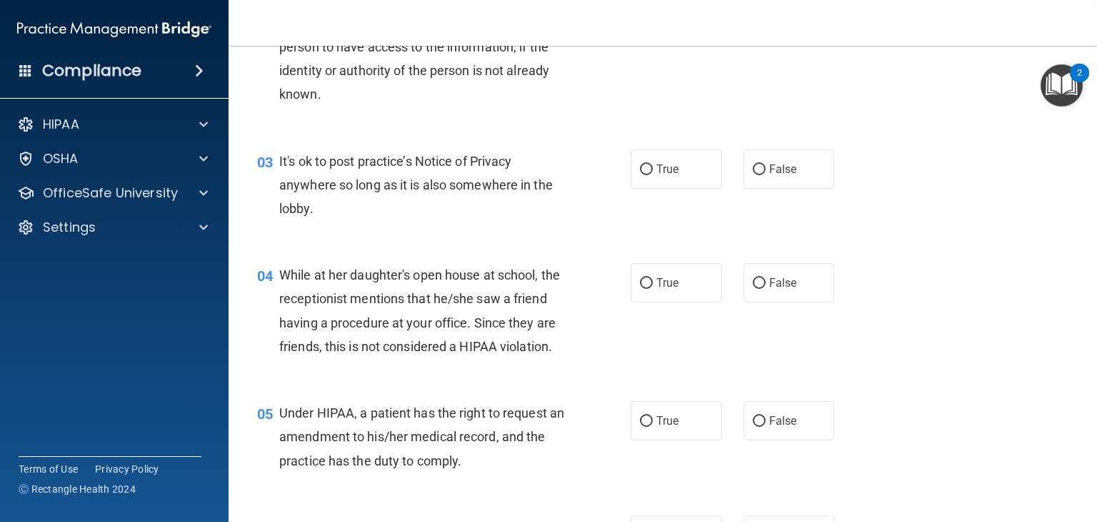
scroll to position [291, 0]
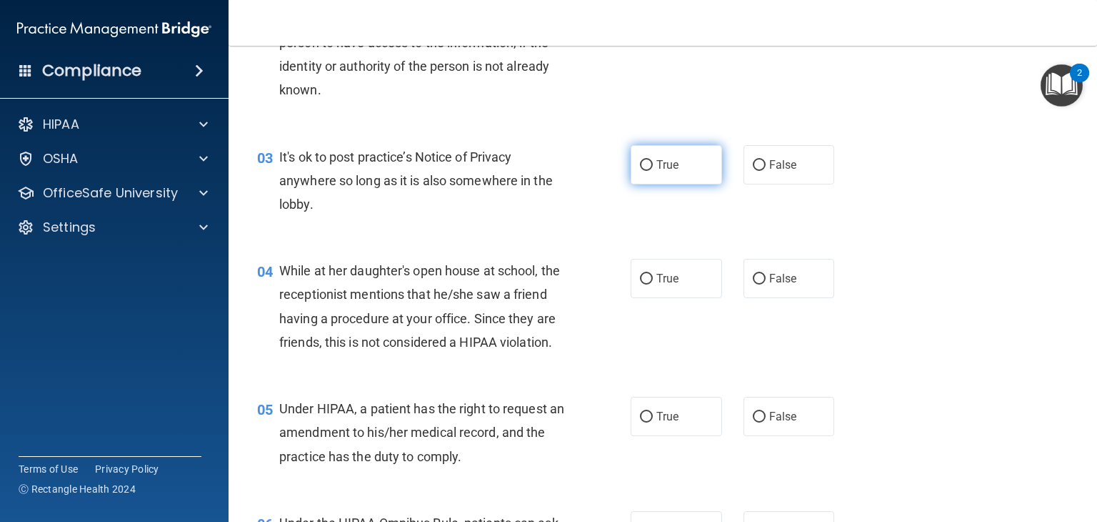
click at [644, 160] on input "True" at bounding box center [646, 165] width 13 height 11
radio input "true"
click at [640, 280] on input "True" at bounding box center [646, 279] width 13 height 11
radio input "true"
click at [641, 422] on input "True" at bounding box center [646, 416] width 13 height 11
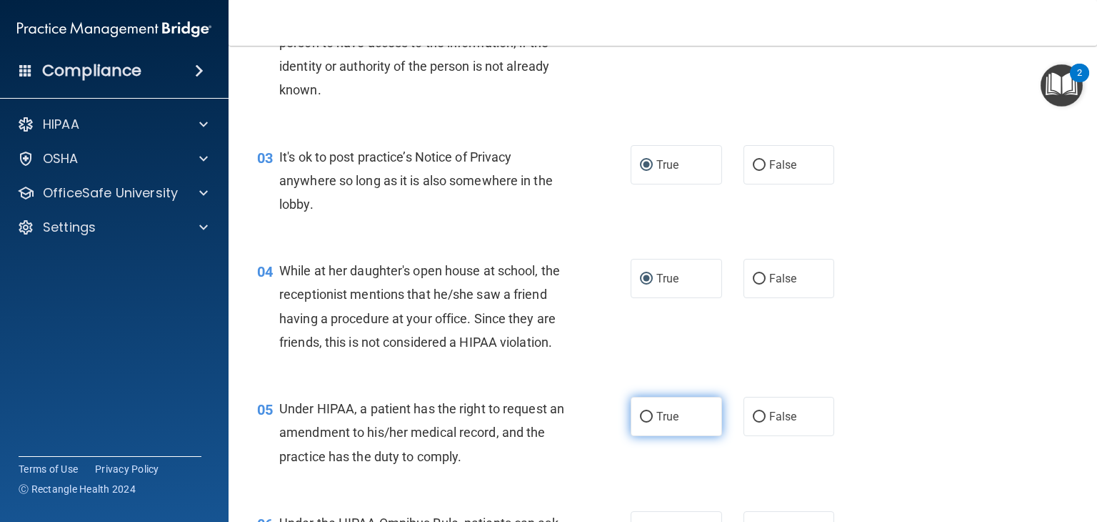
radio input "true"
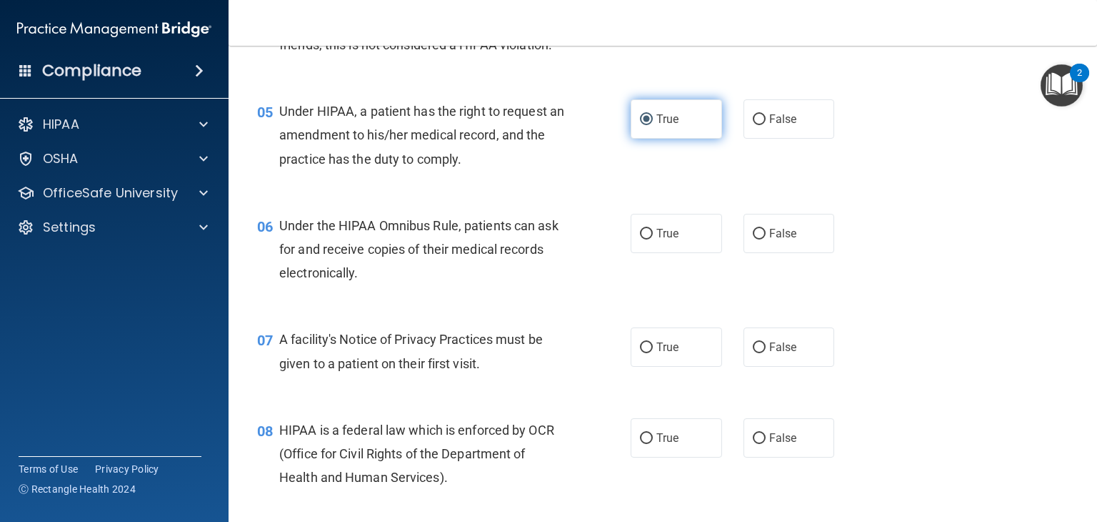
scroll to position [589, 0]
click at [646, 239] on input "True" at bounding box center [646, 234] width 13 height 11
radio input "true"
click at [640, 353] on input "True" at bounding box center [646, 347] width 13 height 11
radio input "true"
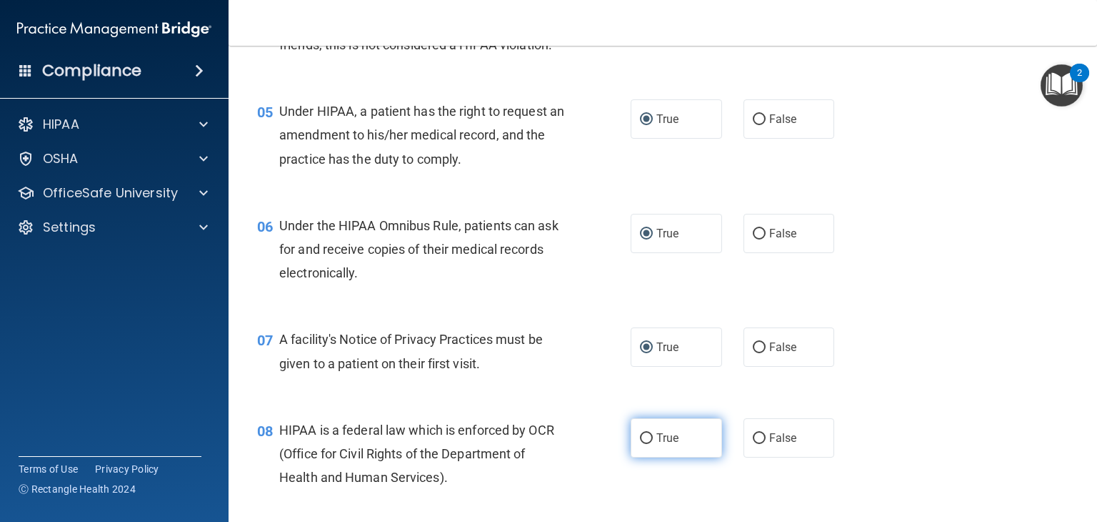
click at [643, 444] on input "True" at bounding box center [646, 438] width 13 height 11
radio input "true"
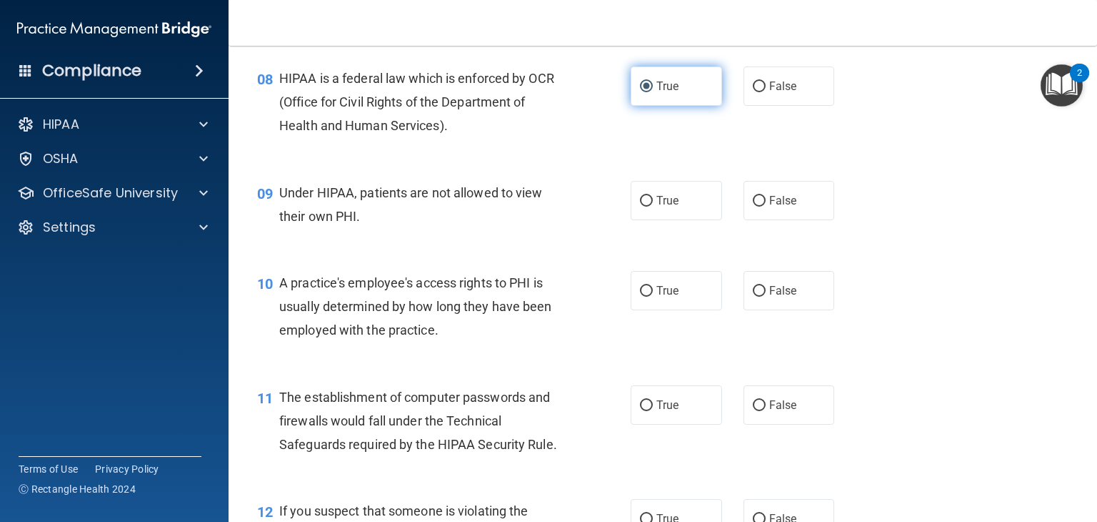
scroll to position [942, 0]
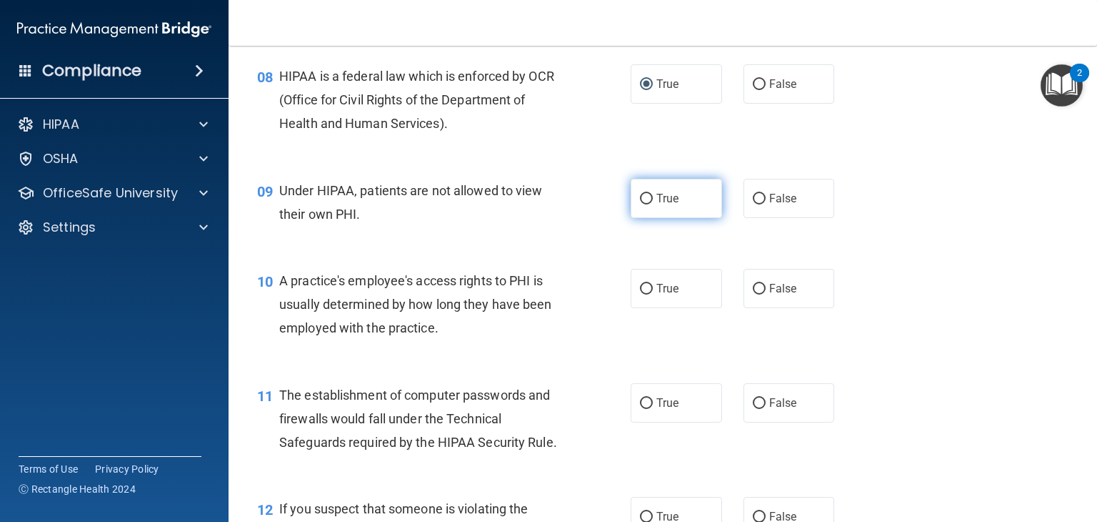
click at [642, 204] on input "True" at bounding box center [646, 199] width 13 height 11
radio input "true"
click at [640, 294] on input "True" at bounding box center [646, 289] width 13 height 11
radio input "true"
click at [644, 409] on input "True" at bounding box center [646, 403] width 13 height 11
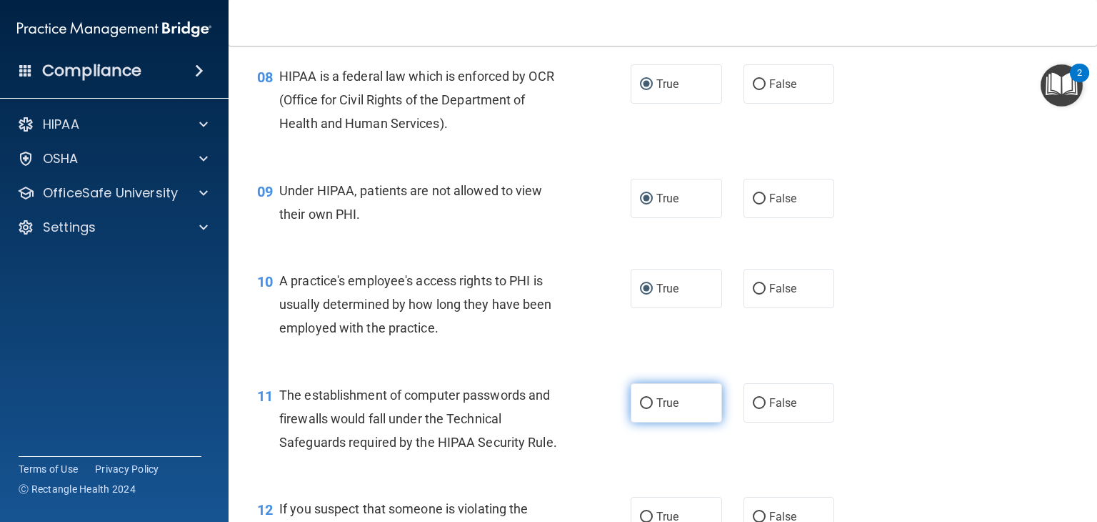
radio input "true"
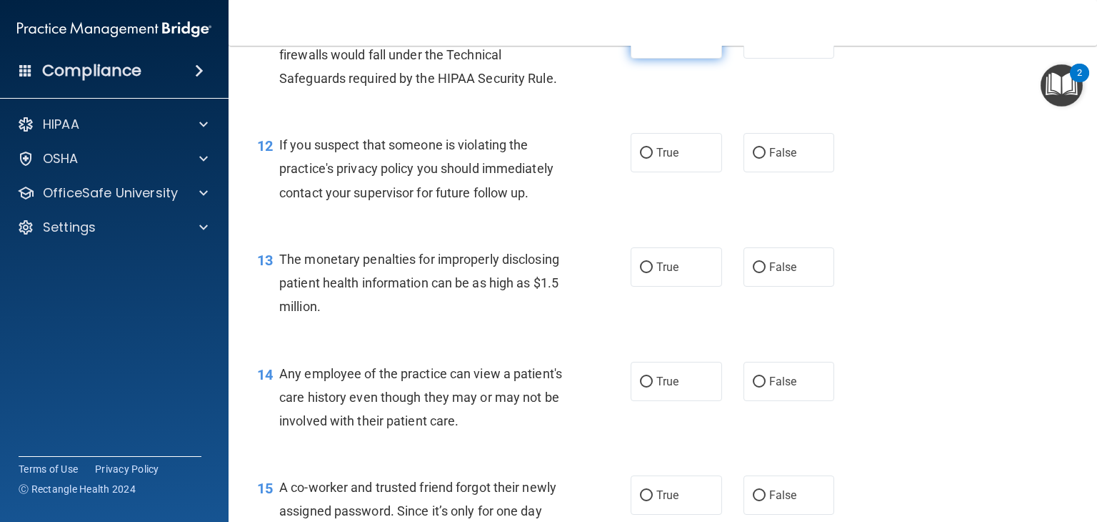
scroll to position [1309, 0]
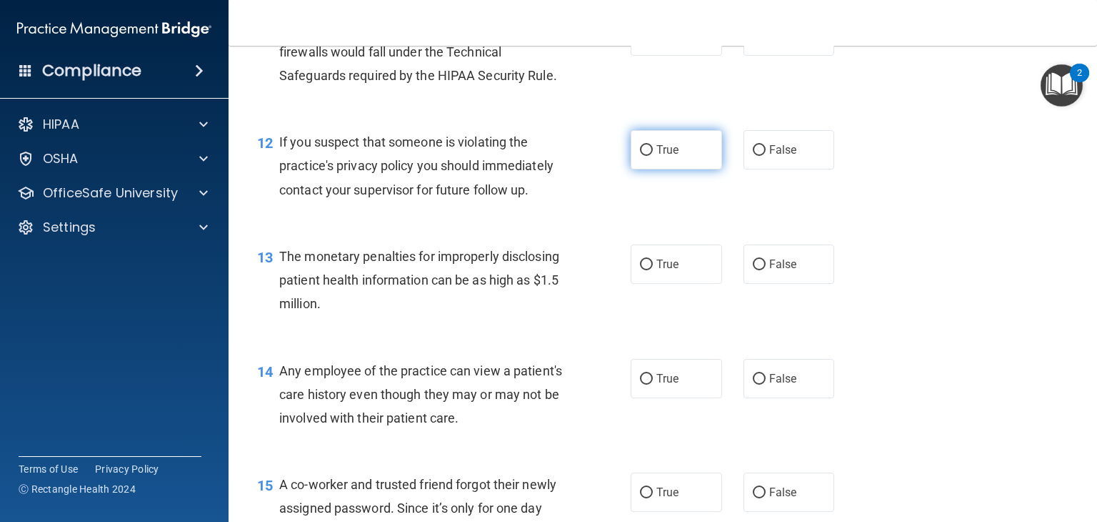
click at [640, 156] on input "True" at bounding box center [646, 150] width 13 height 11
radio input "true"
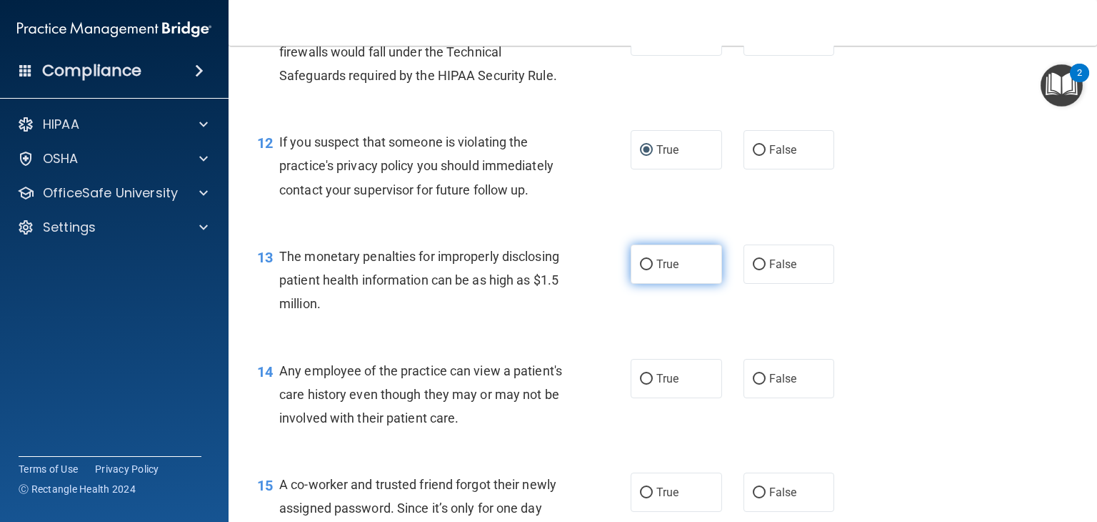
click at [640, 270] on input "True" at bounding box center [646, 264] width 13 height 11
radio input "true"
click at [641, 384] on input "True" at bounding box center [646, 379] width 13 height 11
radio input "true"
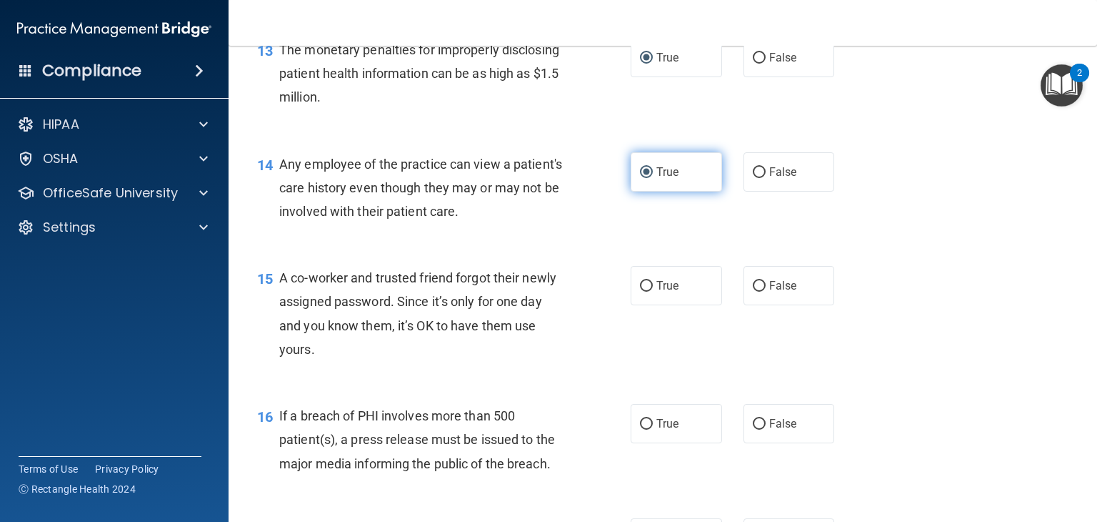
scroll to position [1622, 0]
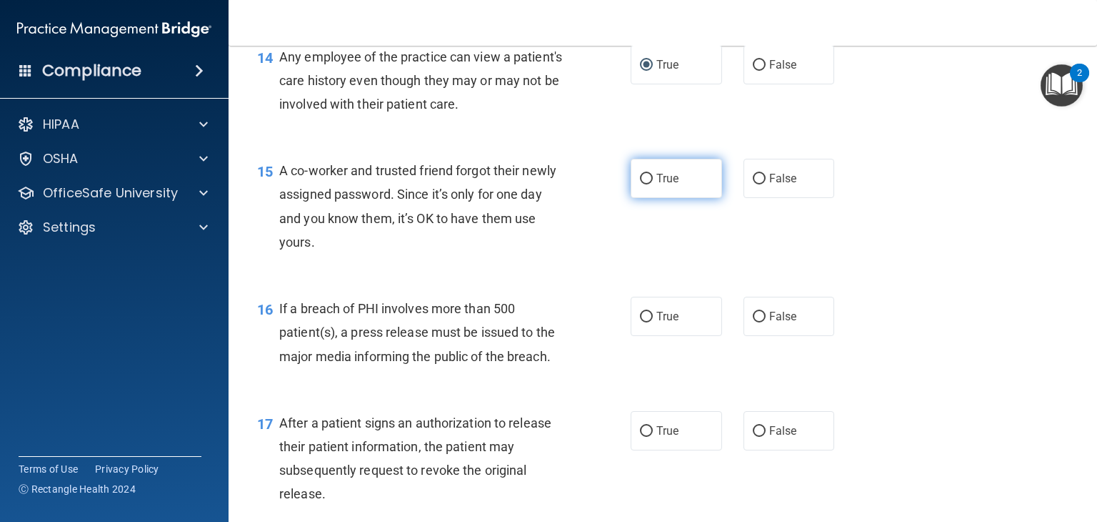
click at [640, 184] on input "True" at bounding box center [646, 179] width 13 height 11
radio input "true"
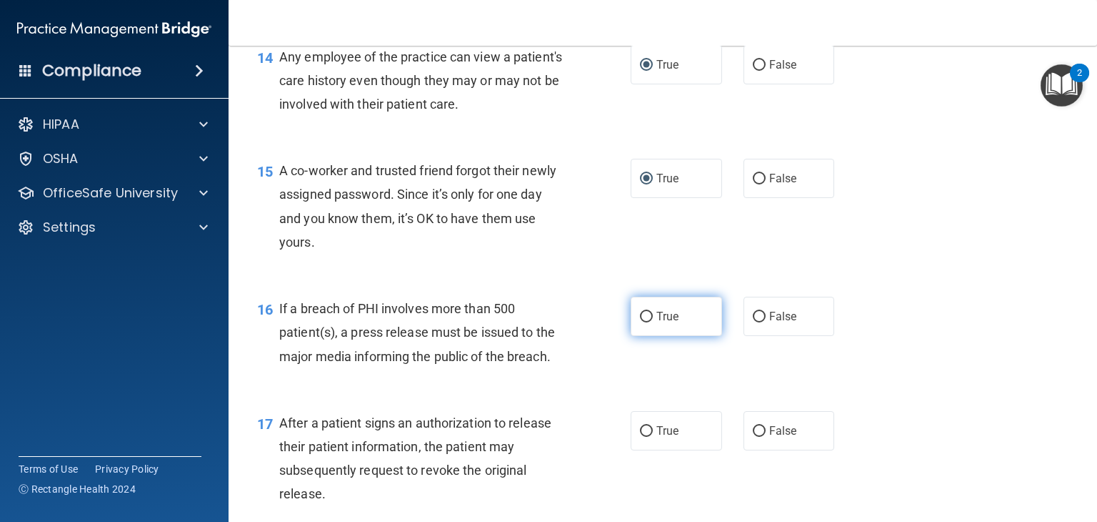
click at [640, 322] on input "True" at bounding box center [646, 316] width 13 height 11
radio input "true"
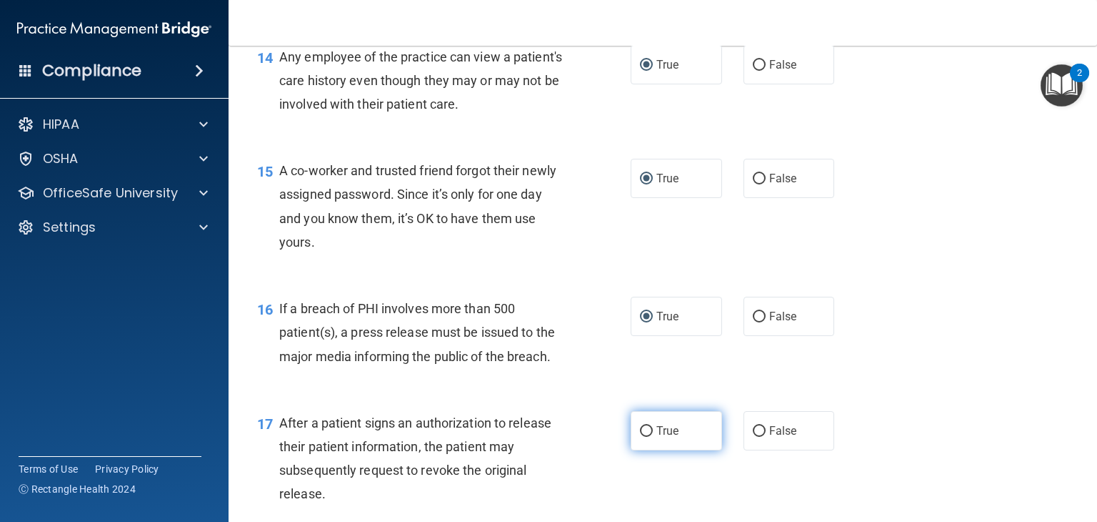
click at [644, 450] on label "True" at bounding box center [676, 430] width 91 height 39
click at [644, 436] on input "True" at bounding box center [646, 431] width 13 height 11
radio input "true"
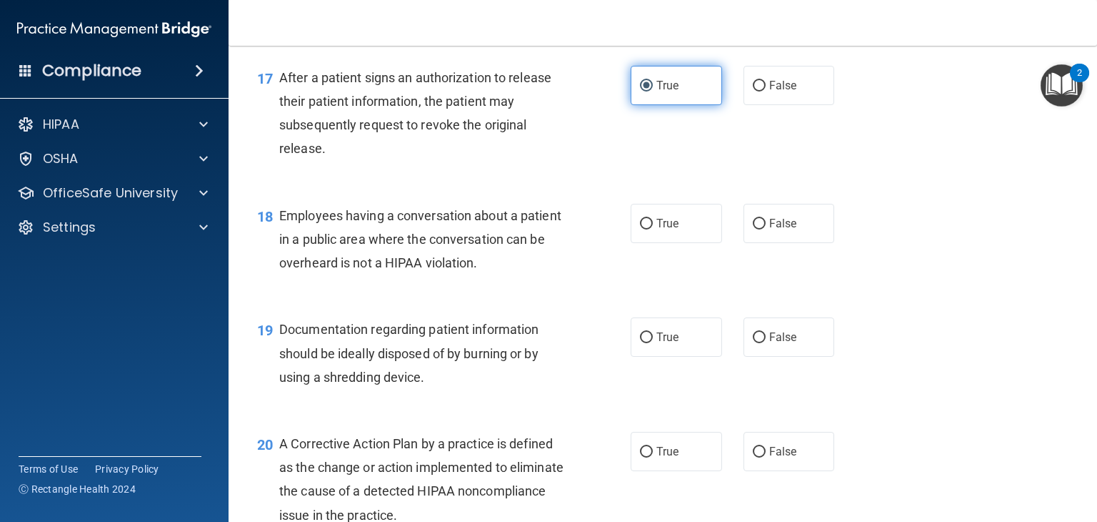
scroll to position [1970, 0]
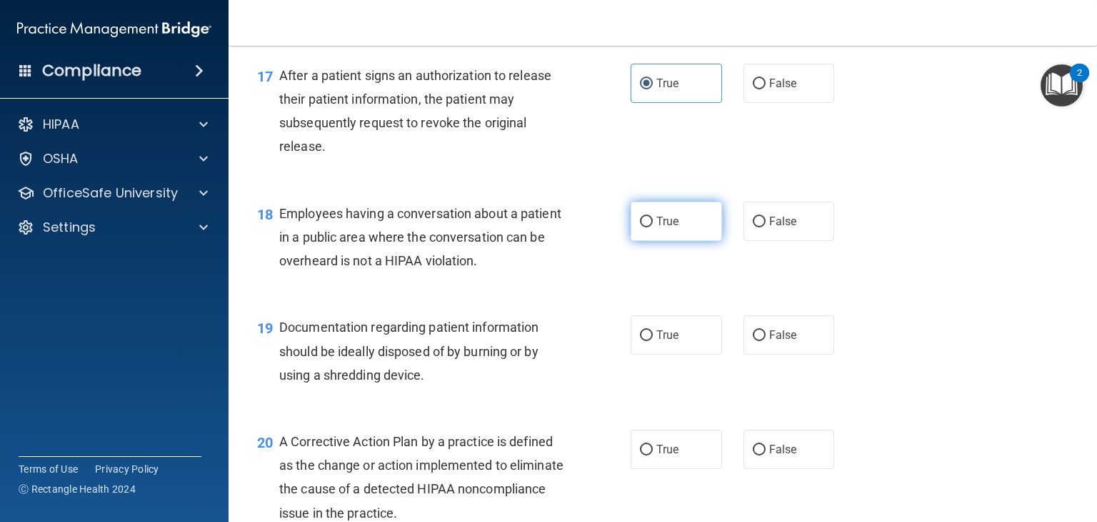
click at [640, 227] on input "True" at bounding box center [646, 221] width 13 height 11
radio input "true"
click at [642, 341] on input "True" at bounding box center [646, 335] width 13 height 11
radio input "true"
click at [636, 469] on label "True" at bounding box center [676, 448] width 91 height 39
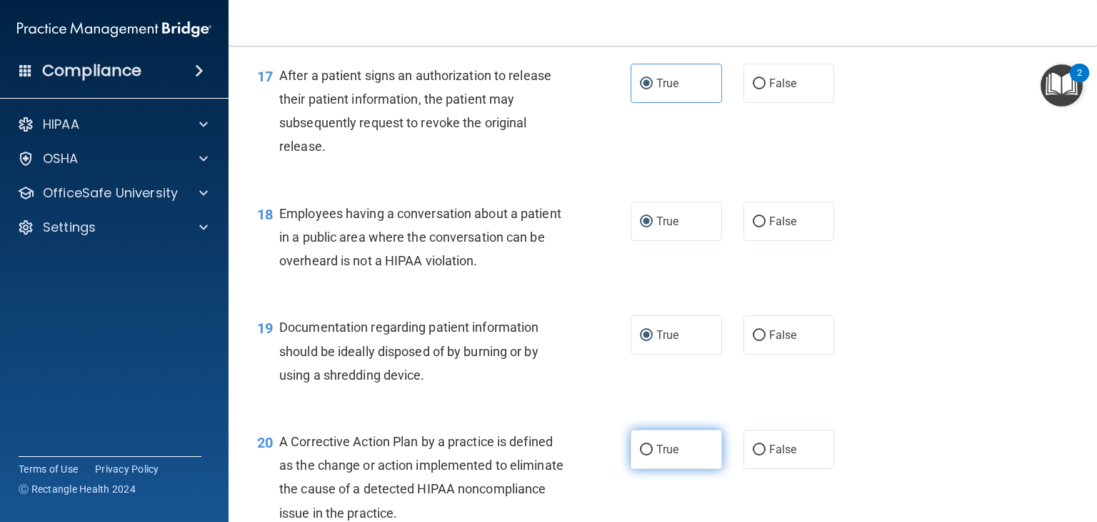
click at [640, 455] on input "True" at bounding box center [646, 449] width 13 height 11
radio input "true"
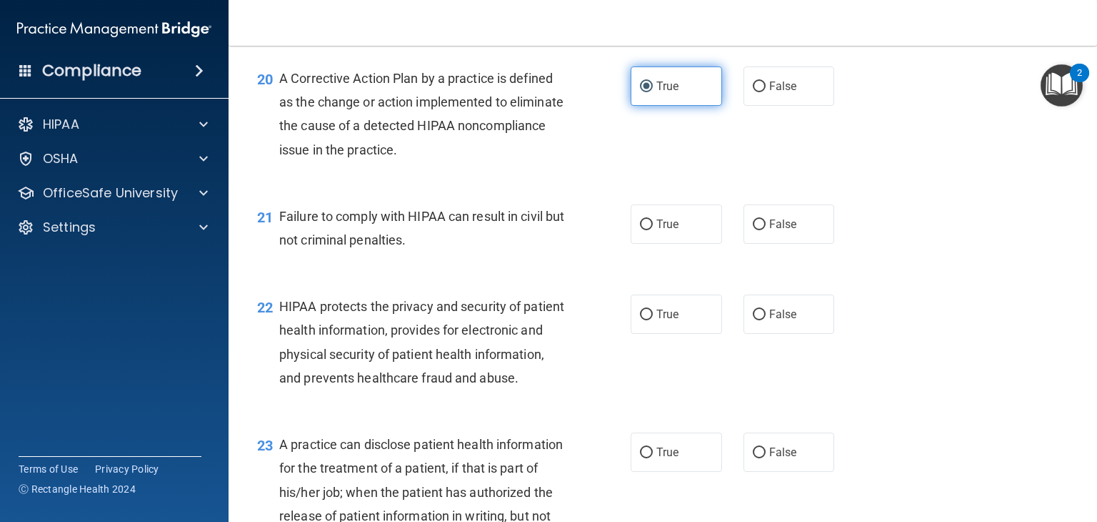
scroll to position [2333, 0]
click at [640, 229] on input "True" at bounding box center [646, 224] width 13 height 11
radio input "true"
click at [640, 333] on label "True" at bounding box center [676, 313] width 91 height 39
click at [640, 319] on input "True" at bounding box center [646, 314] width 13 height 11
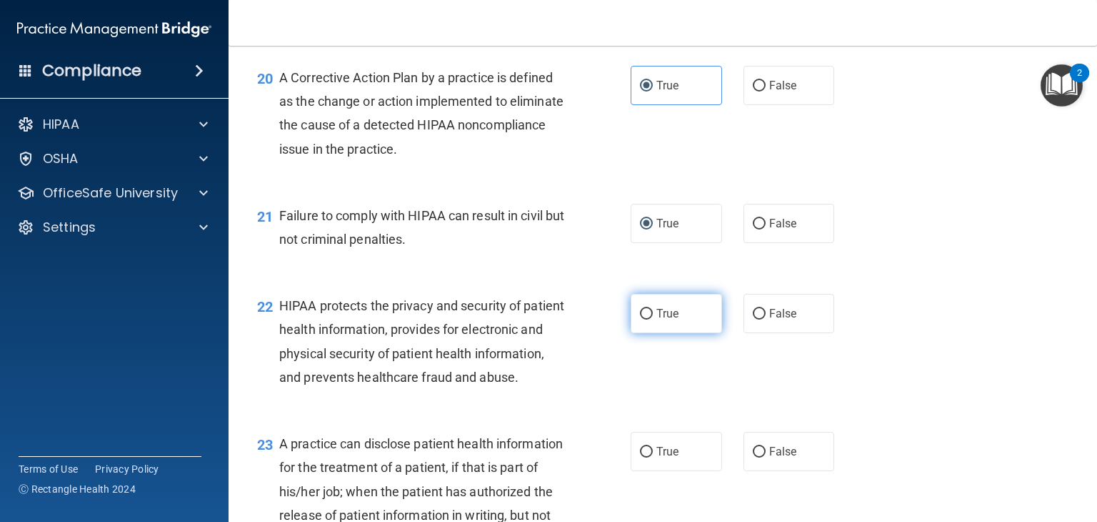
radio input "true"
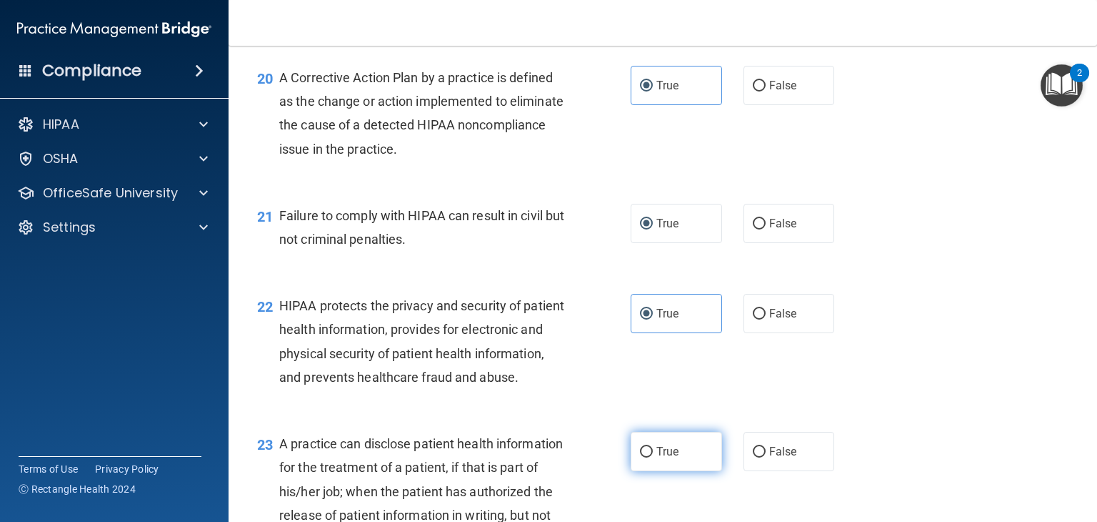
click at [640, 457] on input "True" at bounding box center [646, 451] width 13 height 11
radio input "true"
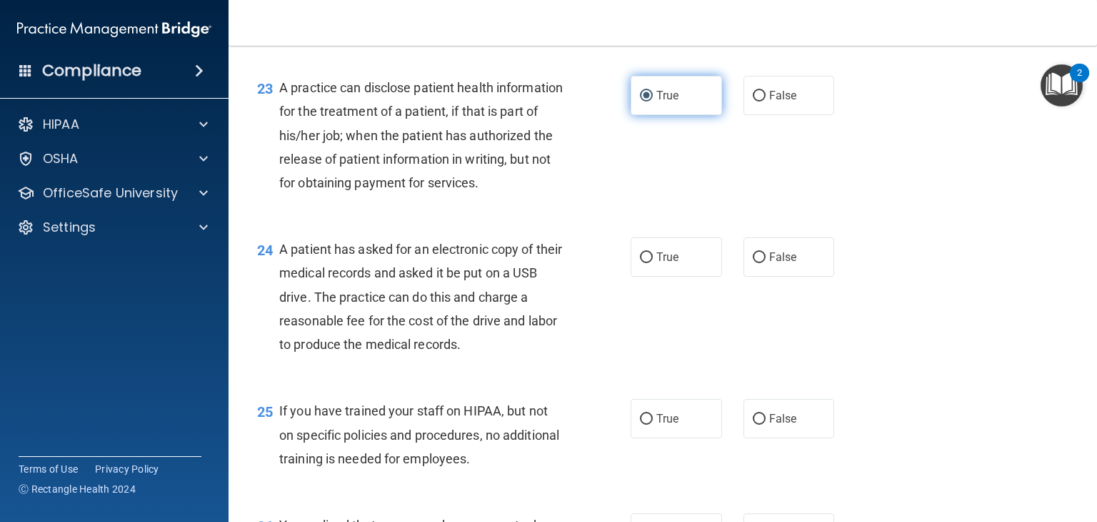
scroll to position [2692, 0]
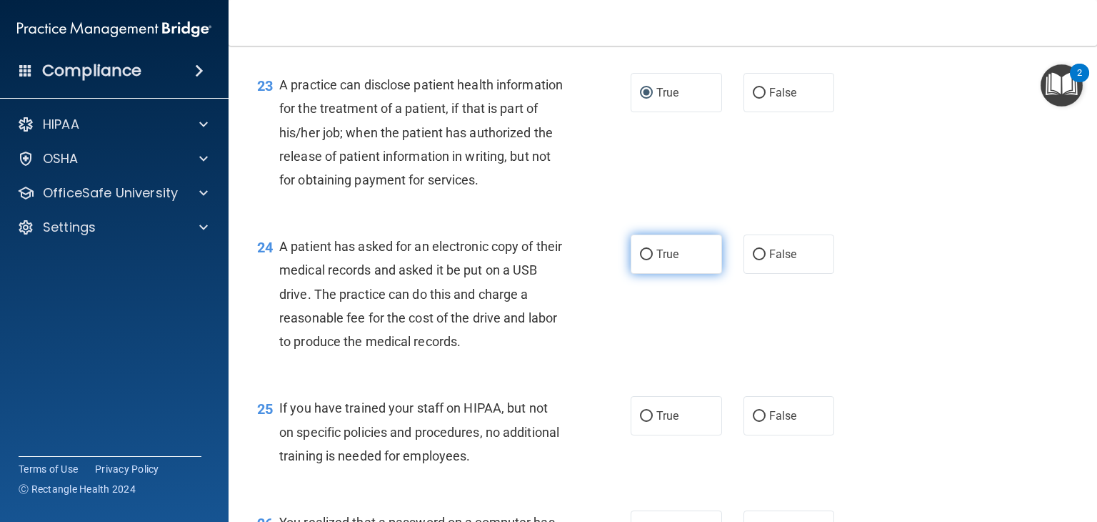
click at [644, 260] on input "True" at bounding box center [646, 254] width 13 height 11
radio input "true"
click at [640, 421] on input "True" at bounding box center [646, 416] width 13 height 11
radio input "true"
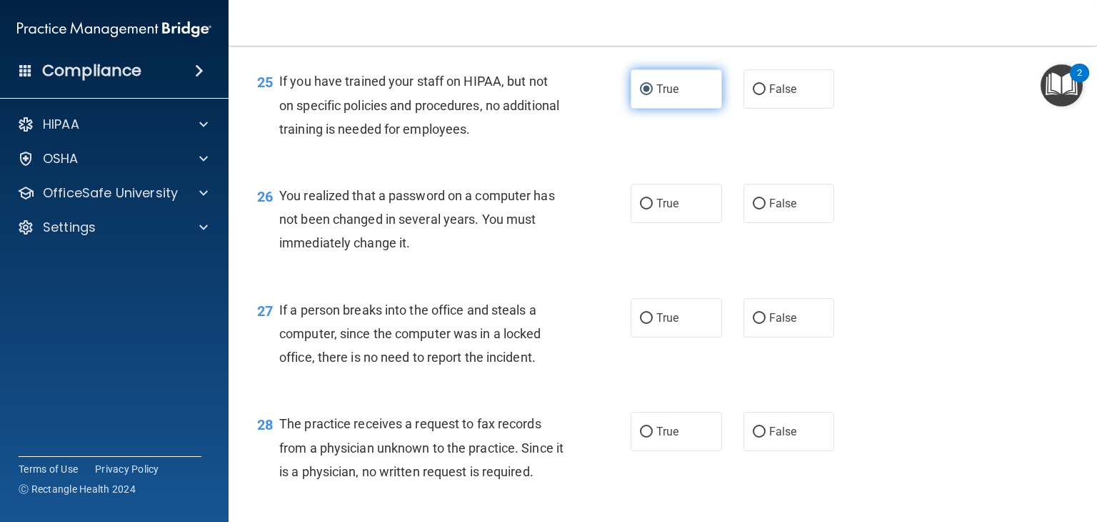
scroll to position [3023, 0]
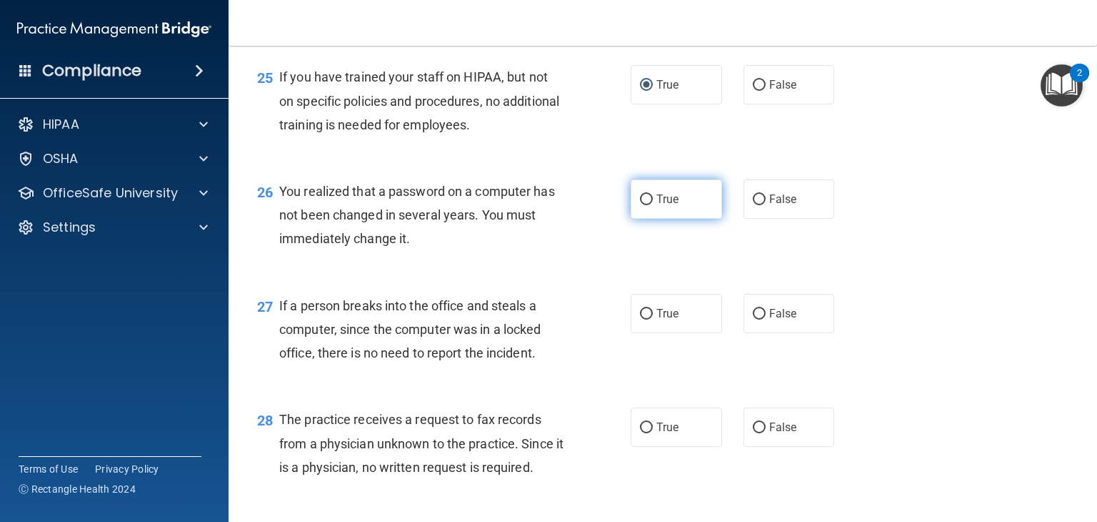
click at [643, 205] on input "True" at bounding box center [646, 199] width 13 height 11
radio input "true"
click at [640, 333] on label "True" at bounding box center [676, 313] width 91 height 39
click at [640, 319] on input "True" at bounding box center [646, 314] width 13 height 11
radio input "true"
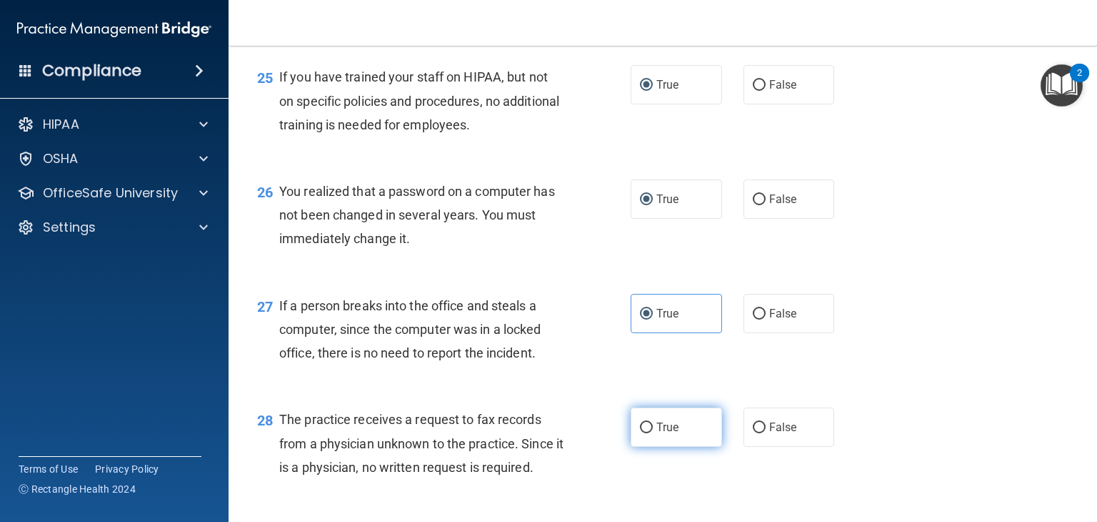
click at [644, 446] on label "True" at bounding box center [676, 426] width 91 height 39
click at [644, 433] on input "True" at bounding box center [646, 427] width 13 height 11
radio input "true"
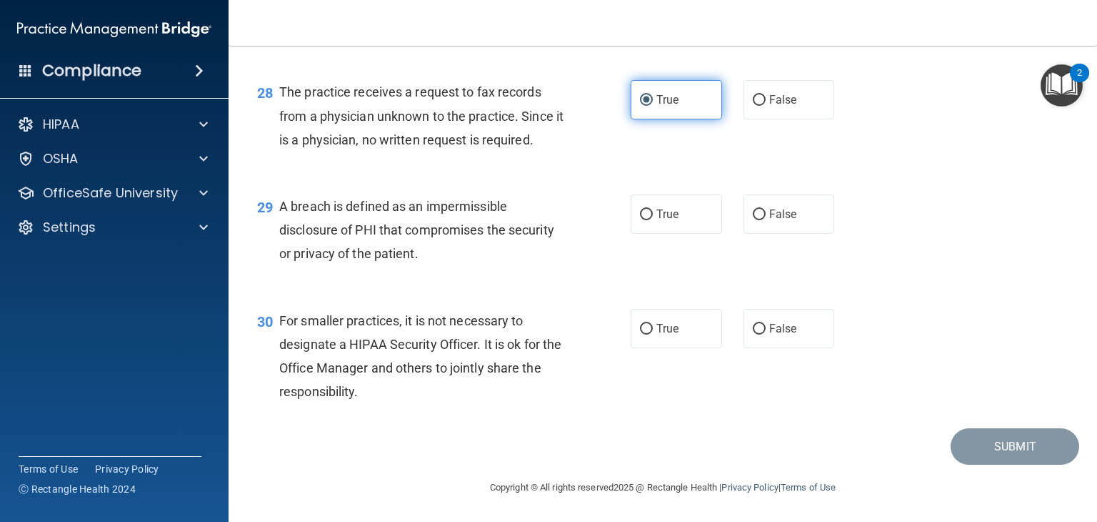
scroll to position [3356, 0]
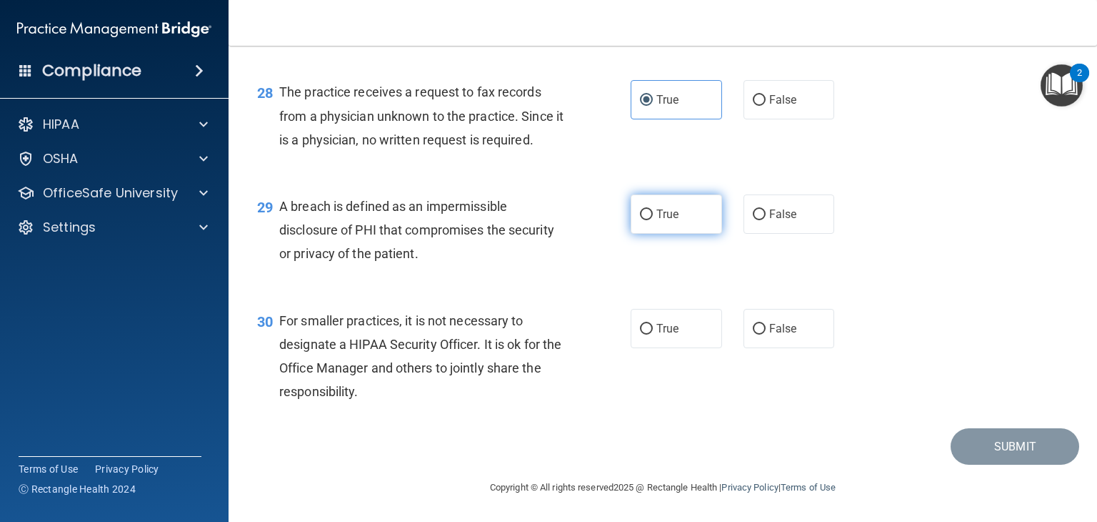
click at [646, 220] on input "True" at bounding box center [646, 214] width 13 height 11
radio input "true"
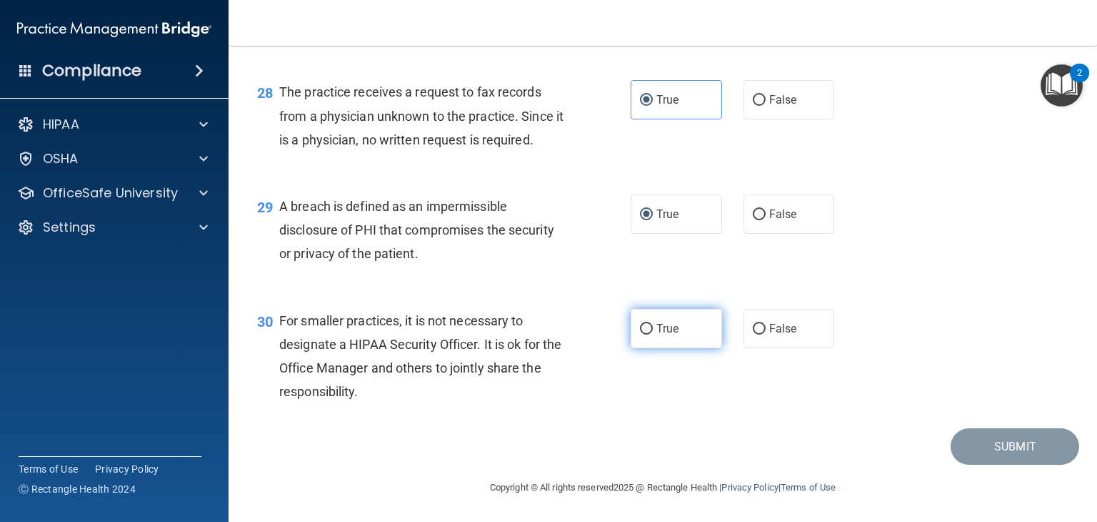
click at [643, 334] on input "True" at bounding box center [646, 329] width 13 height 11
radio input "true"
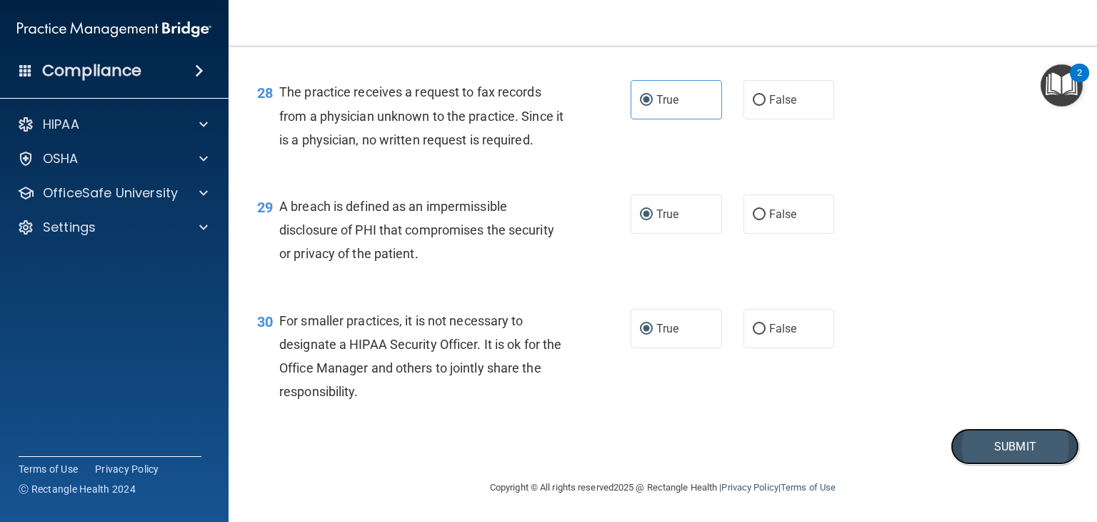
click at [975, 454] on button "Submit" at bounding box center [1015, 446] width 129 height 36
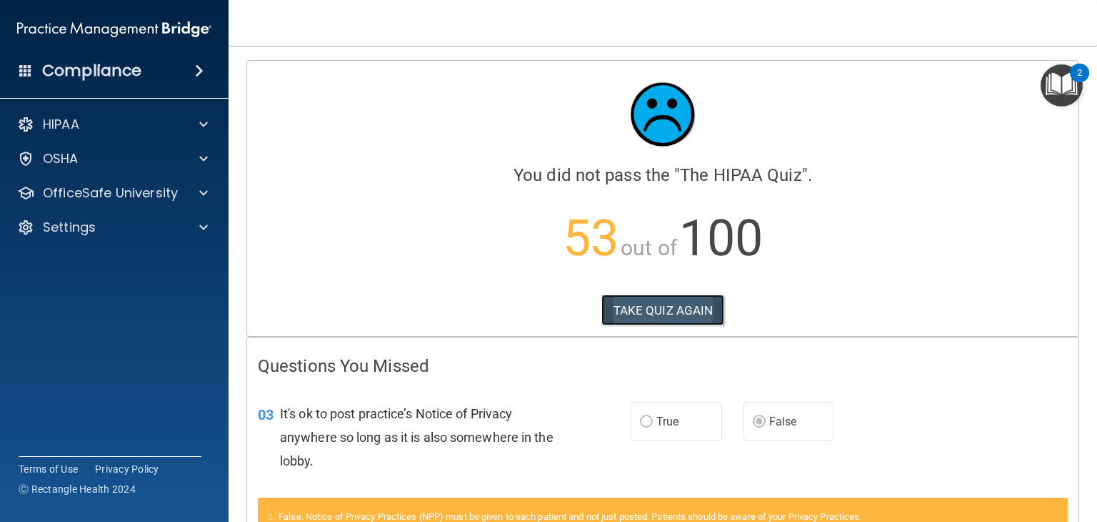
click at [666, 315] on button "TAKE QUIZ AGAIN" at bounding box center [664, 309] width 124 height 31
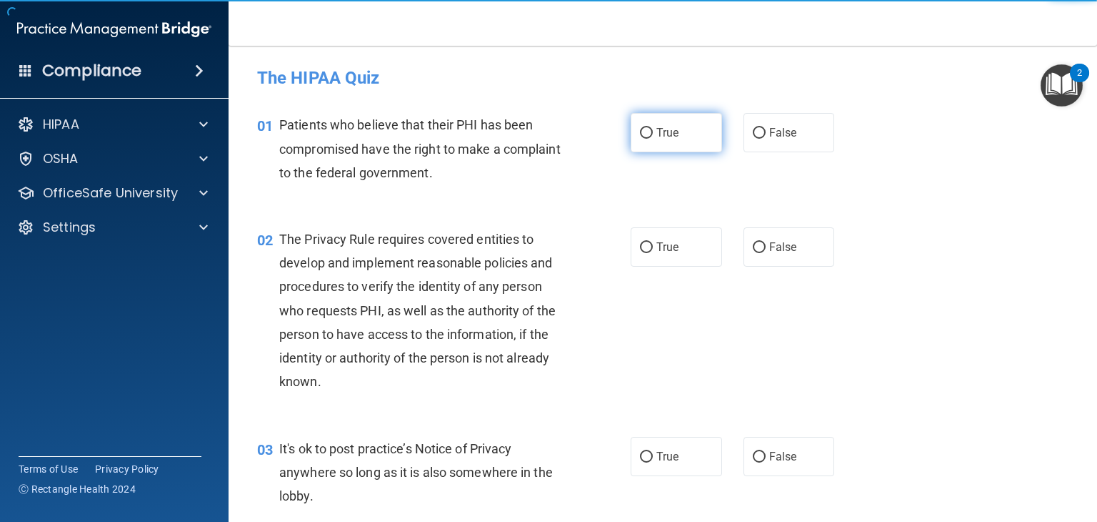
click at [644, 137] on input "True" at bounding box center [646, 133] width 13 height 11
radio input "true"
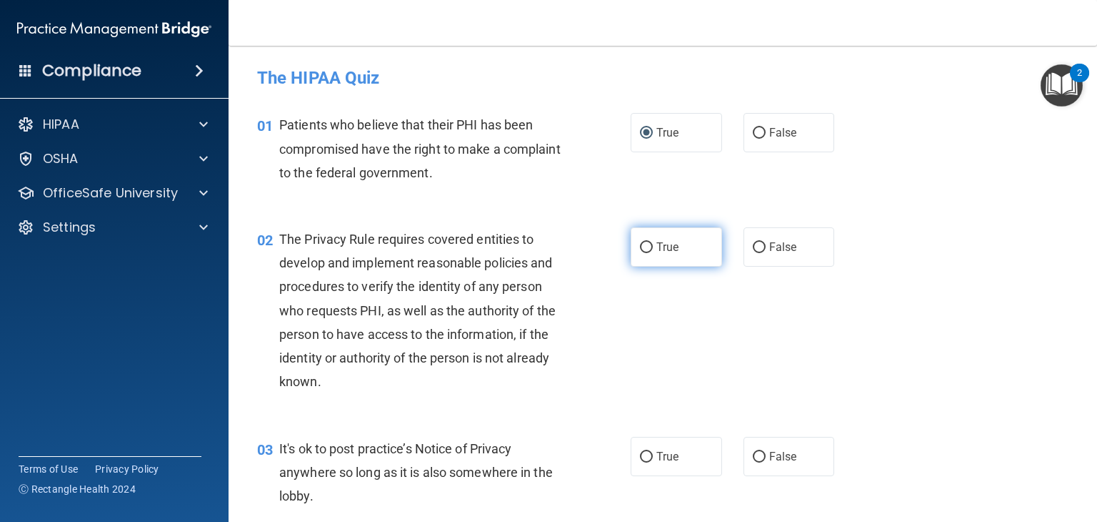
click at [637, 265] on label "True" at bounding box center [676, 246] width 91 height 39
click at [640, 253] on input "True" at bounding box center [646, 247] width 13 height 11
radio input "true"
click at [753, 452] on input "False" at bounding box center [759, 456] width 13 height 11
radio input "true"
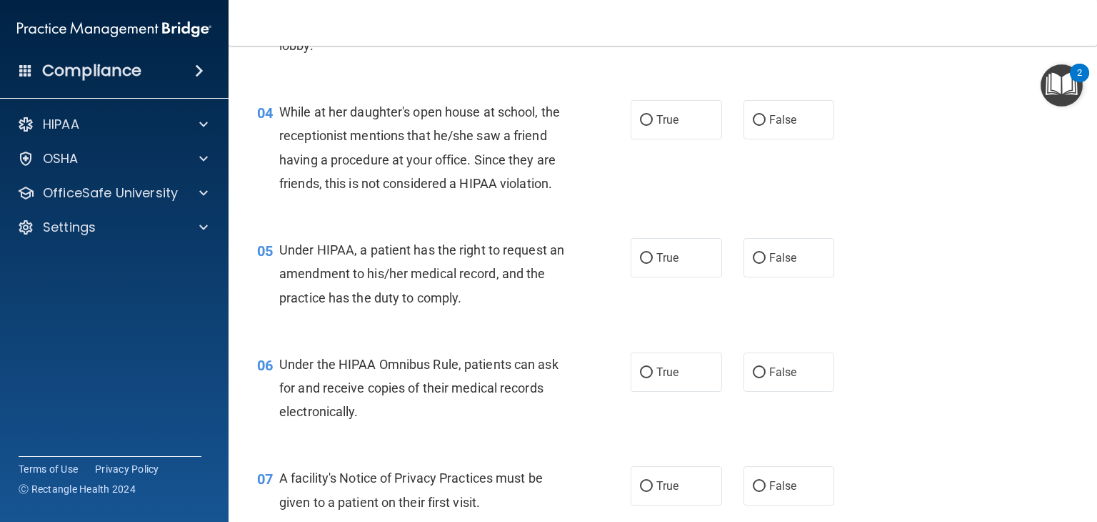
scroll to position [454, 0]
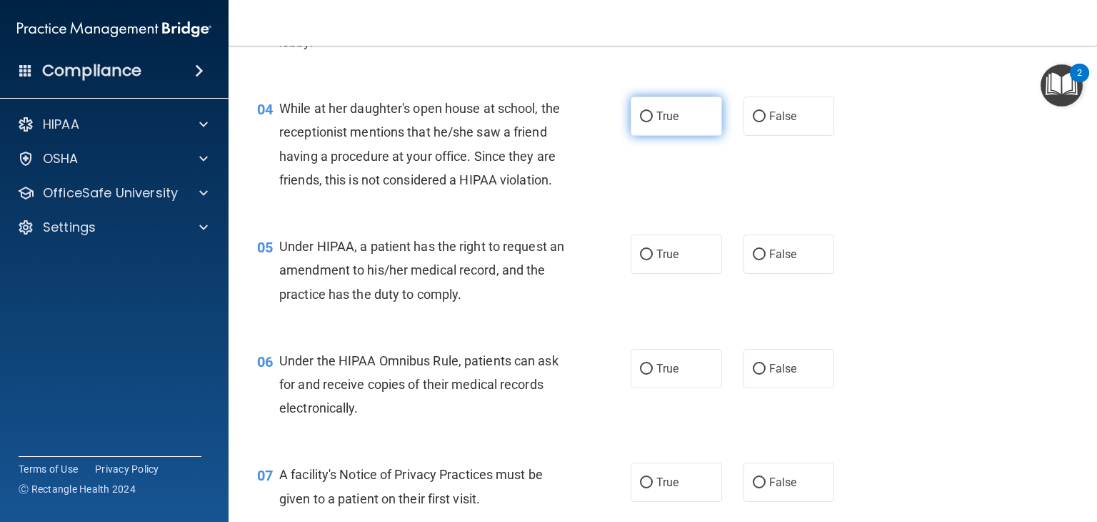
click at [641, 114] on input "True" at bounding box center [646, 116] width 13 height 11
radio input "true"
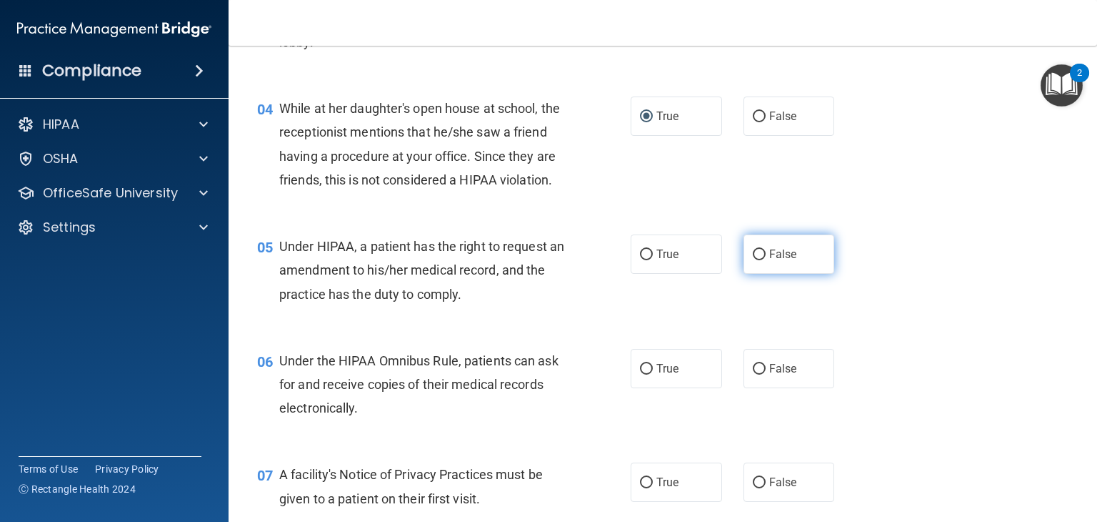
click at [744, 274] on label "False" at bounding box center [789, 253] width 91 height 39
click at [753, 260] on input "False" at bounding box center [759, 254] width 13 height 11
radio input "true"
click at [640, 374] on input "True" at bounding box center [646, 369] width 13 height 11
radio input "true"
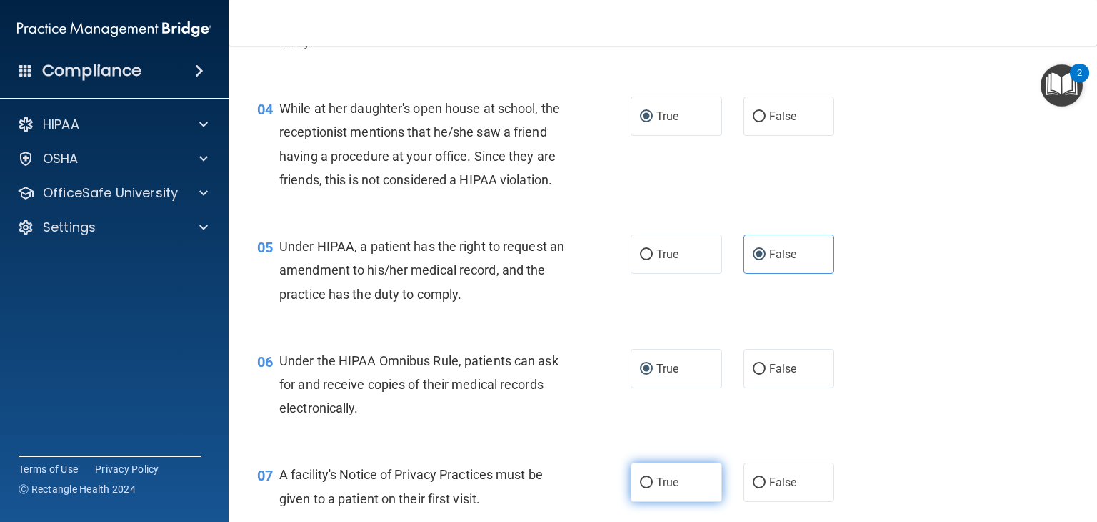
click at [647, 488] on input "True" at bounding box center [646, 482] width 13 height 11
radio input "true"
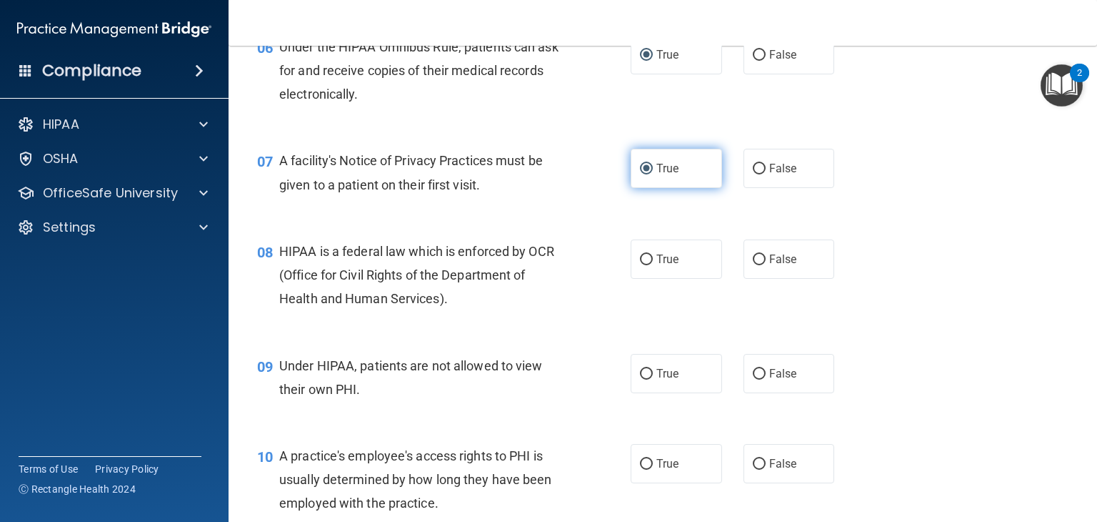
scroll to position [782, 0]
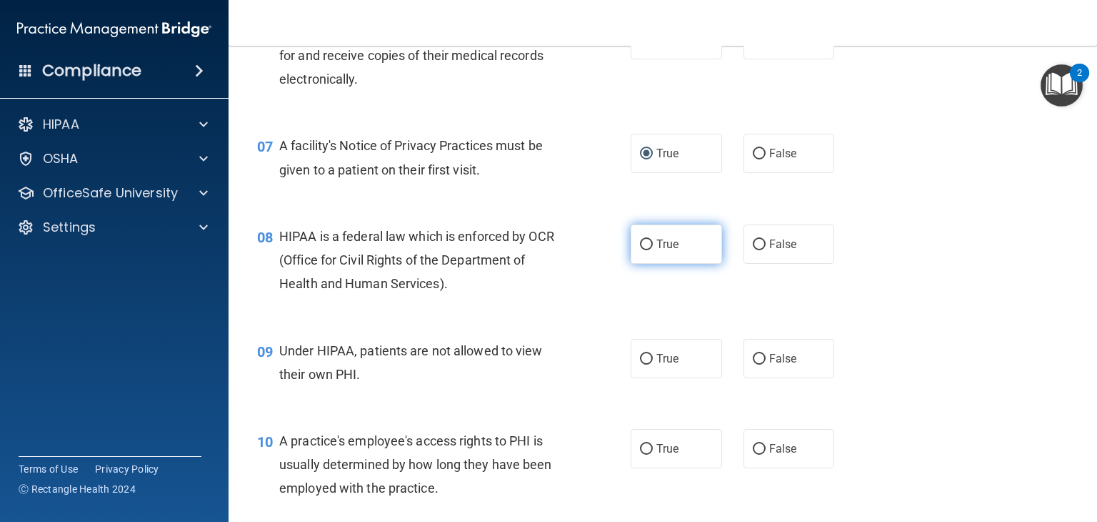
click at [640, 250] on input "True" at bounding box center [646, 244] width 13 height 11
radio input "true"
click at [753, 364] on input "False" at bounding box center [759, 359] width 13 height 11
radio input "true"
click at [753, 454] on input "False" at bounding box center [759, 449] width 13 height 11
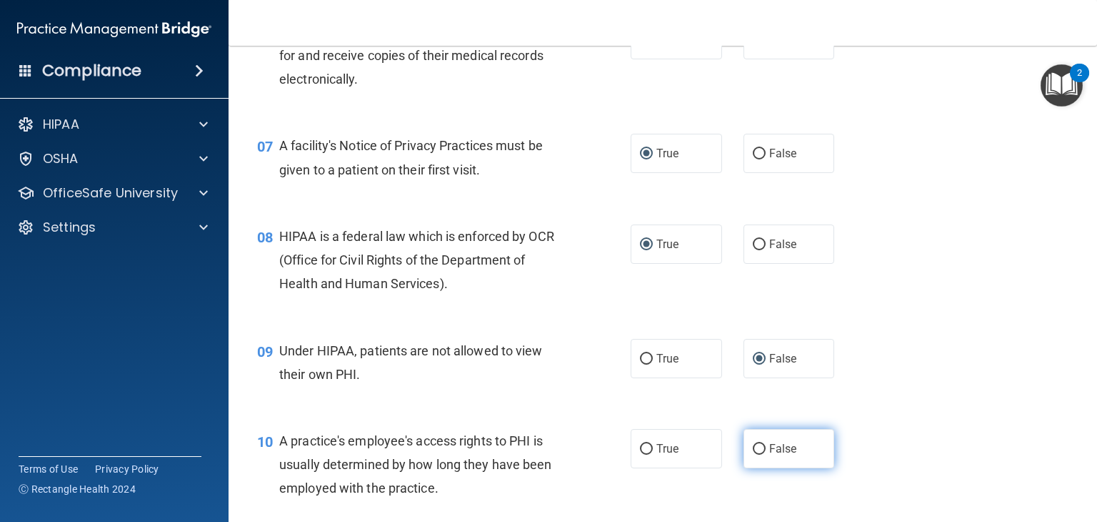
radio input "true"
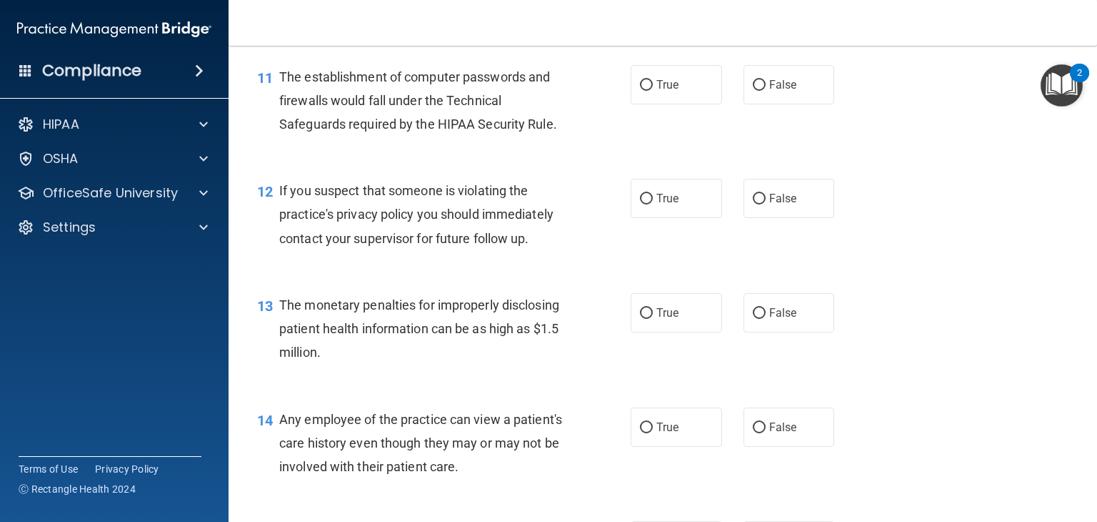
scroll to position [1262, 0]
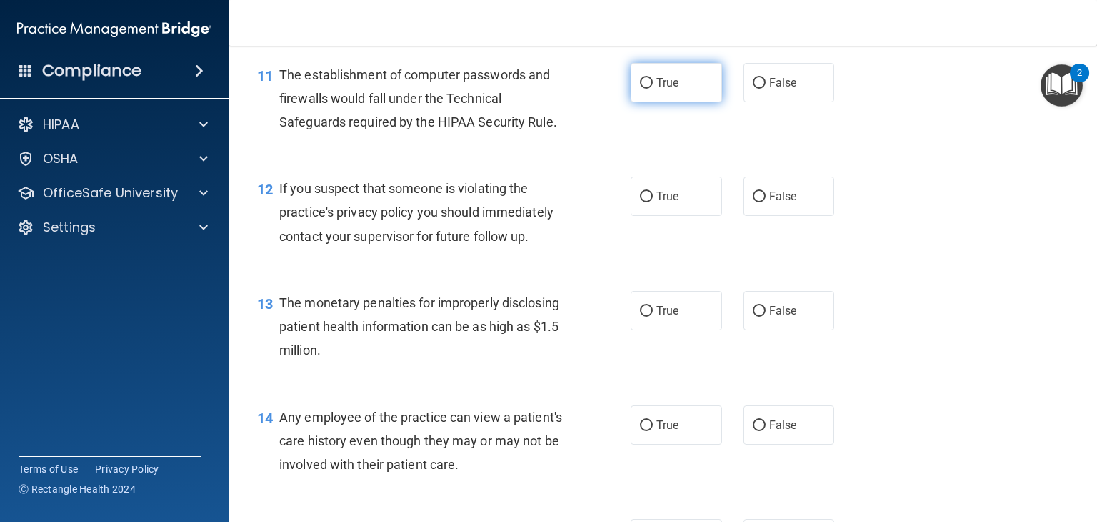
click at [657, 89] on label "True" at bounding box center [676, 82] width 91 height 39
click at [653, 89] on input "True" at bounding box center [646, 83] width 13 height 11
radio input "true"
click at [640, 202] on input "True" at bounding box center [646, 196] width 13 height 11
radio input "true"
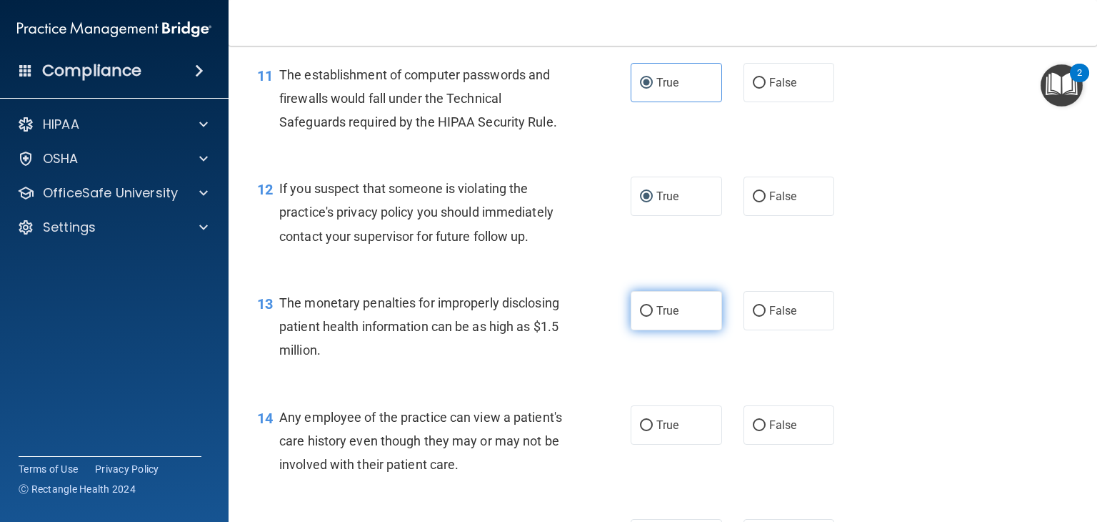
click at [631, 325] on label "True" at bounding box center [676, 310] width 91 height 39
click at [640, 316] on input "True" at bounding box center [646, 311] width 13 height 11
radio input "true"
click at [754, 431] on input "False" at bounding box center [759, 425] width 13 height 11
radio input "true"
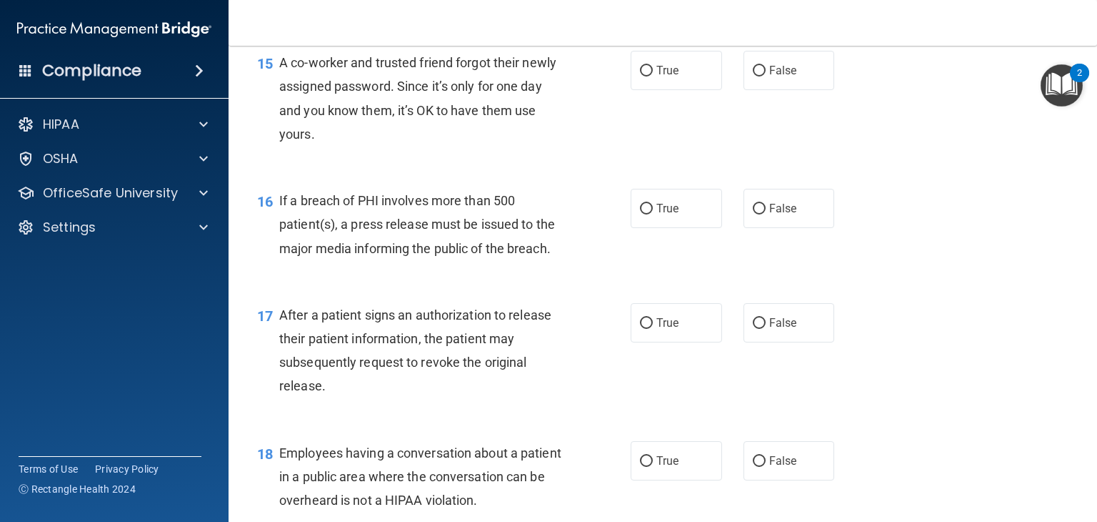
scroll to position [1732, 0]
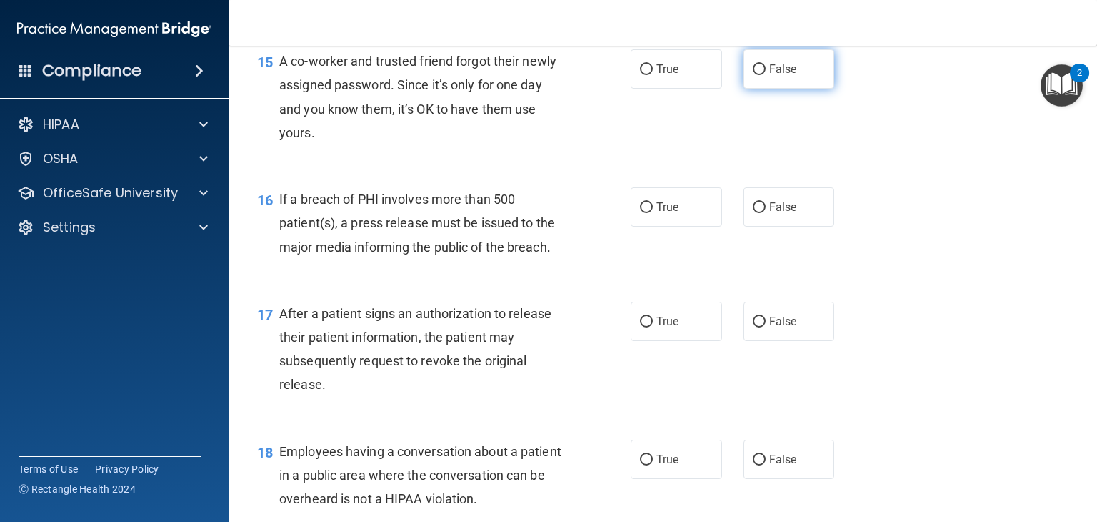
click at [753, 75] on input "False" at bounding box center [759, 69] width 13 height 11
radio input "true"
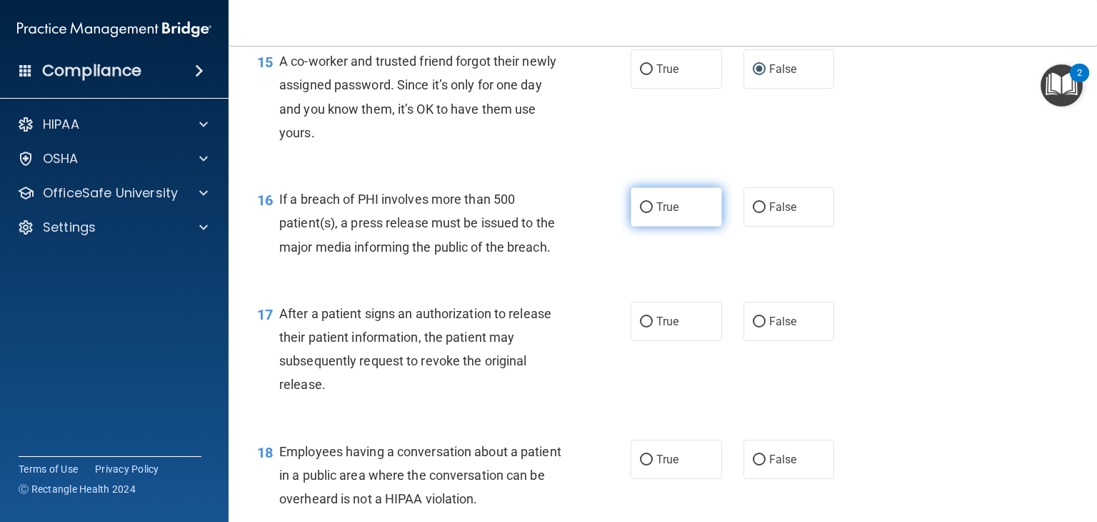
click at [655, 220] on label "True" at bounding box center [676, 206] width 91 height 39
click at [653, 213] on input "True" at bounding box center [646, 207] width 13 height 11
radio input "true"
click at [640, 327] on input "True" at bounding box center [646, 321] width 13 height 11
radio input "true"
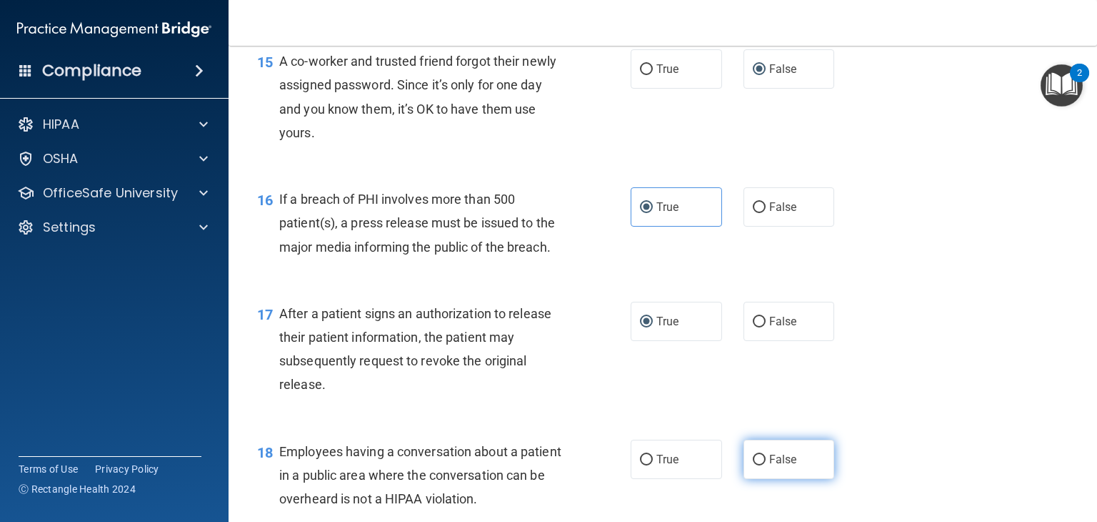
click at [753, 465] on input "False" at bounding box center [759, 459] width 13 height 11
radio input "true"
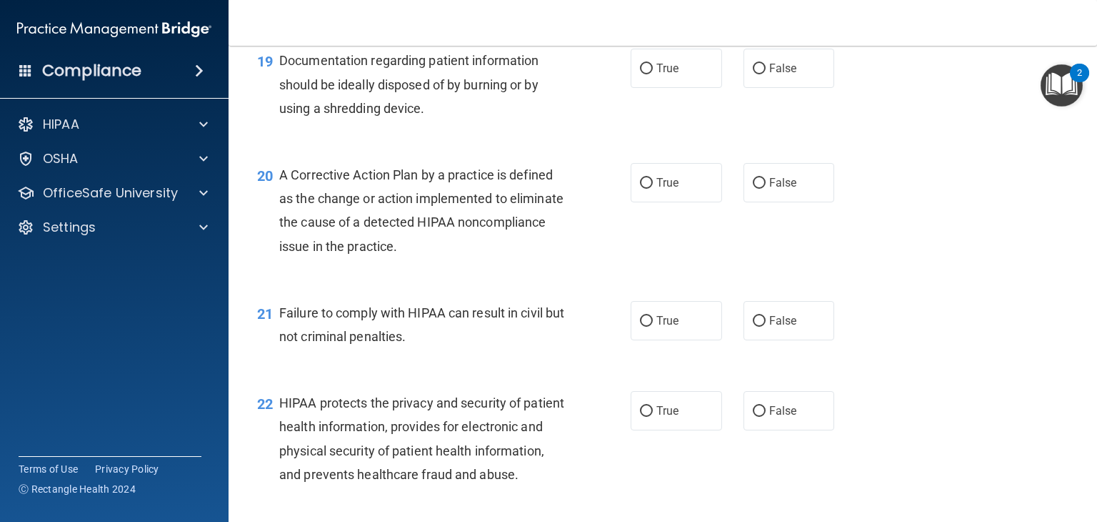
scroll to position [2237, 0]
click at [640, 74] on input "True" at bounding box center [646, 68] width 13 height 11
radio input "true"
click at [640, 188] on input "True" at bounding box center [646, 182] width 13 height 11
radio input "true"
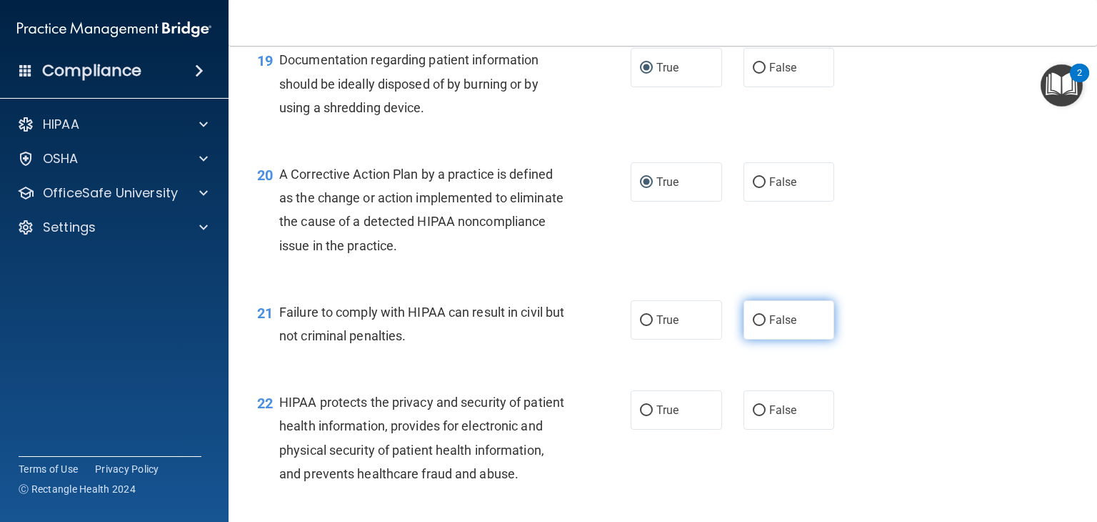
click at [744, 339] on label "False" at bounding box center [789, 319] width 91 height 39
click at [753, 326] on input "False" at bounding box center [759, 320] width 13 height 11
radio input "true"
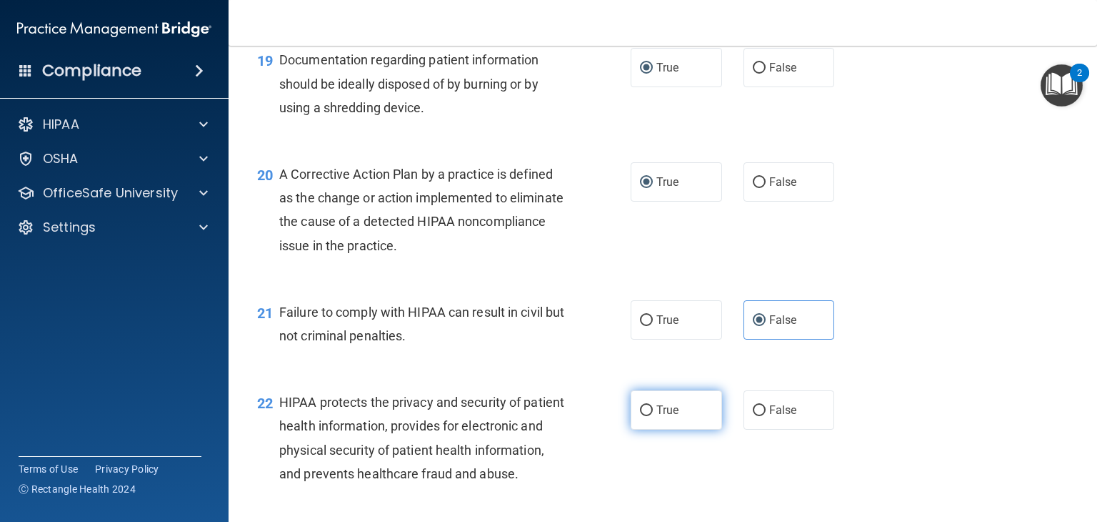
click at [640, 416] on input "True" at bounding box center [646, 410] width 13 height 11
radio input "true"
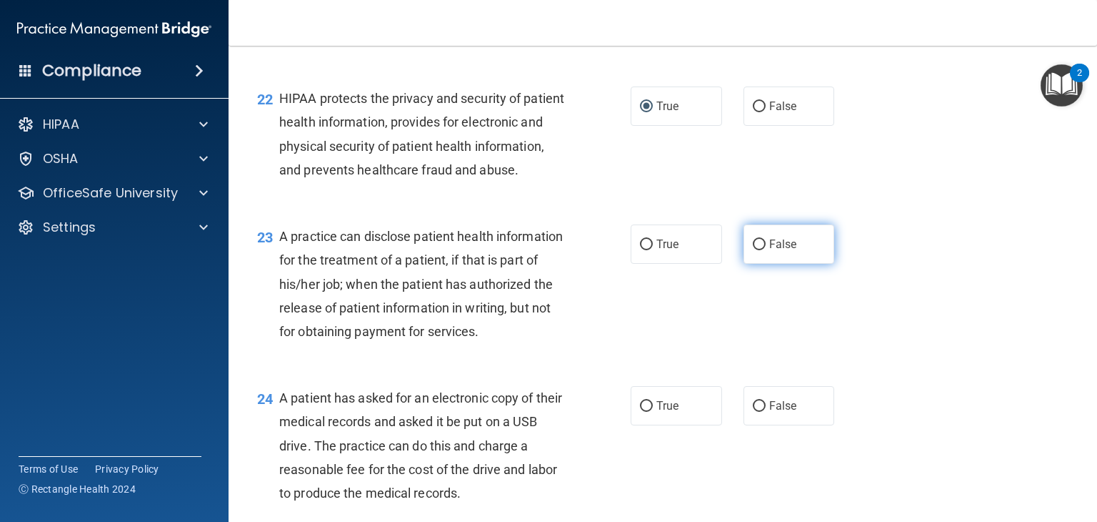
click at [753, 250] on input "False" at bounding box center [759, 244] width 13 height 11
radio input "true"
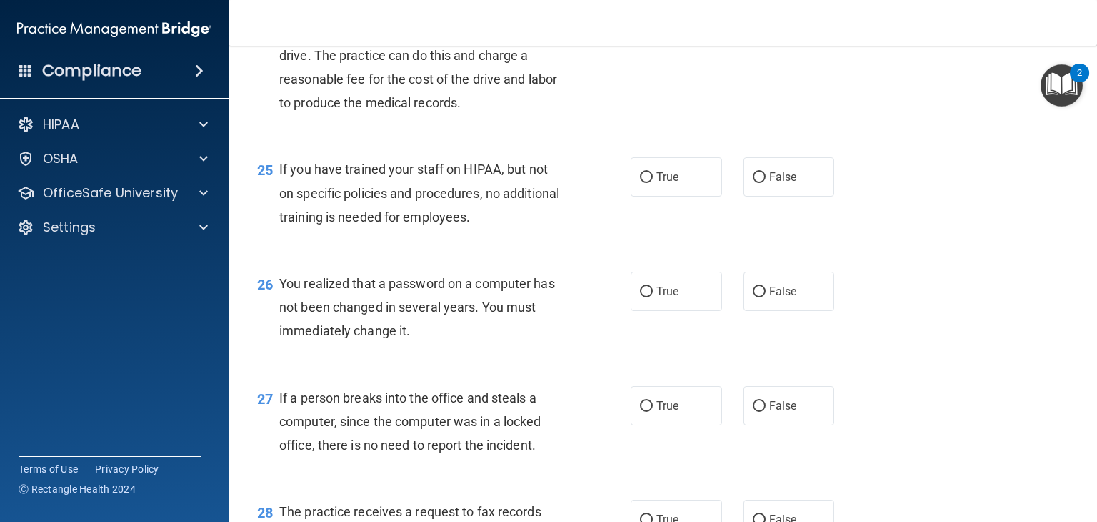
scroll to position [2932, 0]
click at [641, 20] on input "True" at bounding box center [646, 14] width 13 height 11
radio input "true"
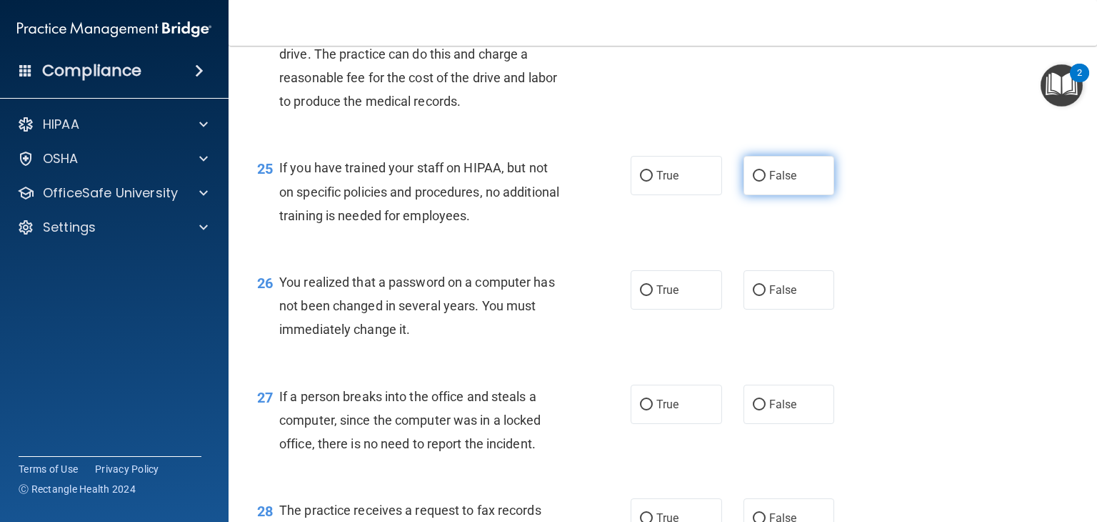
click at [753, 181] on input "False" at bounding box center [759, 176] width 13 height 11
radio input "true"
click at [753, 410] on input "False" at bounding box center [759, 404] width 13 height 11
radio input "true"
click at [640, 296] on input "True" at bounding box center [646, 290] width 13 height 11
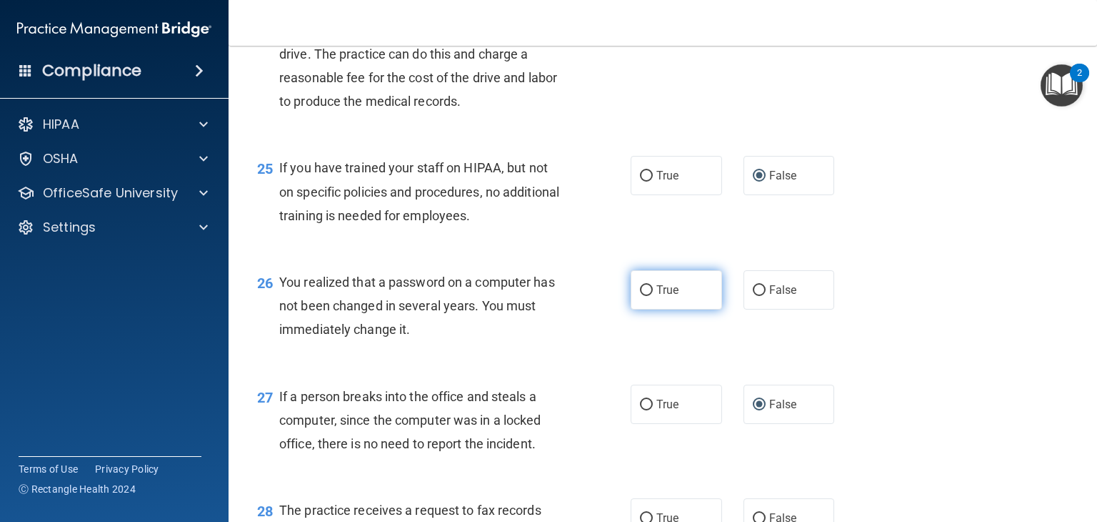
radio input "true"
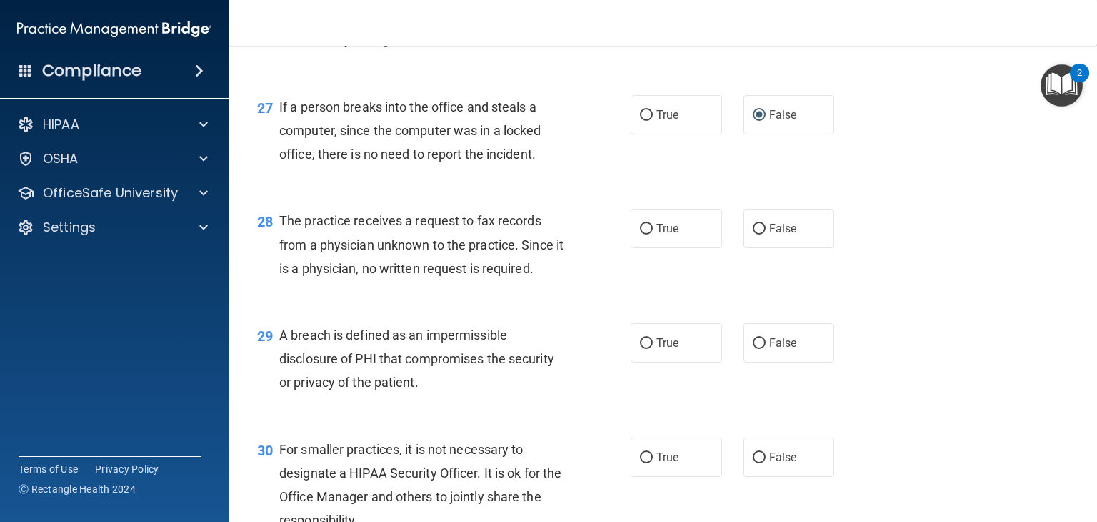
scroll to position [3421, 0]
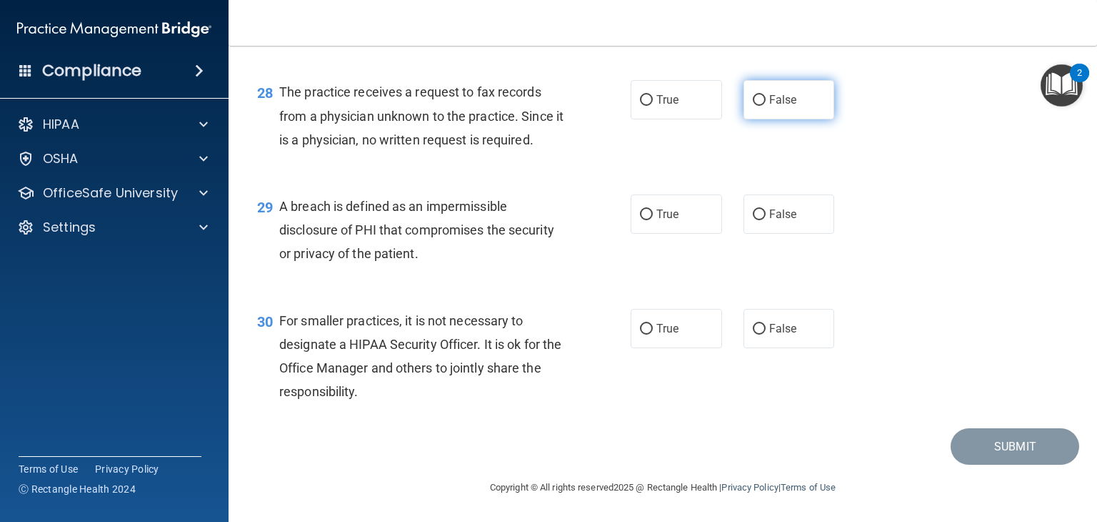
click at [753, 99] on input "False" at bounding box center [759, 100] width 13 height 11
radio input "true"
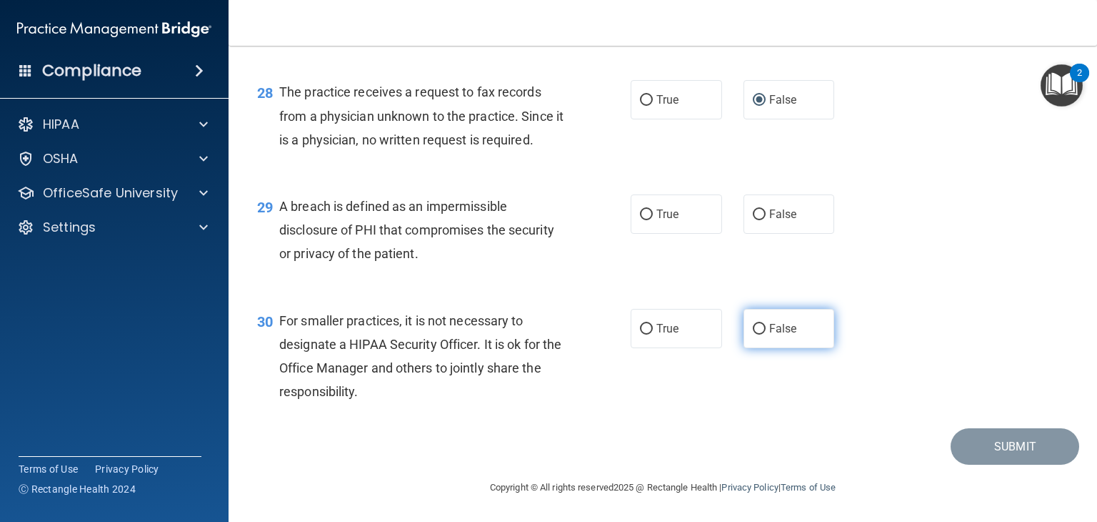
click at [753, 331] on input "False" at bounding box center [759, 329] width 13 height 11
radio input "true"
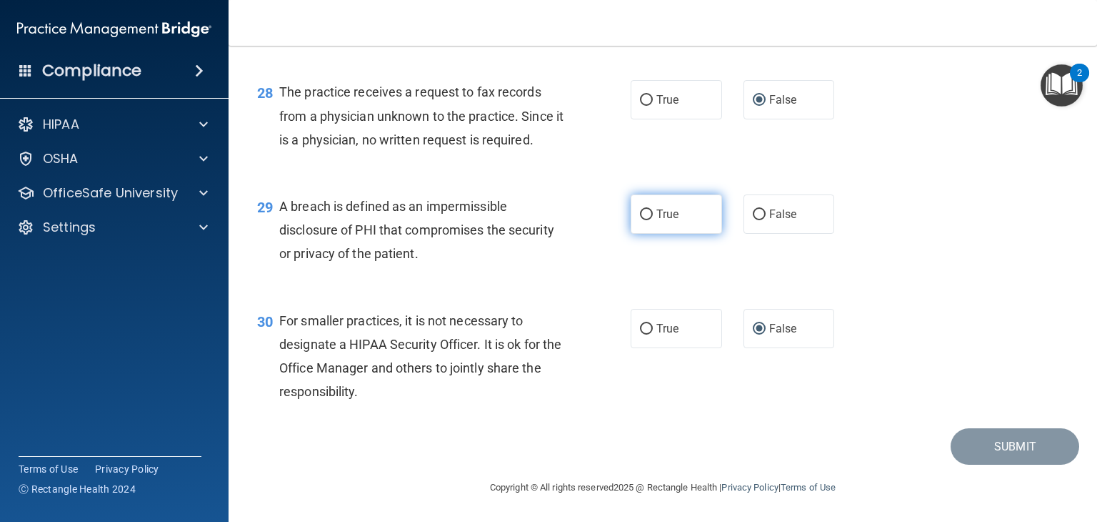
click at [631, 211] on label "True" at bounding box center [676, 213] width 91 height 39
click at [640, 211] on input "True" at bounding box center [646, 214] width 13 height 11
radio input "true"
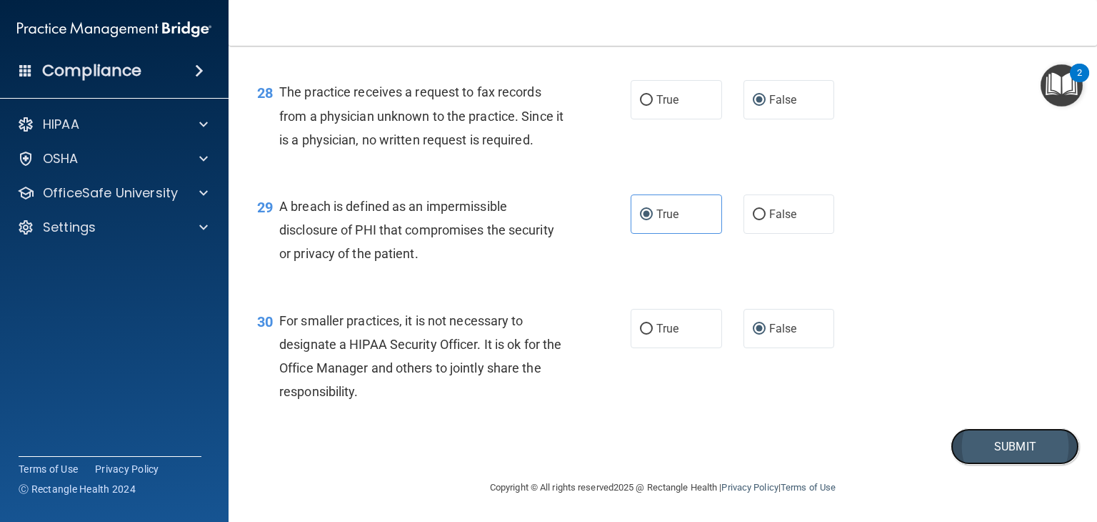
click at [990, 450] on button "Submit" at bounding box center [1015, 446] width 129 height 36
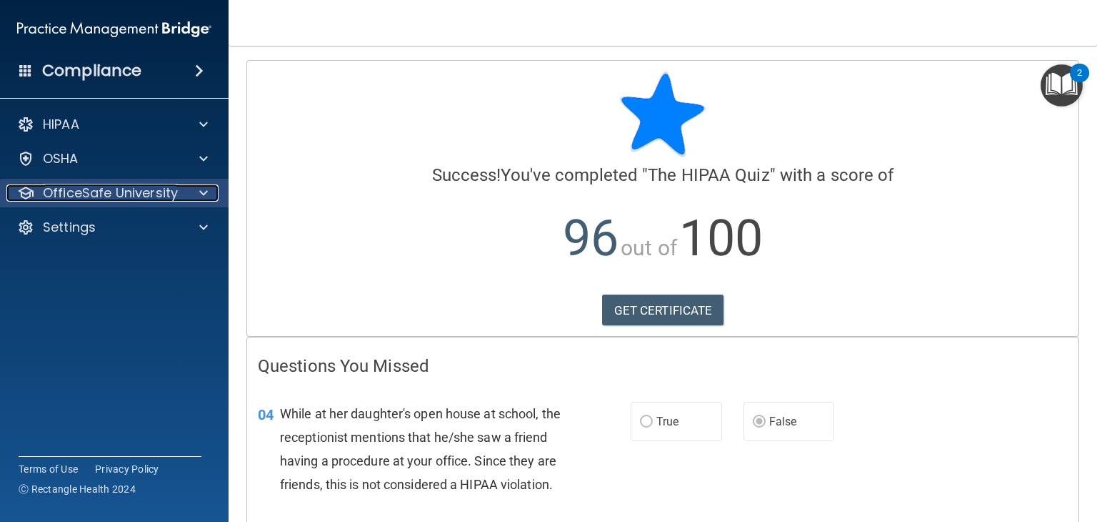
click at [129, 201] on p "OfficeSafe University" at bounding box center [110, 192] width 135 height 17
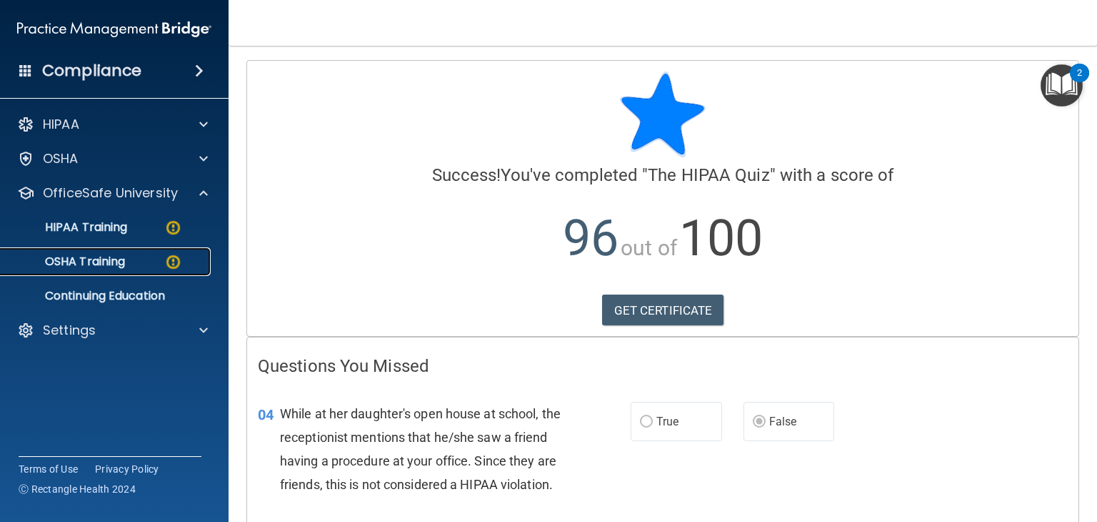
click at [106, 264] on p "OSHA Training" at bounding box center [67, 261] width 116 height 14
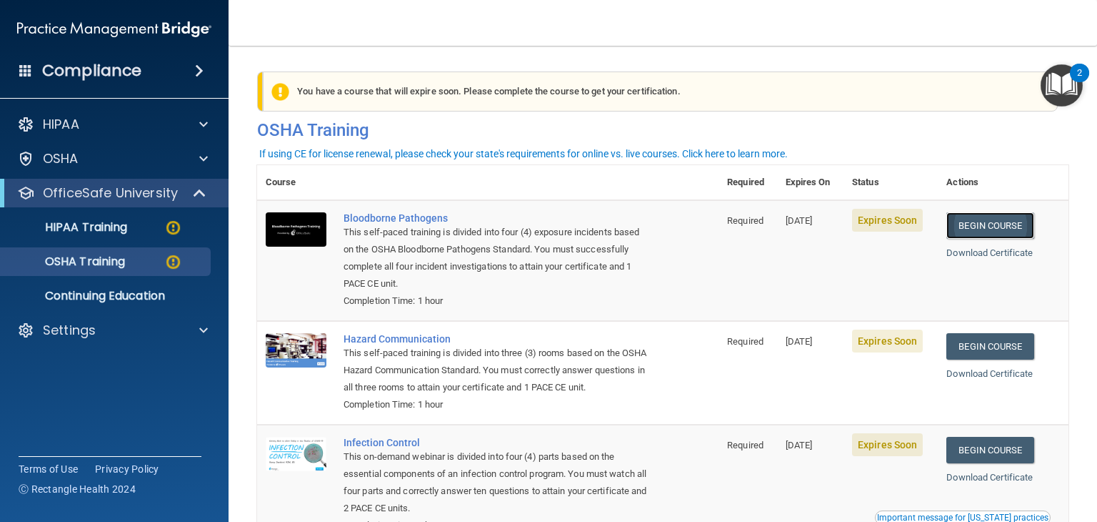
click at [972, 230] on link "Begin Course" at bounding box center [990, 225] width 87 height 26
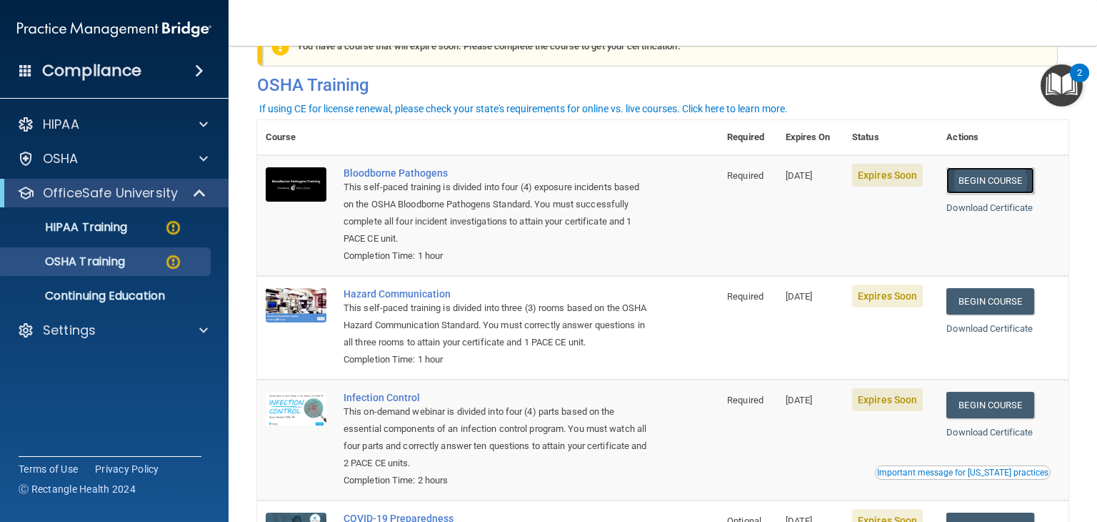
scroll to position [46, 0]
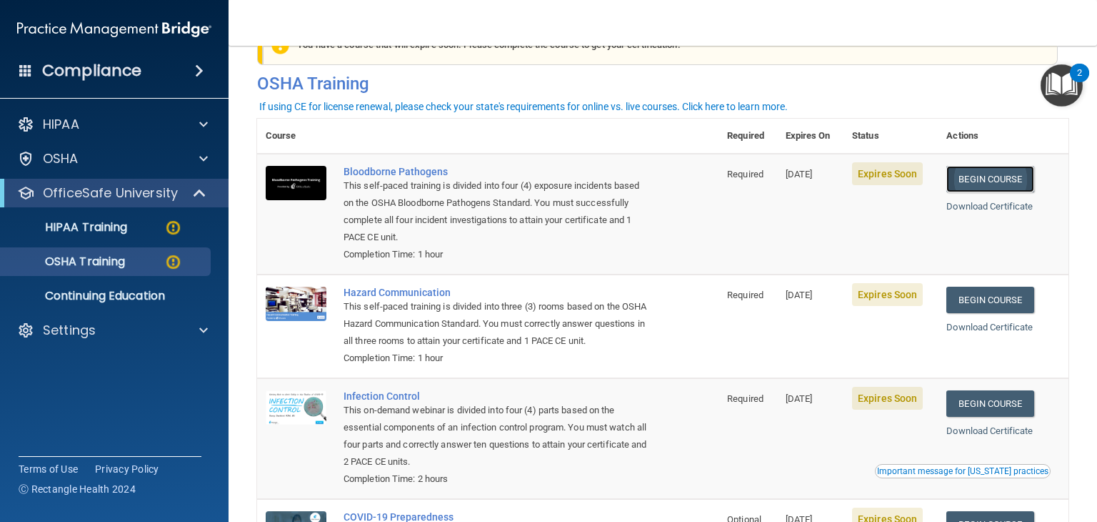
click at [999, 188] on link "Begin Course" at bounding box center [990, 179] width 87 height 26
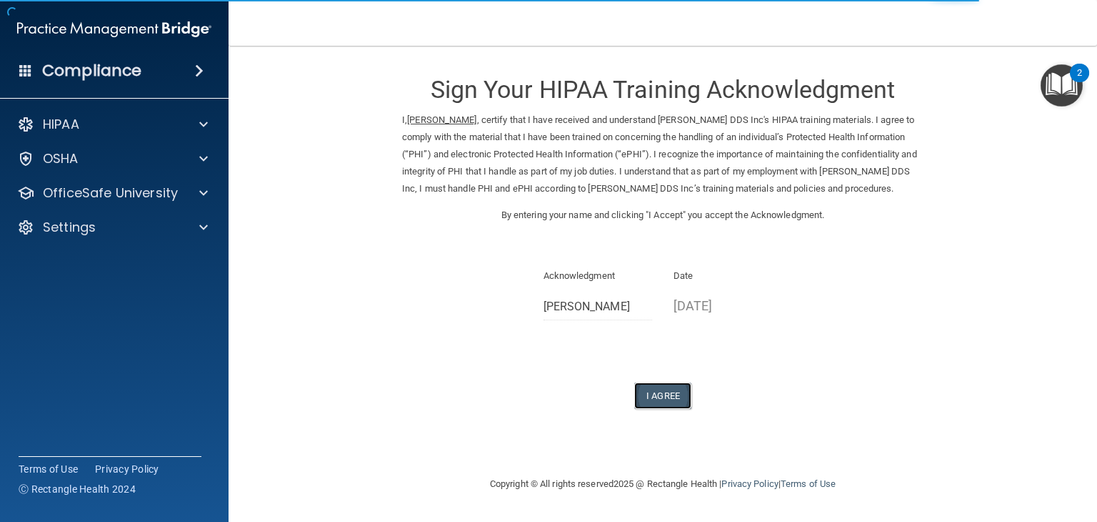
click at [666, 393] on button "I Agree" at bounding box center [662, 395] width 57 height 26
click at [662, 396] on button "I Agree" at bounding box center [662, 395] width 57 height 26
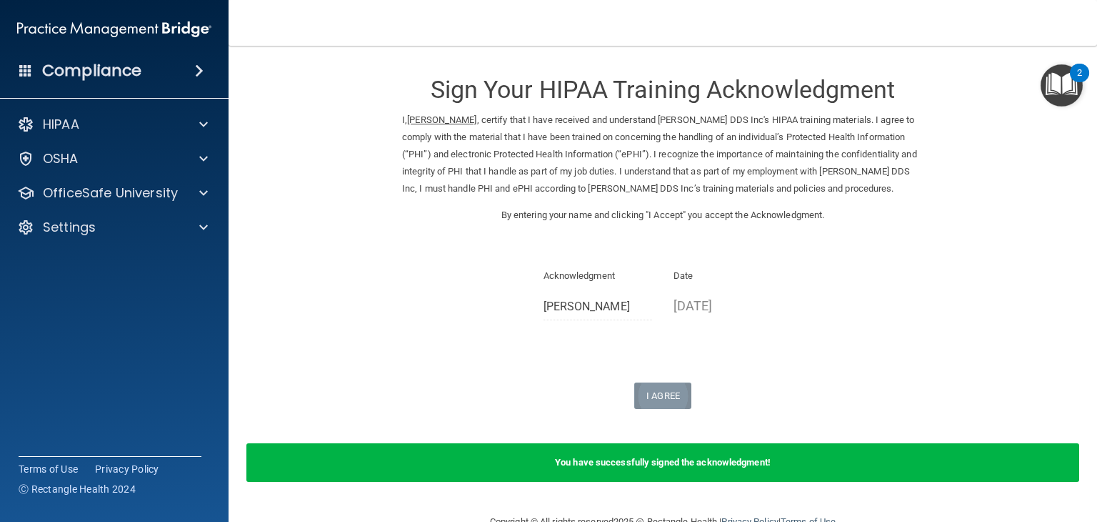
scroll to position [34, 0]
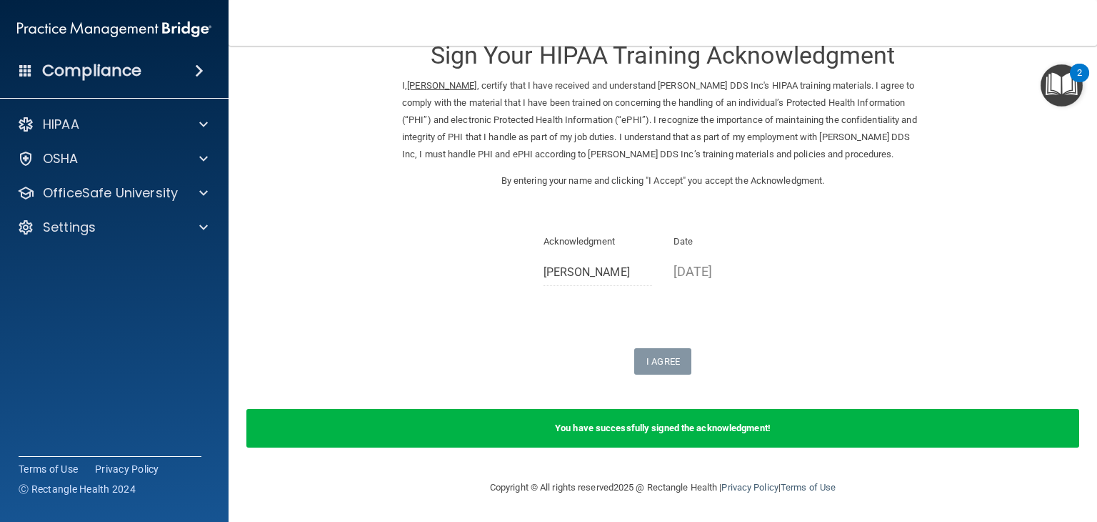
click at [987, 429] on div "You have successfully signed the acknowledgment!" at bounding box center [662, 428] width 833 height 39
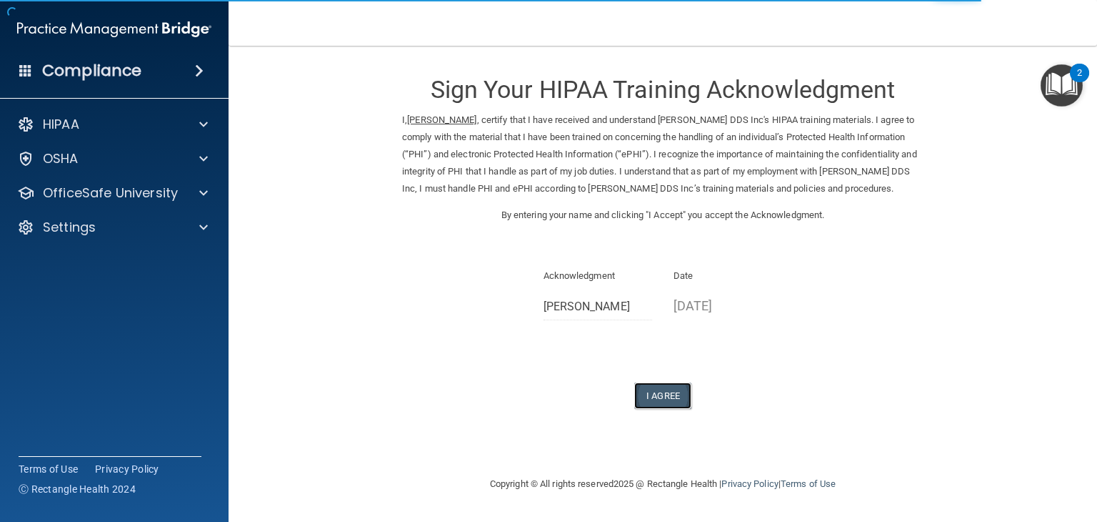
click at [669, 398] on button "I Agree" at bounding box center [662, 395] width 57 height 26
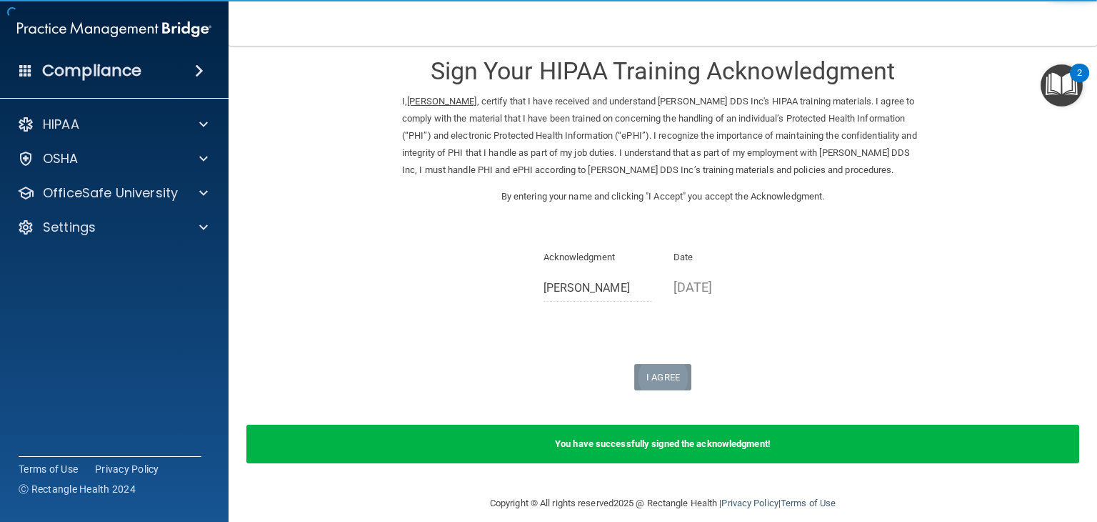
scroll to position [34, 0]
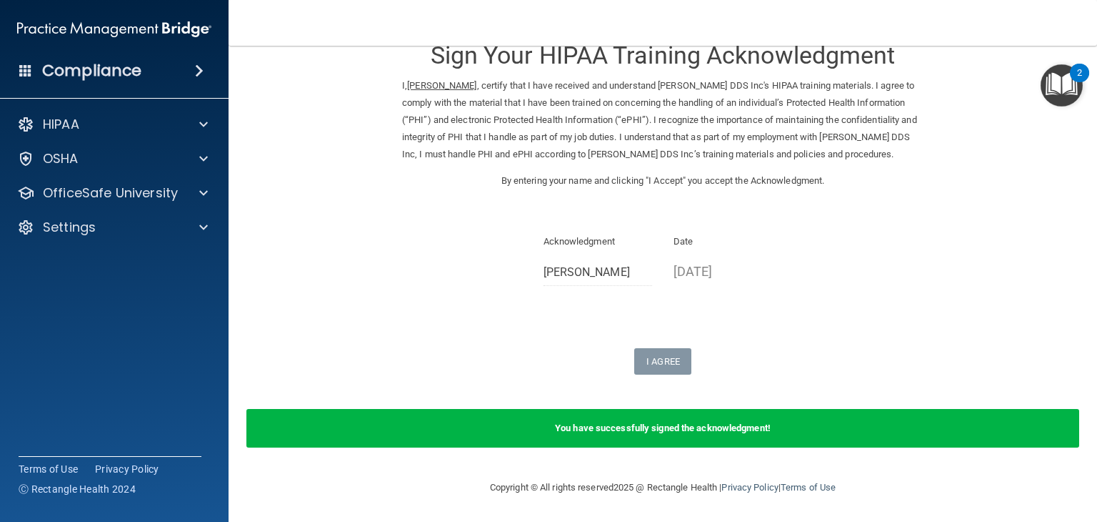
click at [877, 439] on div "You have successfully signed the acknowledgment!" at bounding box center [662, 428] width 833 height 39
click at [874, 431] on div "You have successfully signed the acknowledgment!" at bounding box center [662, 428] width 833 height 39
click at [872, 436] on div "You have successfully signed the acknowledgment!" at bounding box center [662, 428] width 833 height 39
click at [874, 431] on div "You have successfully signed the acknowledgment!" at bounding box center [662, 428] width 833 height 39
click at [880, 423] on div "You have successfully signed the acknowledgment!" at bounding box center [662, 428] width 833 height 39
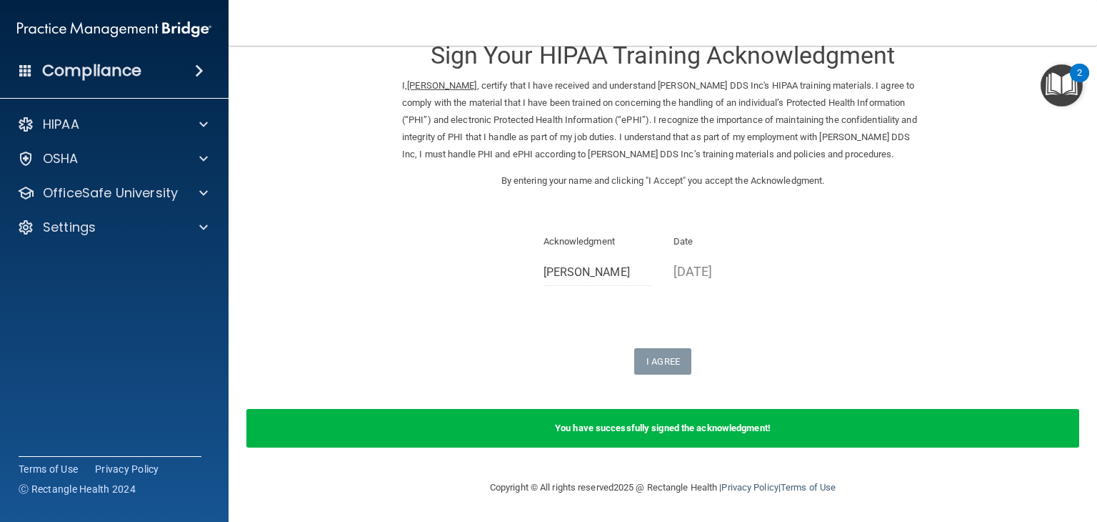
click at [879, 426] on div "You have successfully signed the acknowledgment!" at bounding box center [662, 428] width 833 height 39
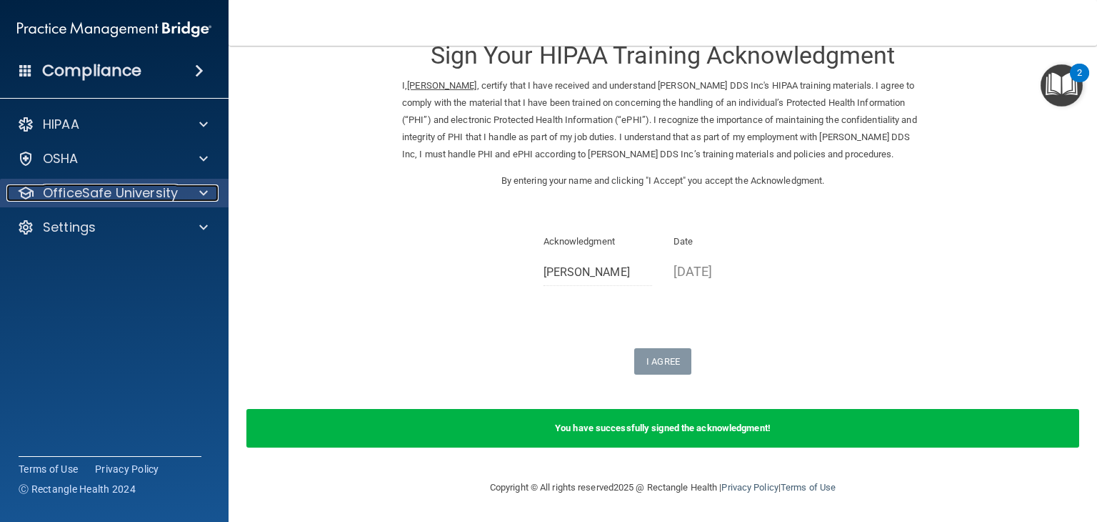
click at [124, 198] on p "OfficeSafe University" at bounding box center [110, 192] width 135 height 17
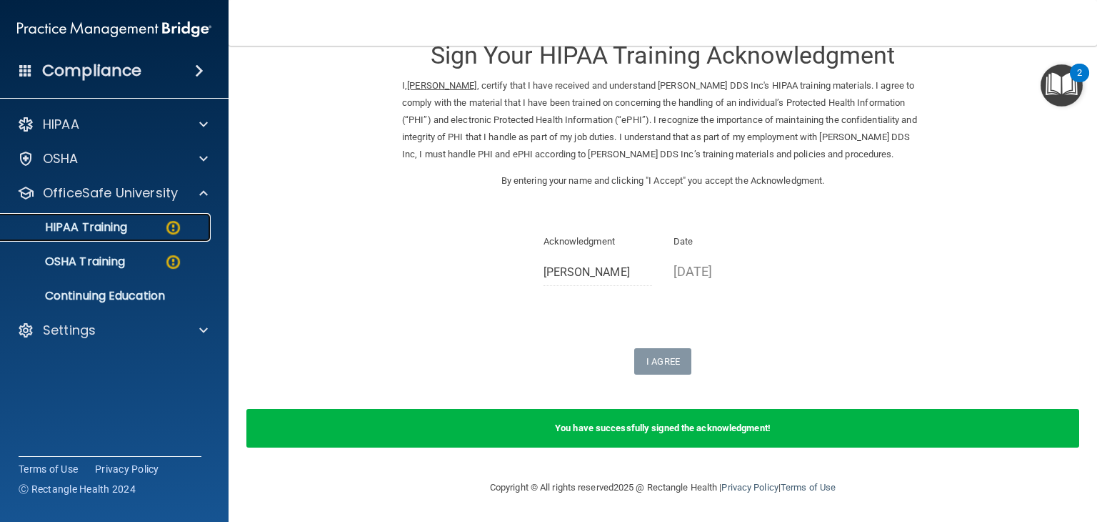
click at [126, 236] on link "HIPAA Training" at bounding box center [98, 227] width 225 height 29
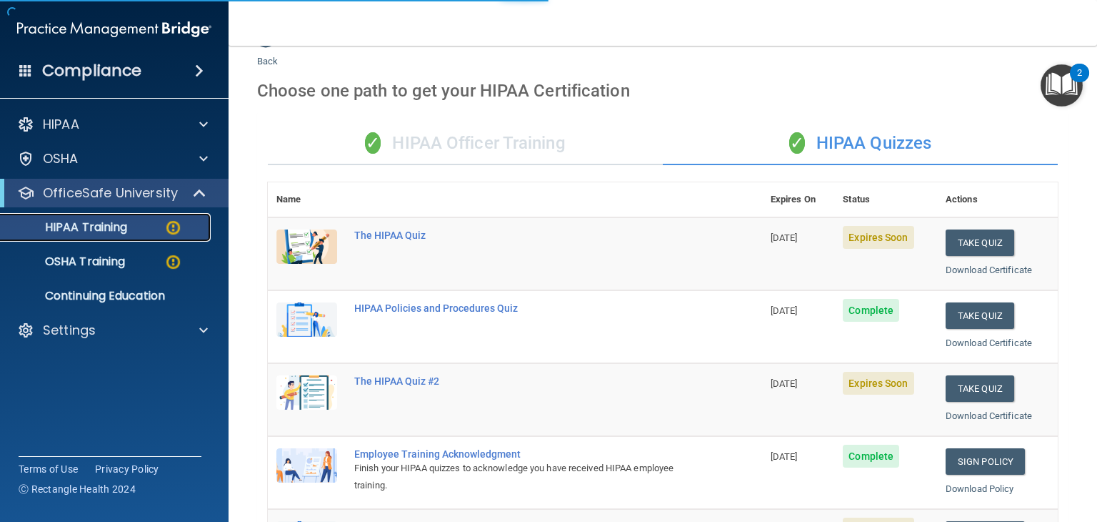
scroll to position [552, 0]
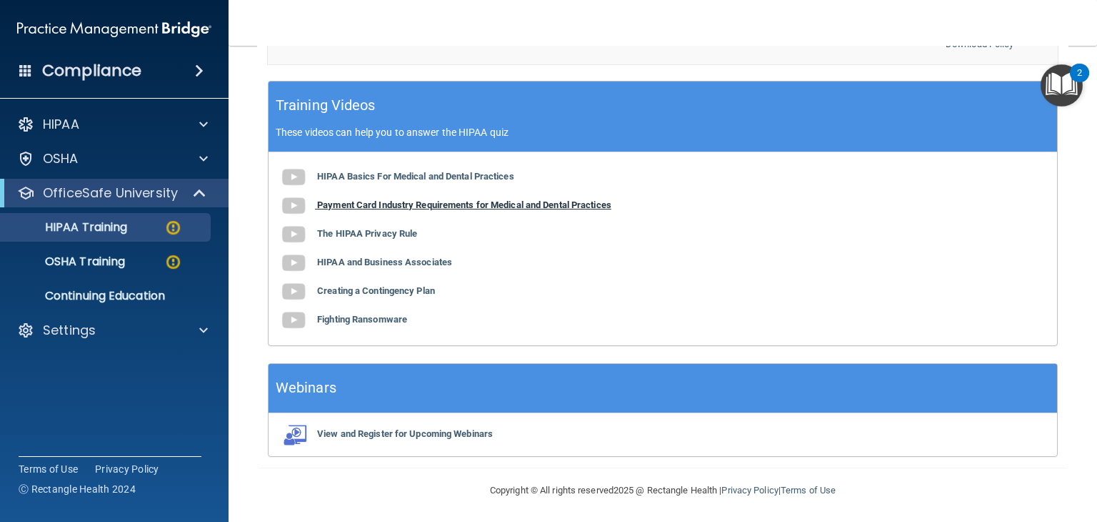
click at [418, 204] on b "Payment Card Industry Requirements for Medical and Dental Practices" at bounding box center [464, 204] width 294 height 11
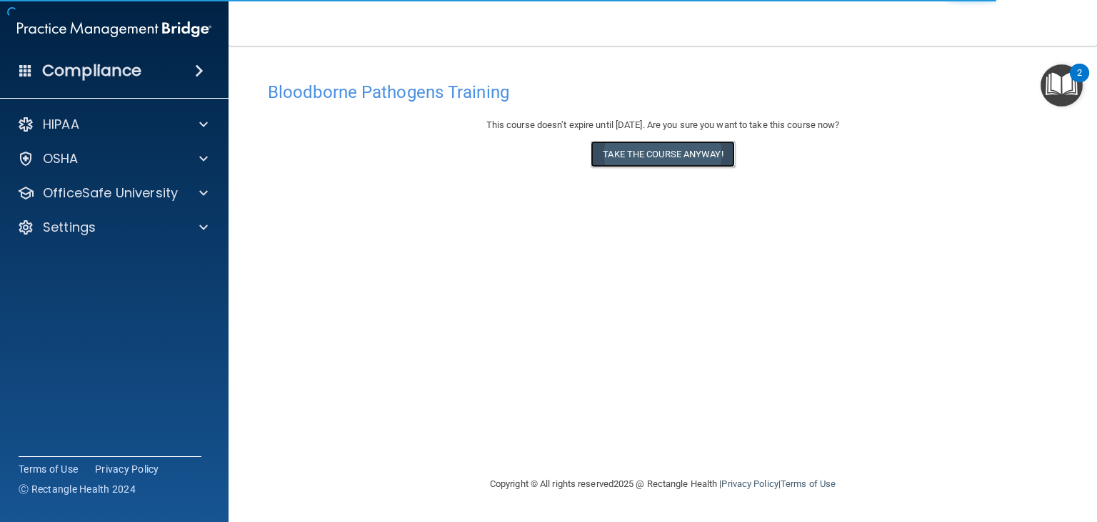
click at [674, 153] on button "Take the course anyway!" at bounding box center [663, 154] width 144 height 26
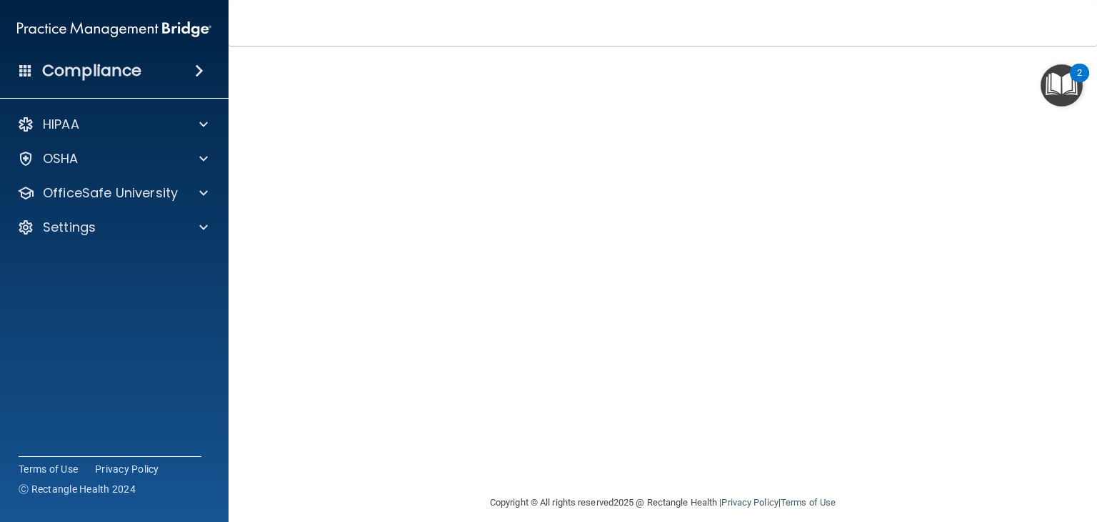
scroll to position [90, 0]
